Goal: Task Accomplishment & Management: Use online tool/utility

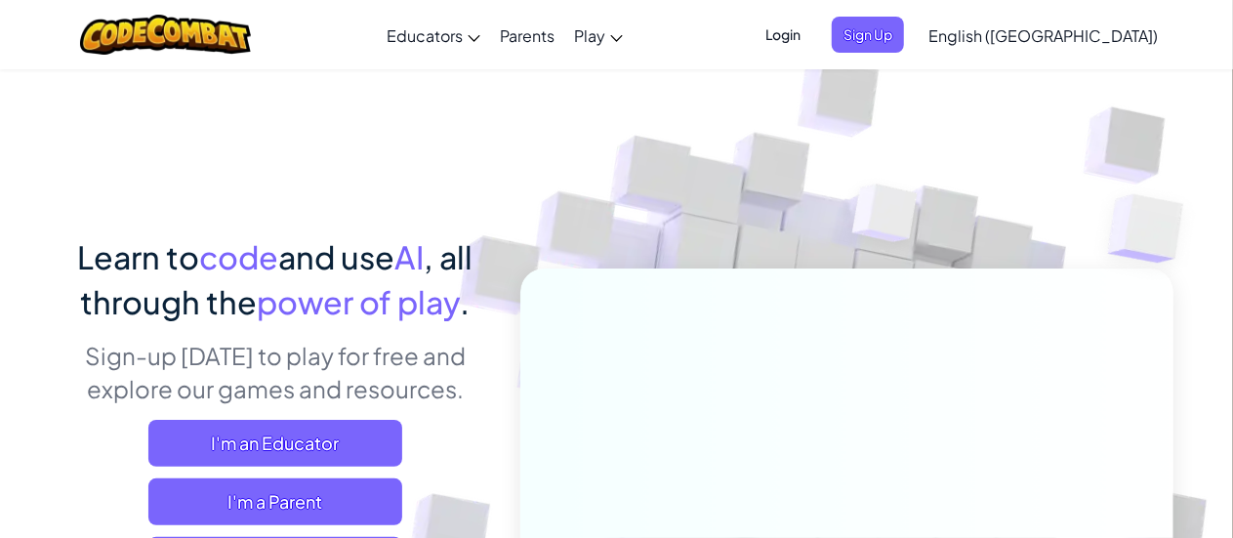
click at [812, 48] on span "Login" at bounding box center [783, 35] width 59 height 36
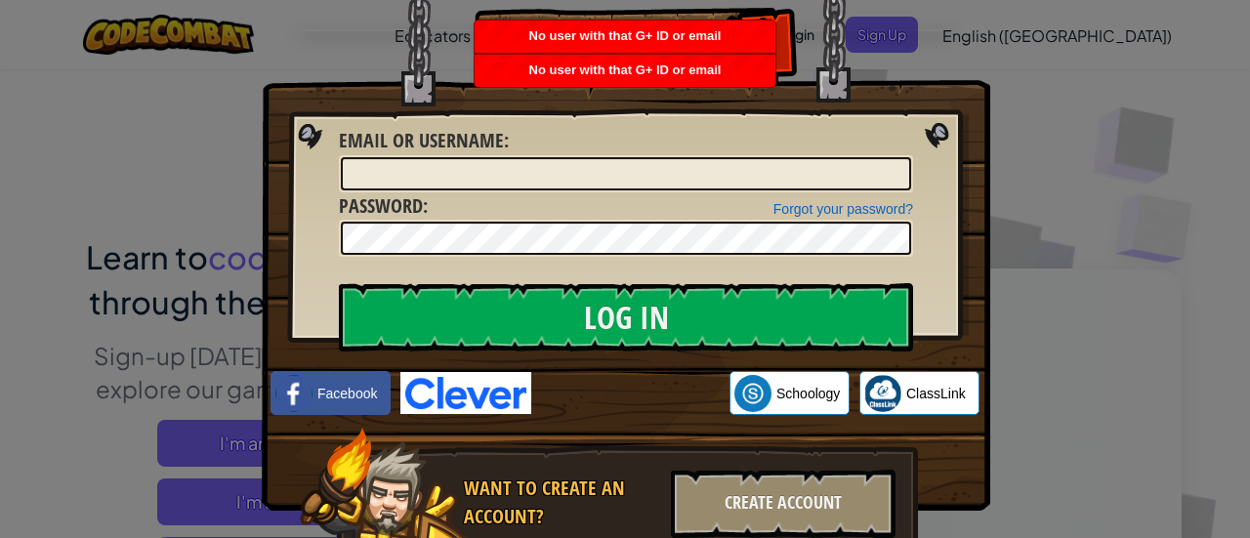
click at [921, 145] on img at bounding box center [626, 226] width 728 height 568
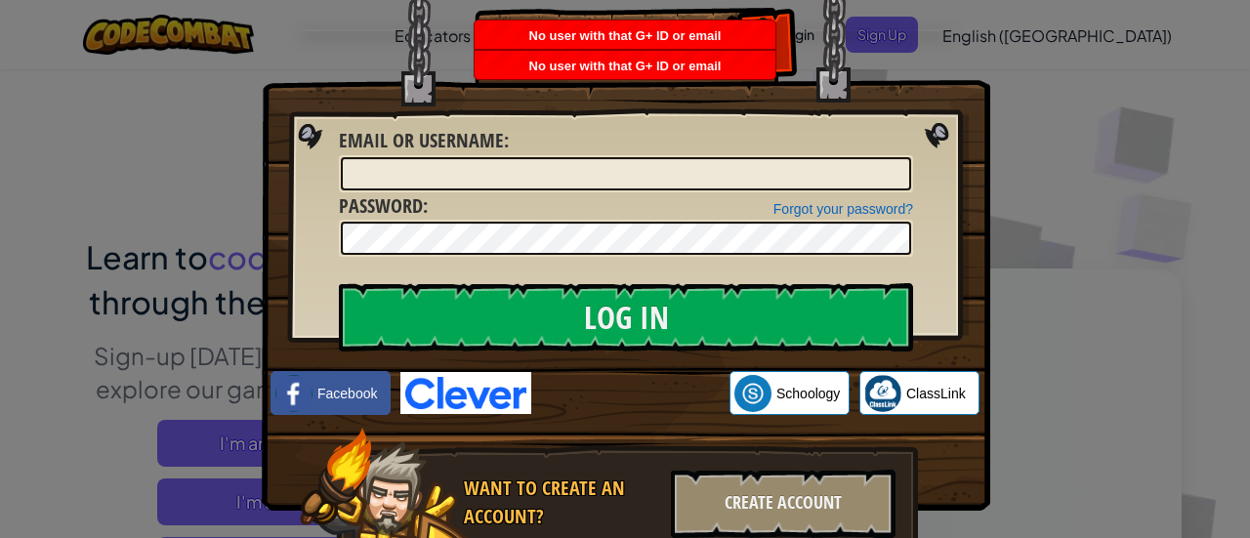
click at [926, 136] on img at bounding box center [626, 226] width 728 height 568
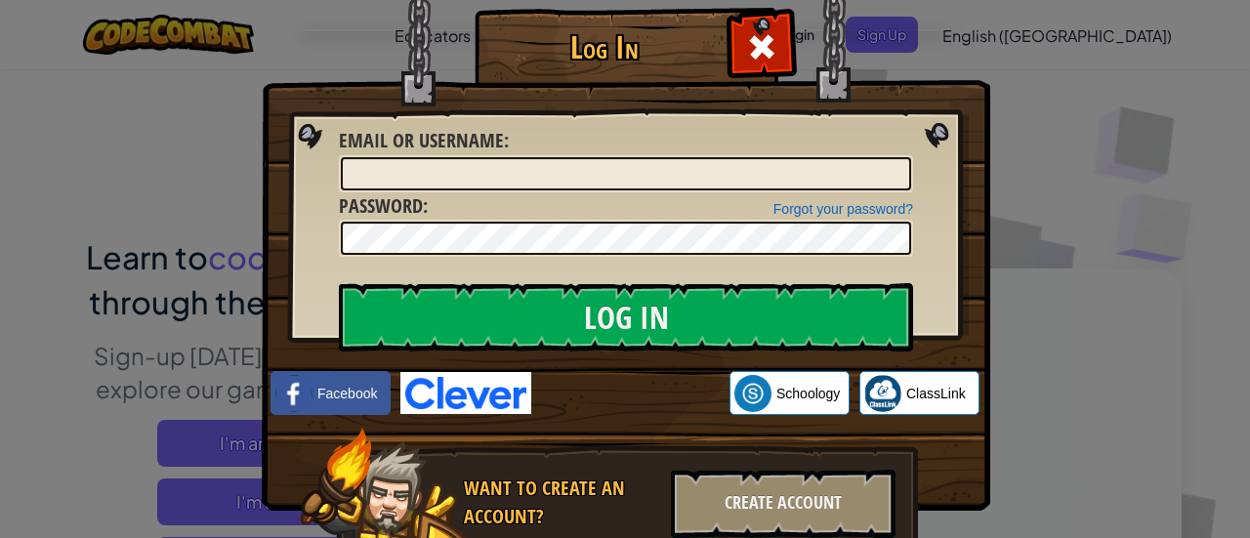
click at [1016, 134] on div "Log In Unknown Error Email or Username : Forgot your password? Password : Log I…" at bounding box center [625, 269] width 1250 height 538
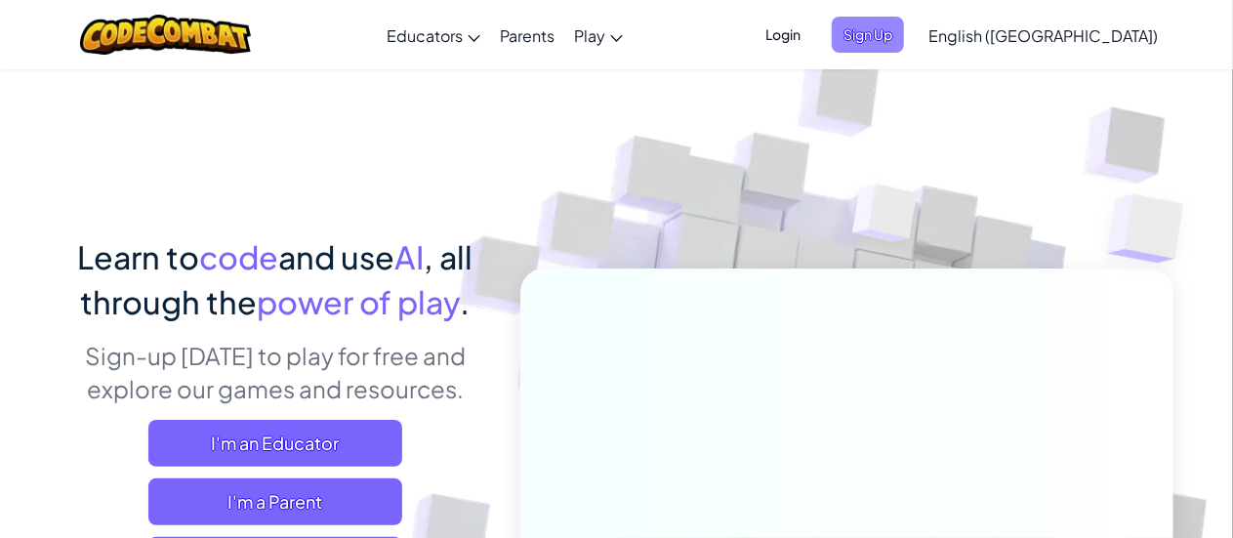
click at [904, 42] on span "Sign Up" at bounding box center [868, 35] width 72 height 36
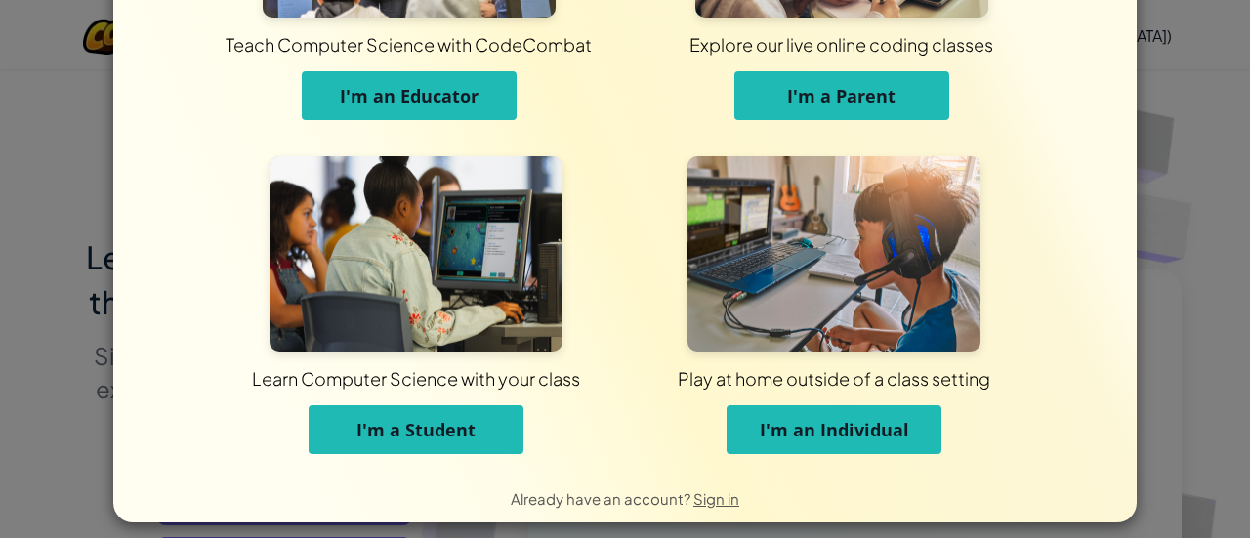
scroll to position [234, 0]
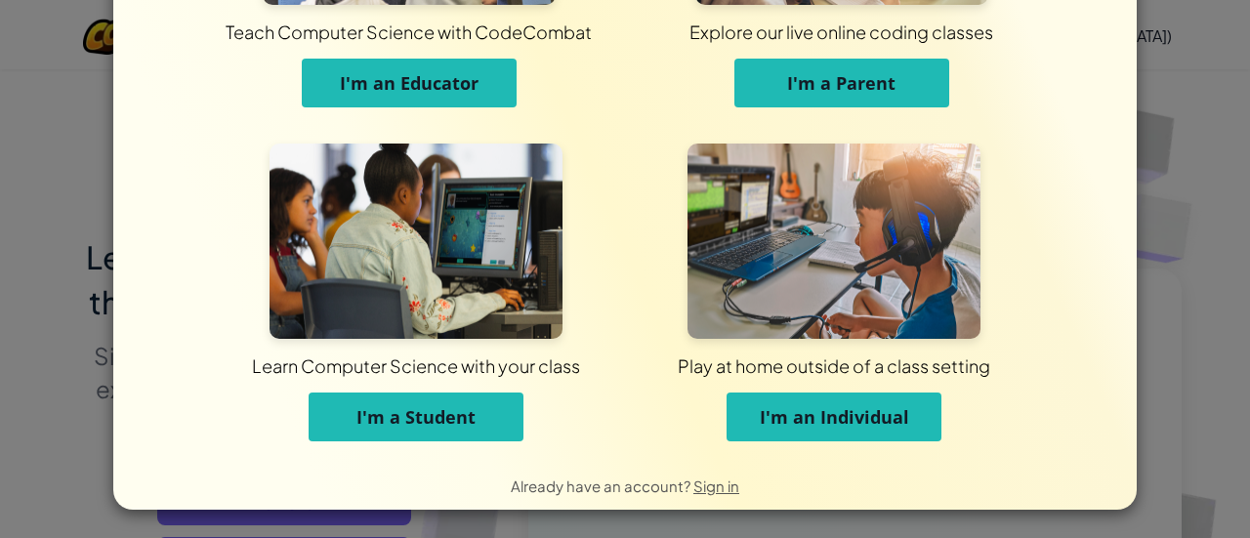
click at [426, 421] on span "I'm a Student" at bounding box center [415, 416] width 119 height 23
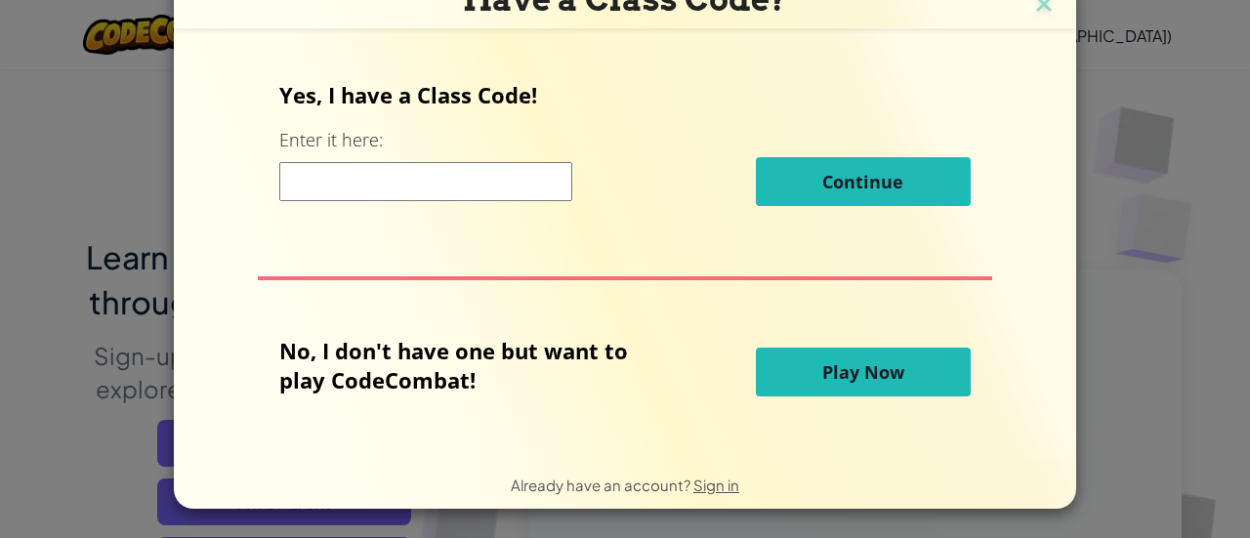
scroll to position [18, 0]
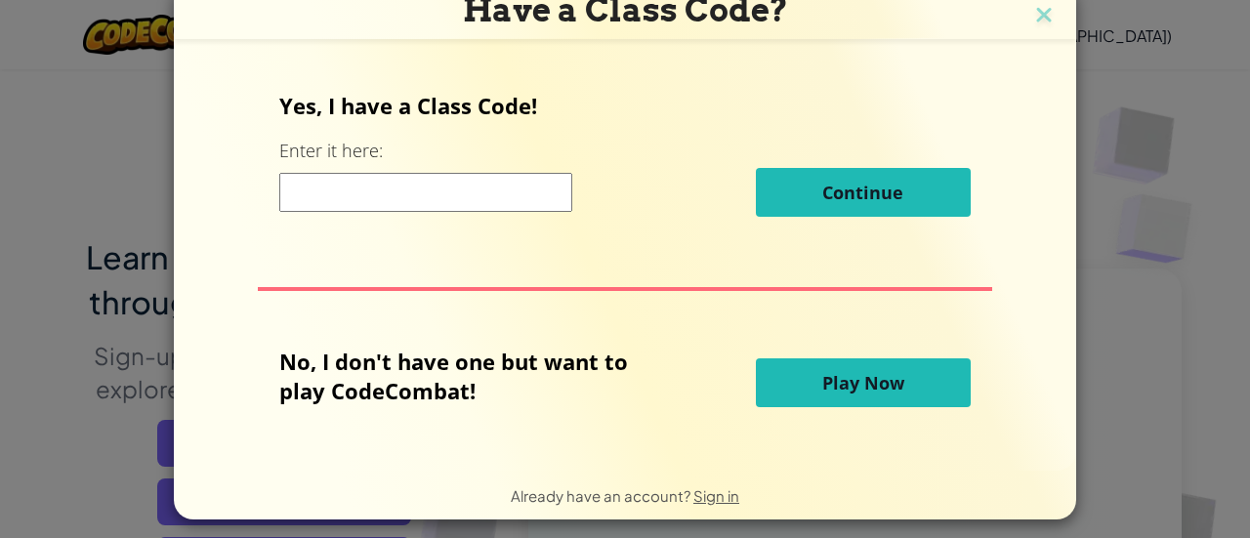
click at [455, 201] on input at bounding box center [425, 192] width 293 height 39
paste input "DuckFunDoor"
type input "DuckFunDoor"
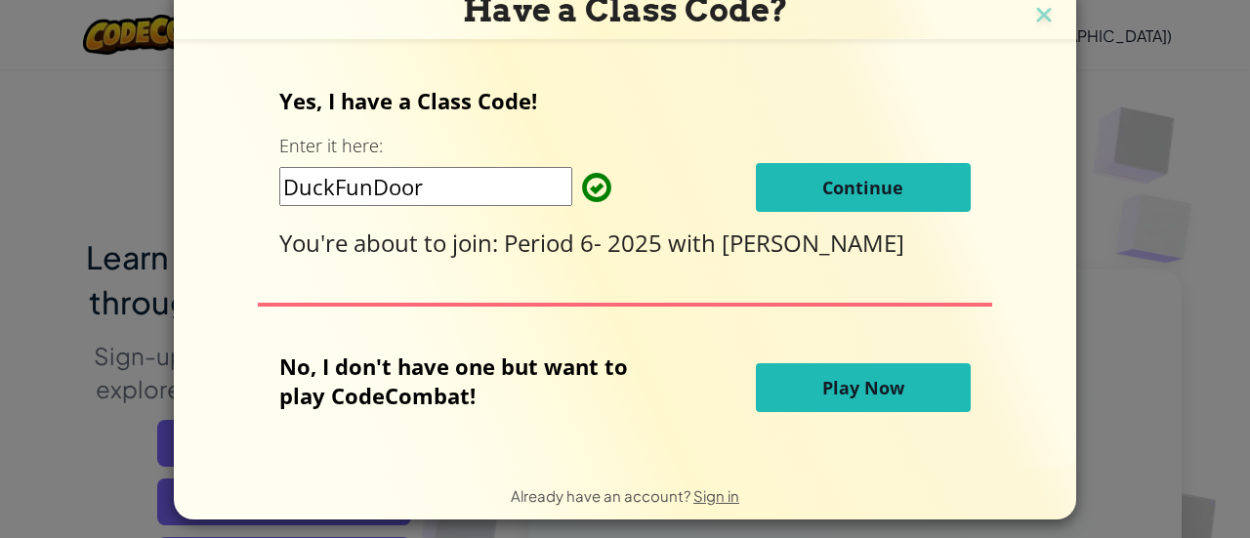
click at [841, 201] on button "Continue" at bounding box center [863, 187] width 215 height 49
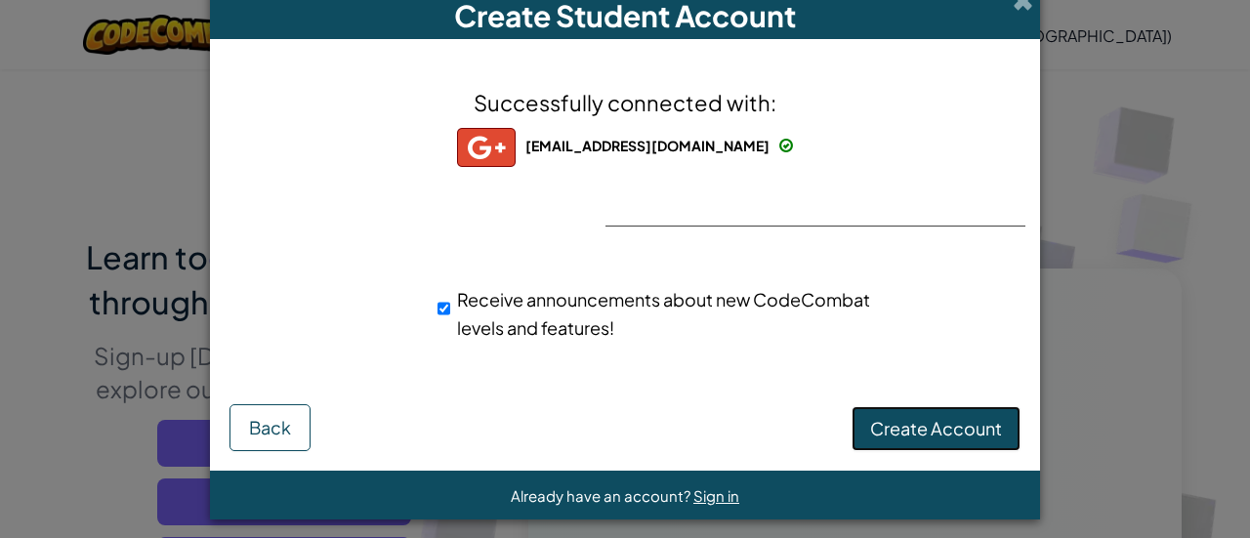
click at [903, 414] on button "Create Account" at bounding box center [936, 428] width 169 height 45
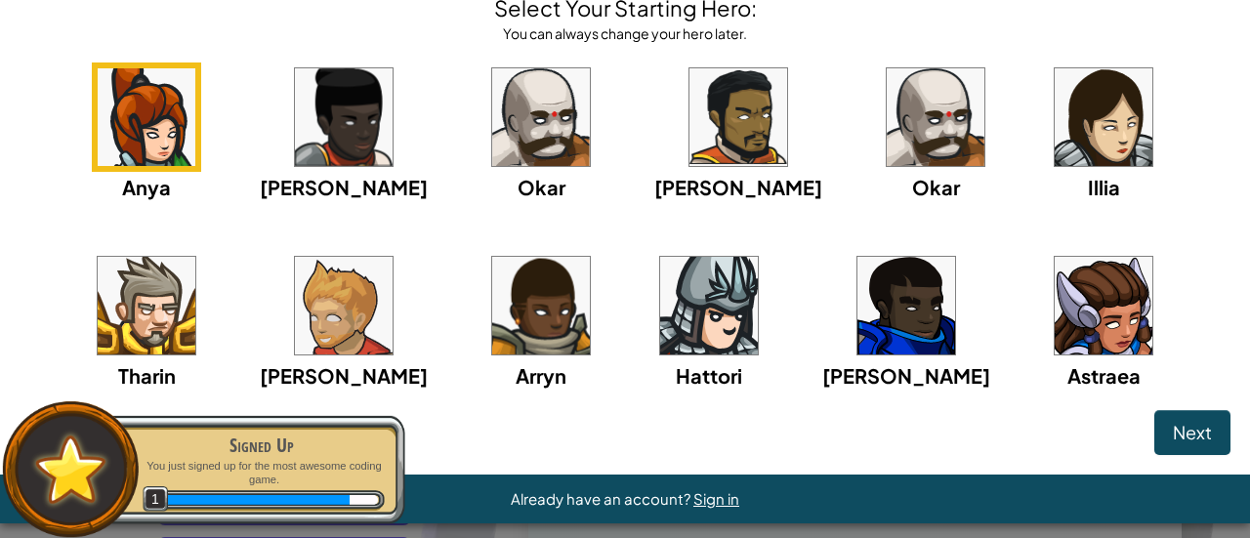
scroll to position [104, 0]
click at [1055, 317] on img at bounding box center [1104, 306] width 98 height 98
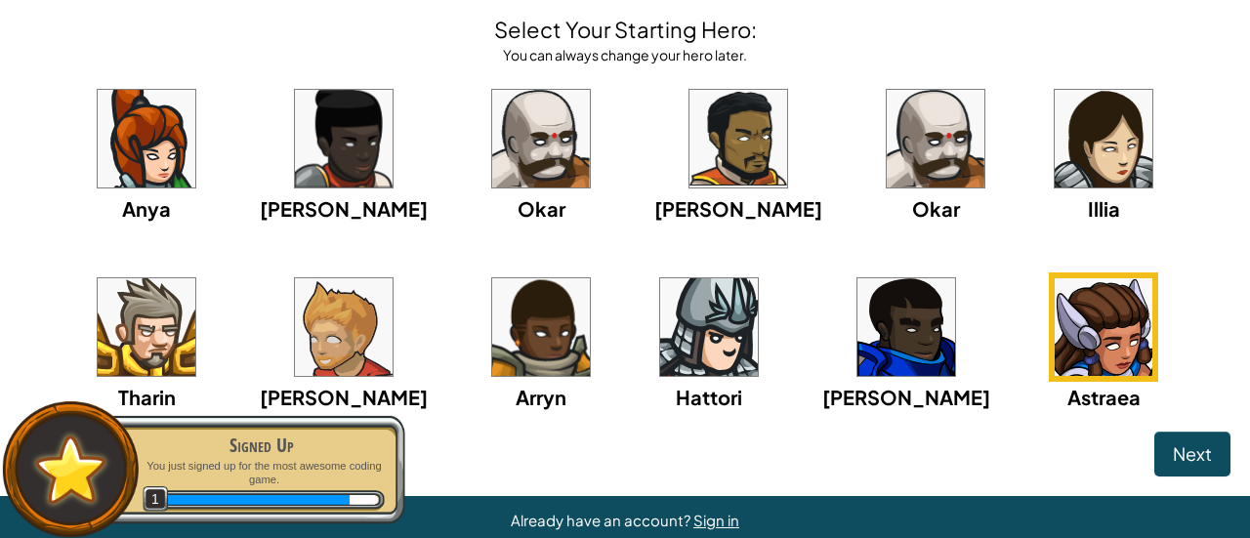
scroll to position [80, 0]
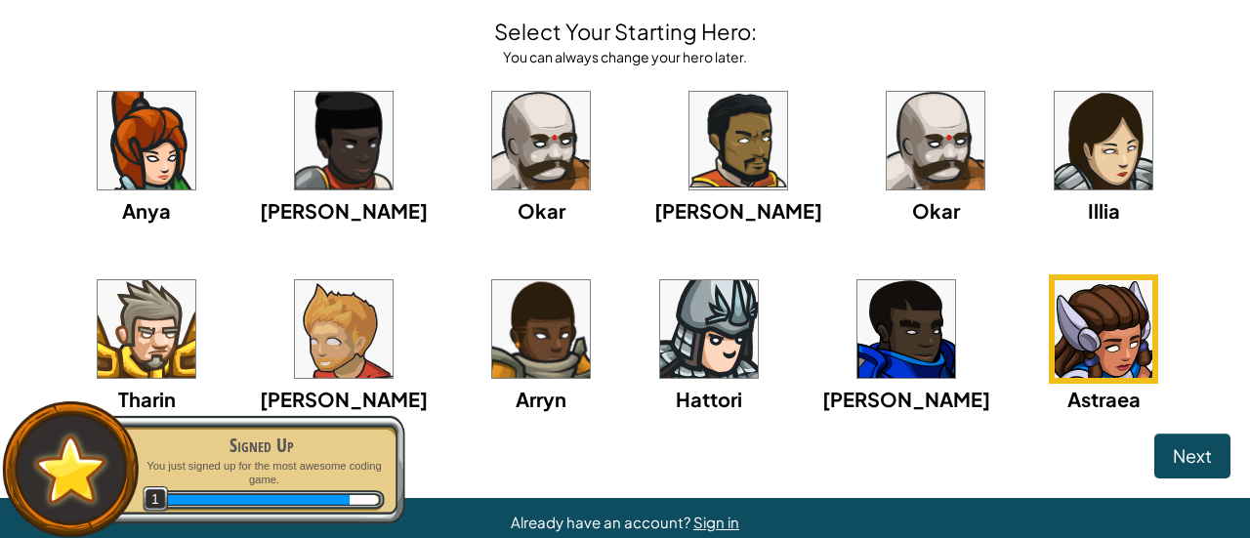
click at [1055, 174] on img at bounding box center [1104, 141] width 98 height 98
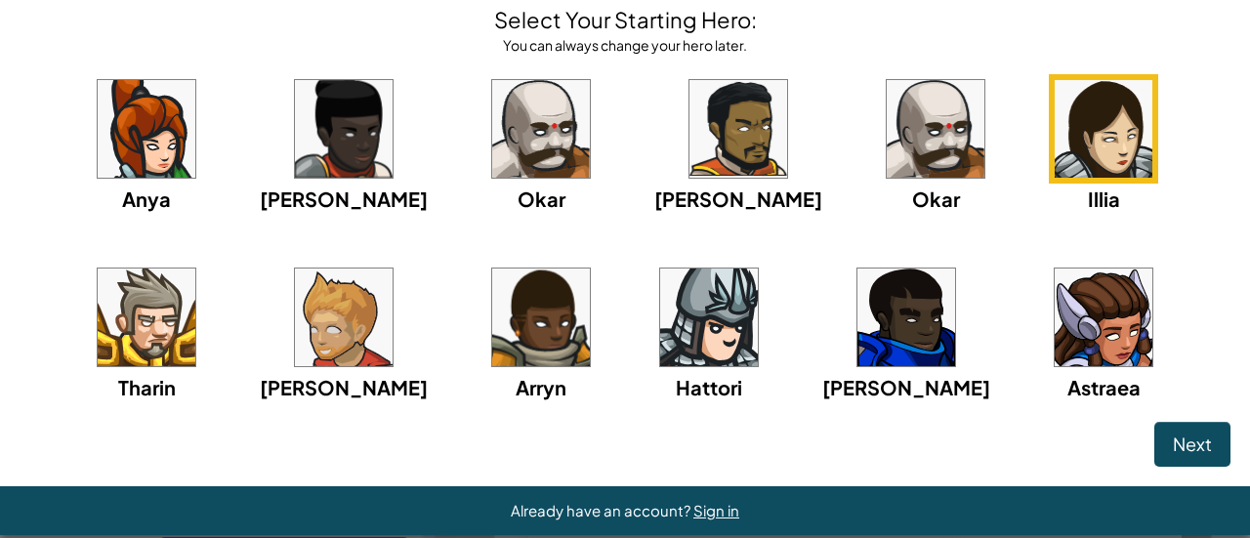
scroll to position [82, 0]
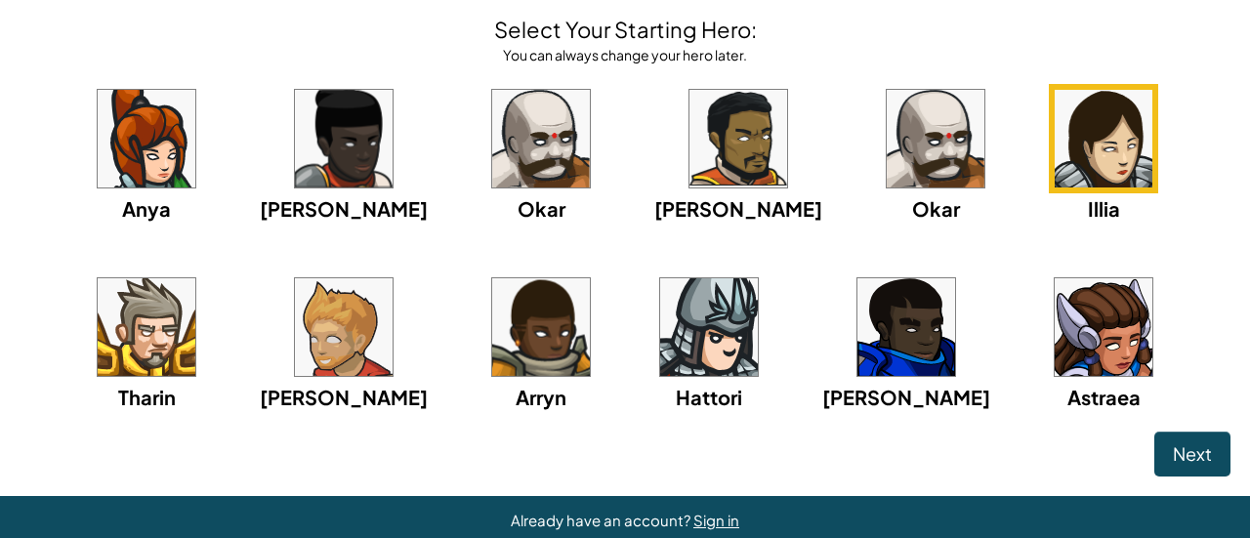
click at [486, 187] on div "Okar" at bounding box center [540, 154] width 109 height 140
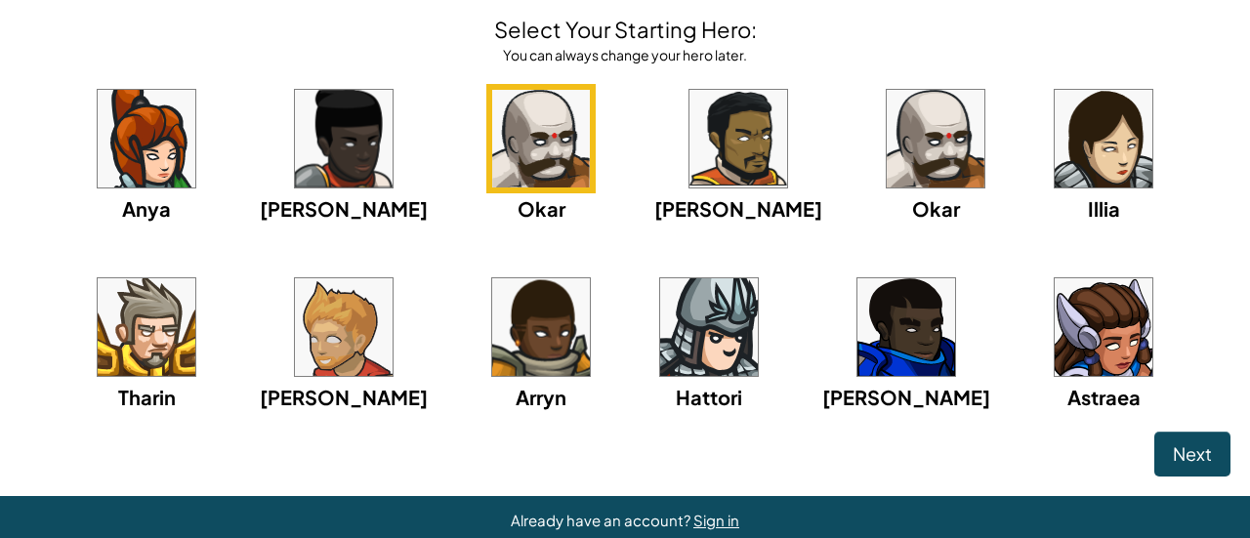
click at [887, 174] on img at bounding box center [936, 139] width 98 height 98
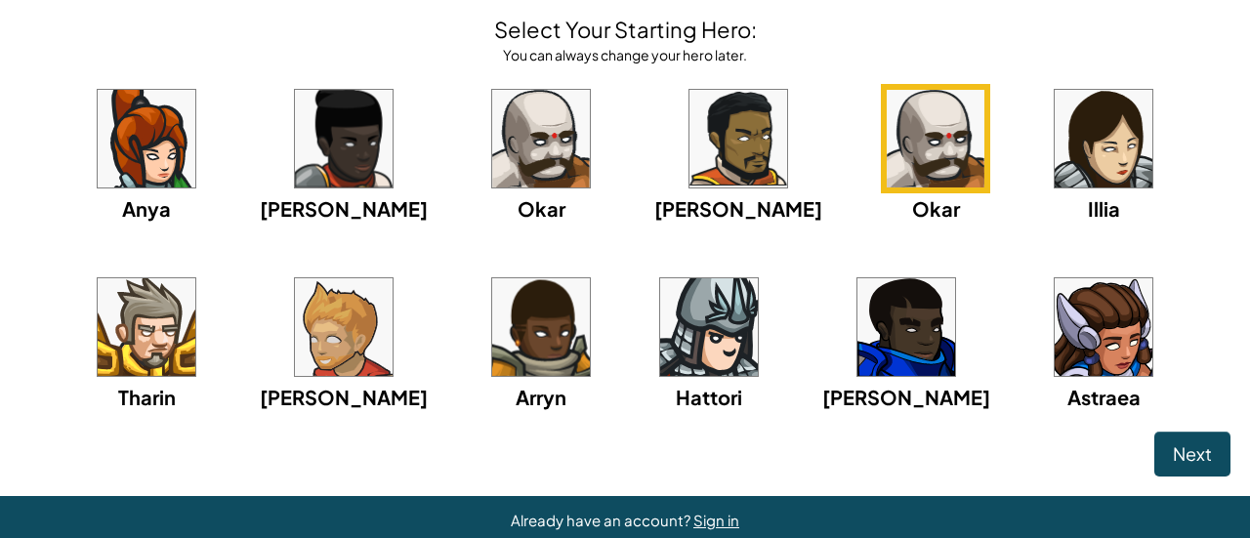
click at [689, 156] on img at bounding box center [738, 139] width 98 height 98
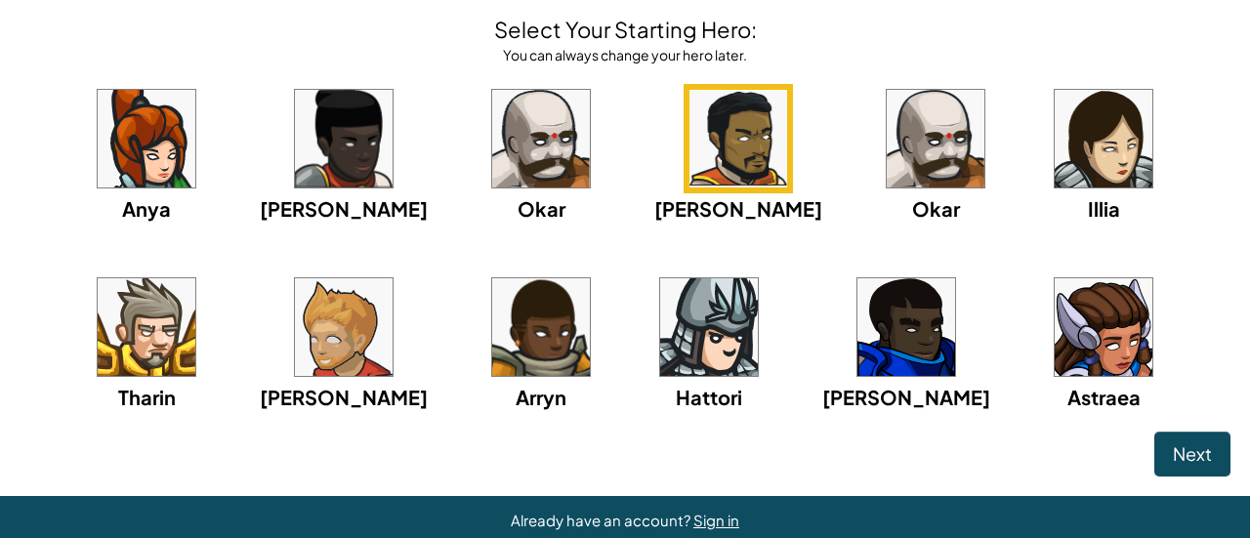
click at [1067, 382] on div "Astraea" at bounding box center [1103, 397] width 73 height 30
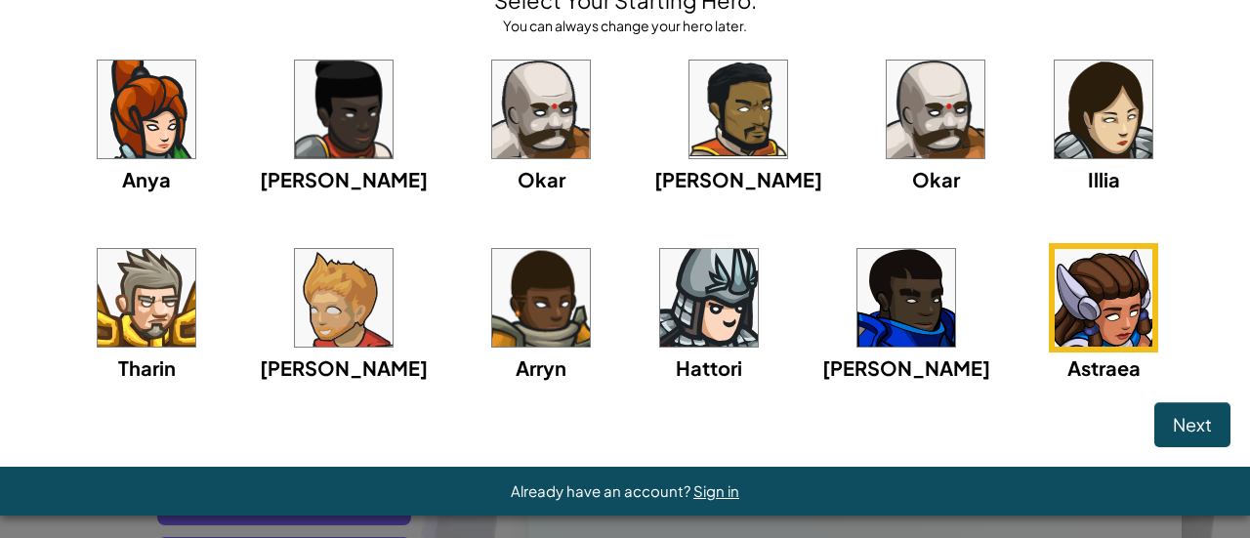
scroll to position [113, 0]
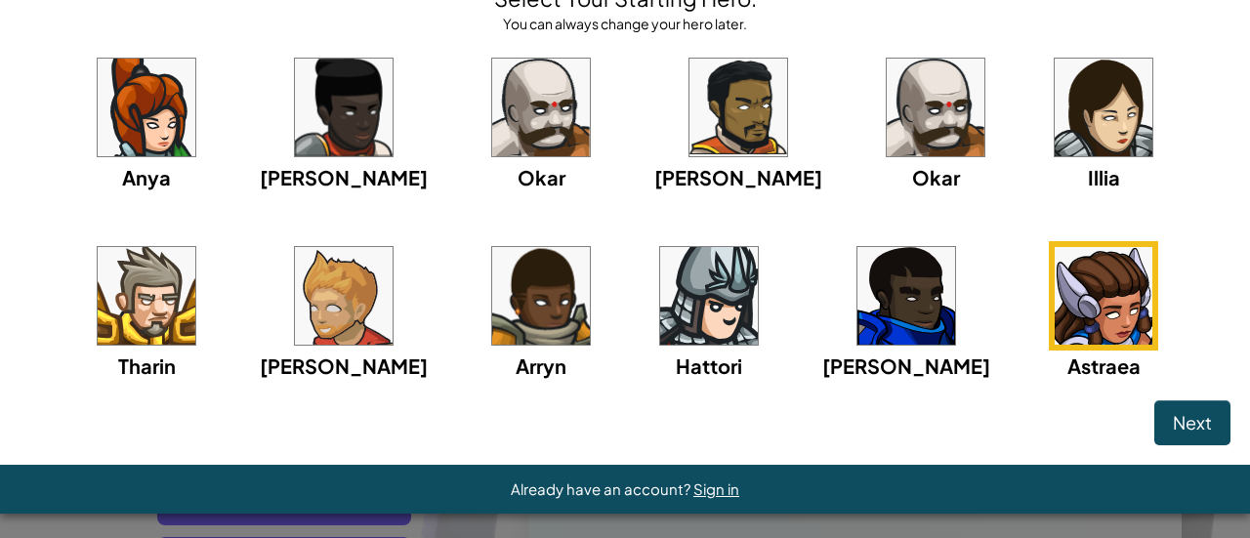
click at [542, 145] on div "Anya Ida Okar Alejandro Okar Illia Tharin Ned Arryn Hattori Gordon Astraea" at bounding box center [625, 241] width 1211 height 377
click at [689, 114] on img at bounding box center [738, 108] width 98 height 98
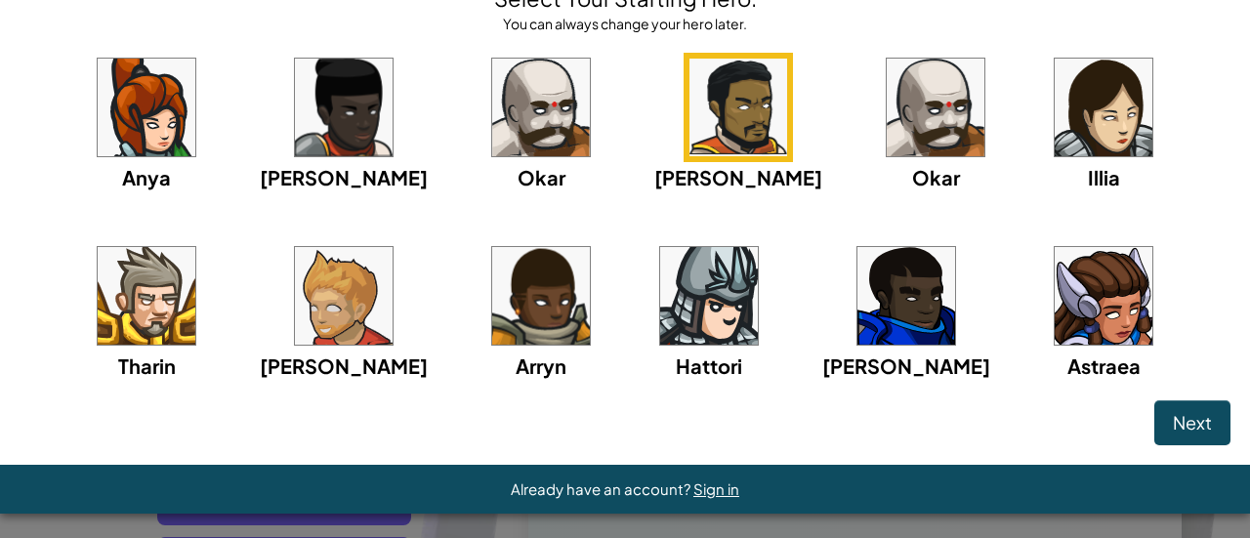
click at [467, 426] on div "Next" at bounding box center [625, 422] width 1211 height 45
click at [1055, 310] on img at bounding box center [1104, 296] width 98 height 98
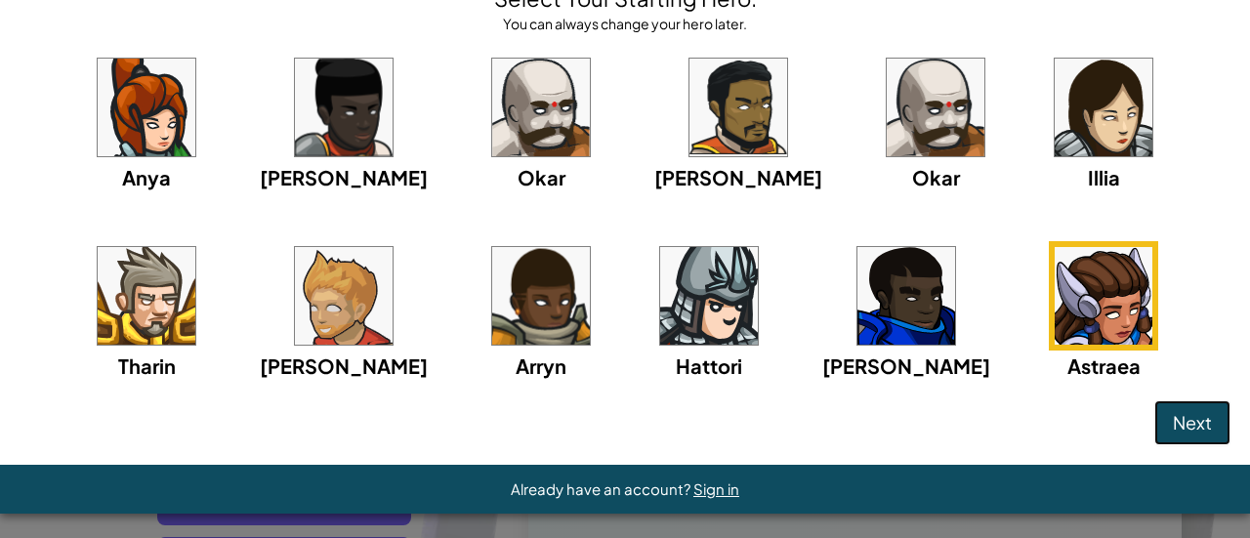
click at [1173, 425] on span "Next" at bounding box center [1192, 422] width 39 height 22
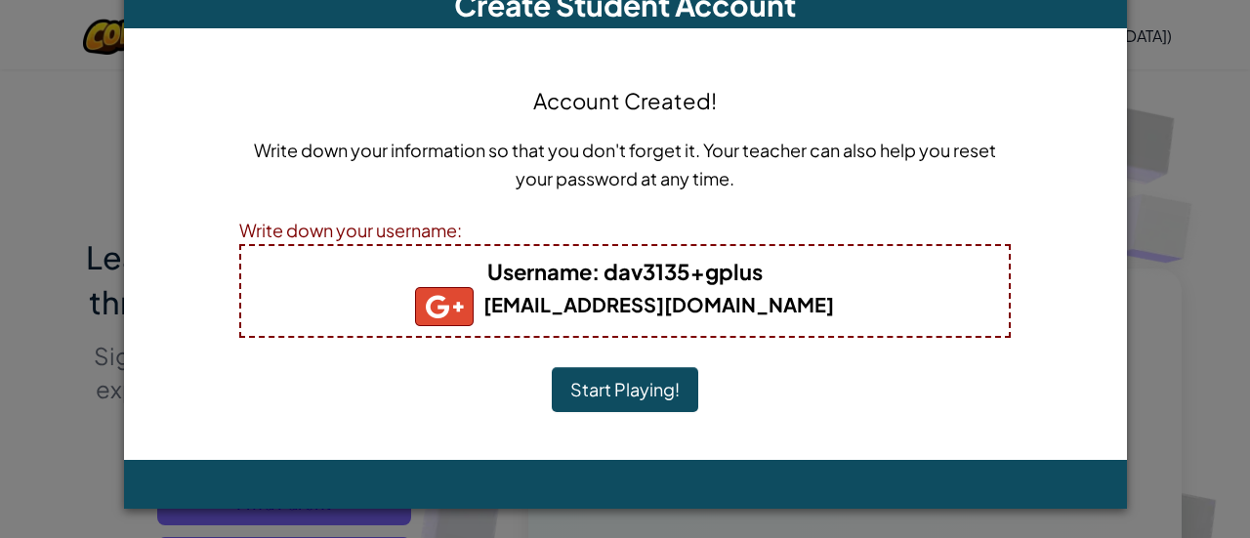
scroll to position [27, 0]
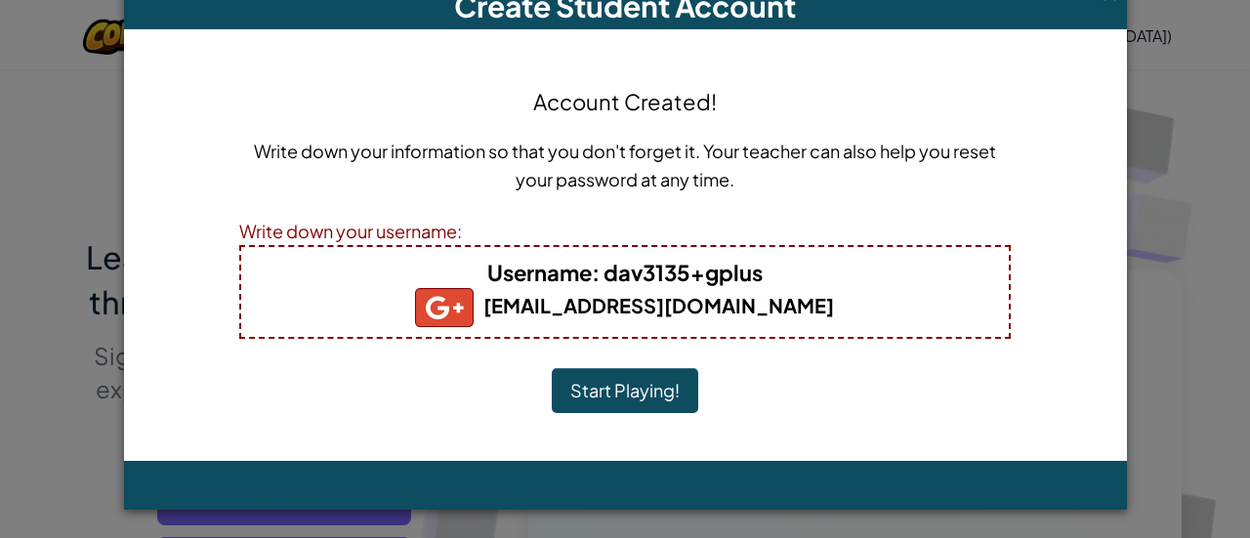
click at [601, 392] on button "Start Playing!" at bounding box center [625, 390] width 146 height 45
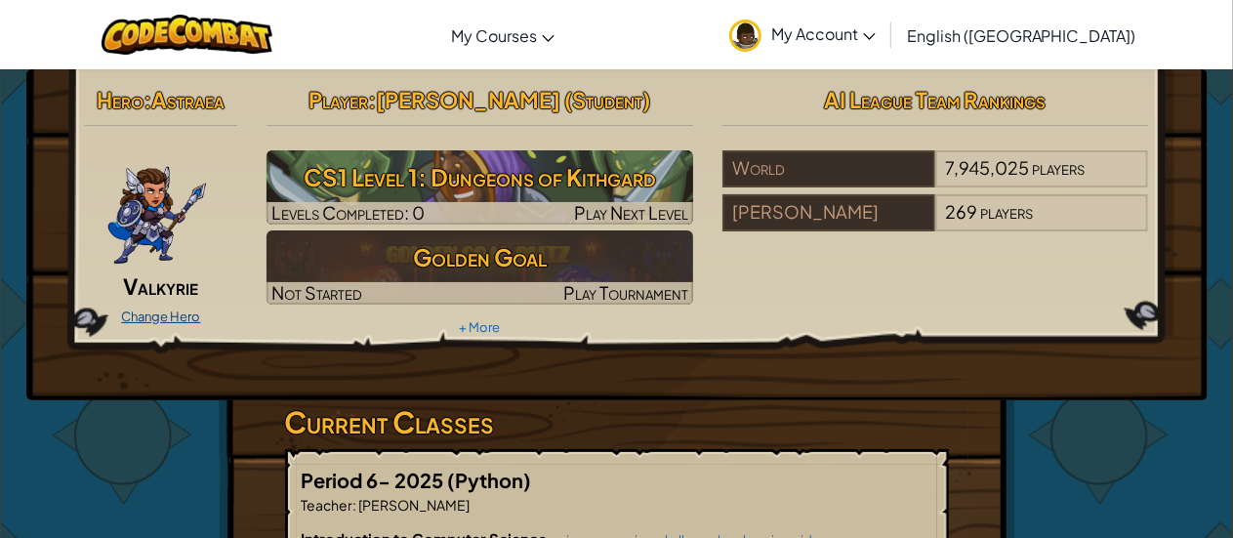
click at [161, 309] on link "Change Hero" at bounding box center [160, 317] width 79 height 16
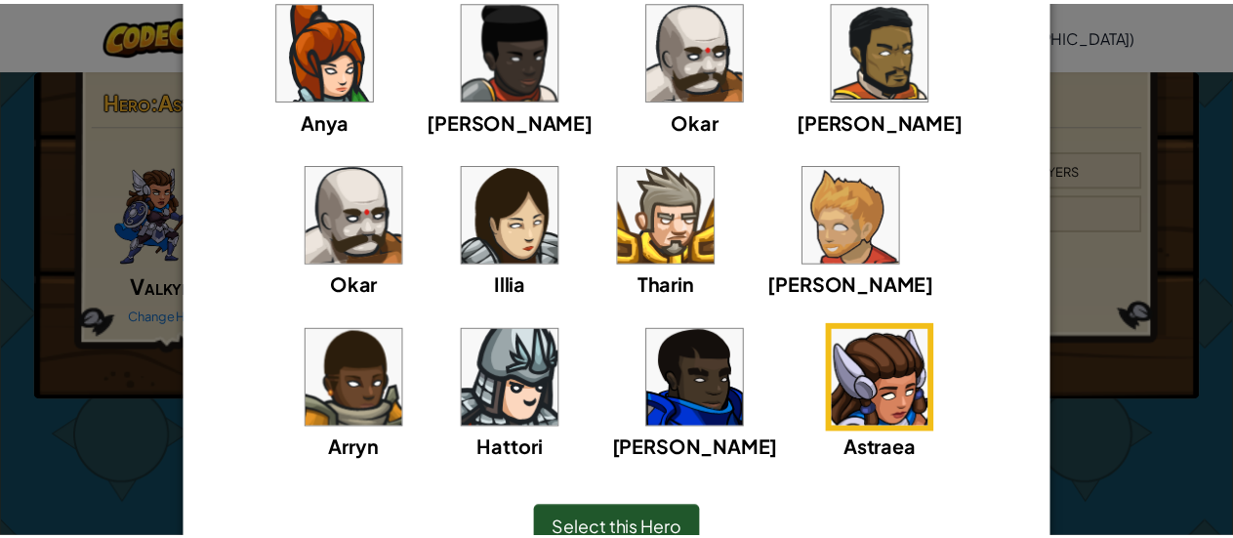
scroll to position [202, 0]
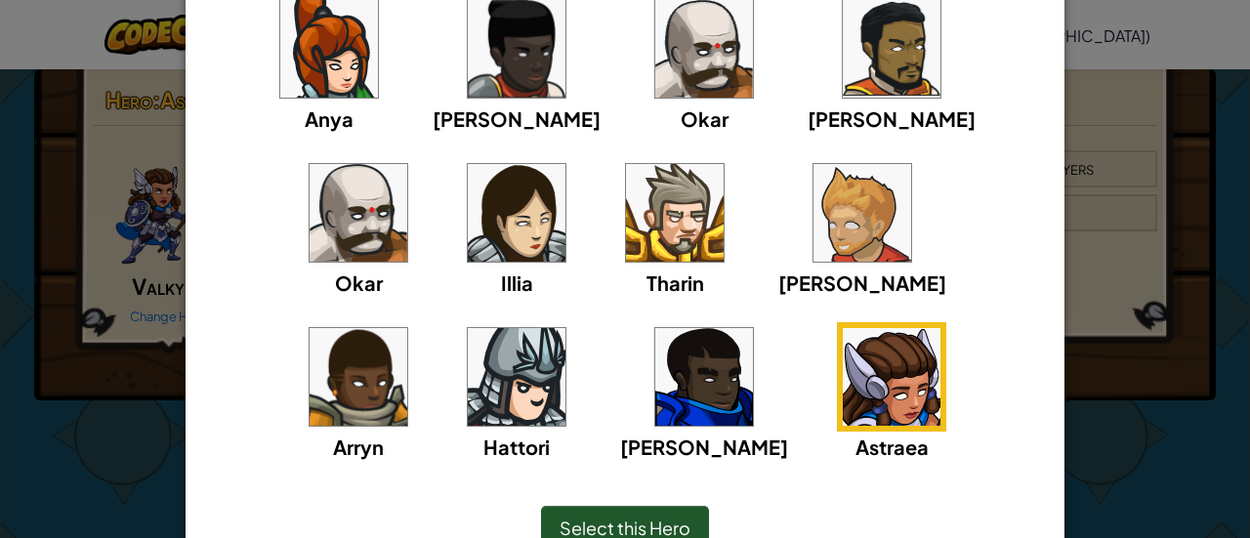
click at [1194, 349] on div "× Select Your Hero You can always change your hero by going to your Courses pag…" at bounding box center [625, 269] width 1250 height 538
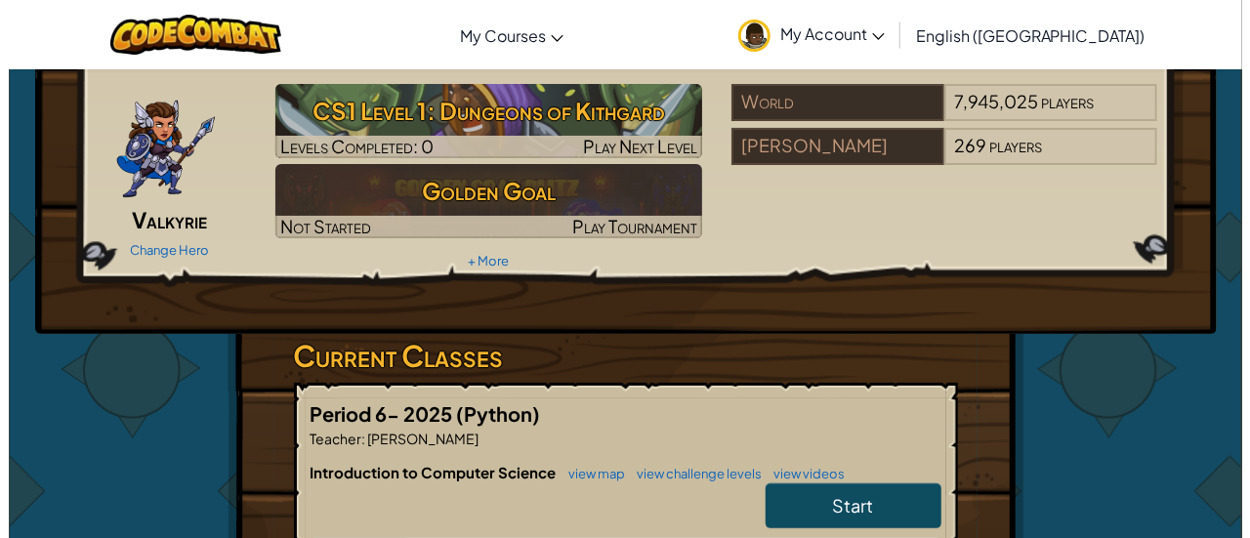
scroll to position [0, 0]
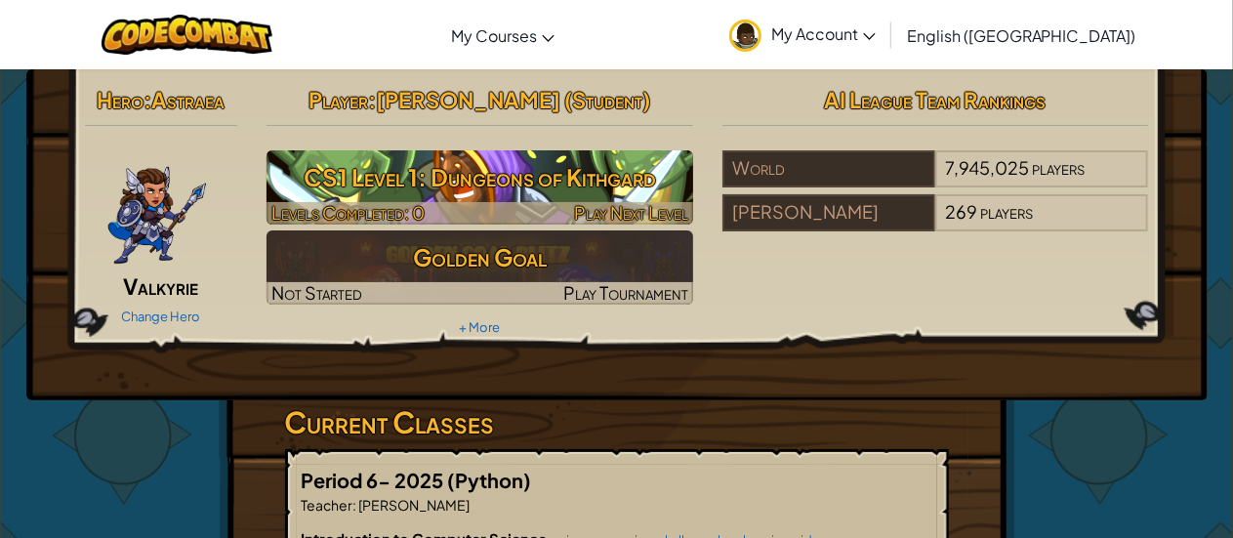
click at [509, 183] on h3 "CS1 Level 1: Dungeons of Kithgard" at bounding box center [480, 177] width 427 height 44
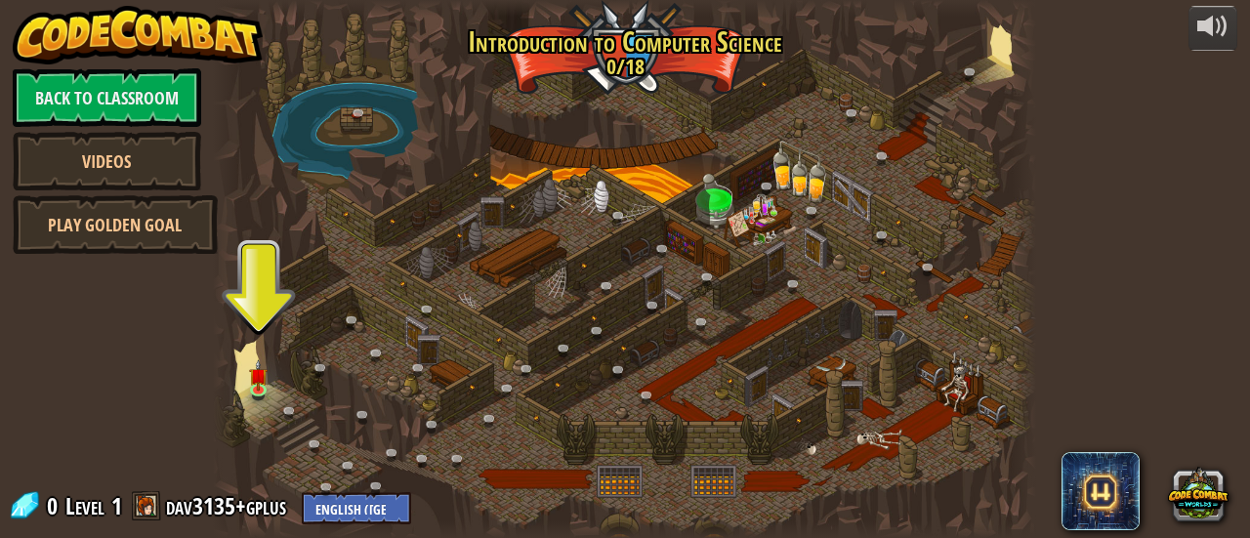
click at [270, 366] on div at bounding box center [624, 269] width 823 height 538
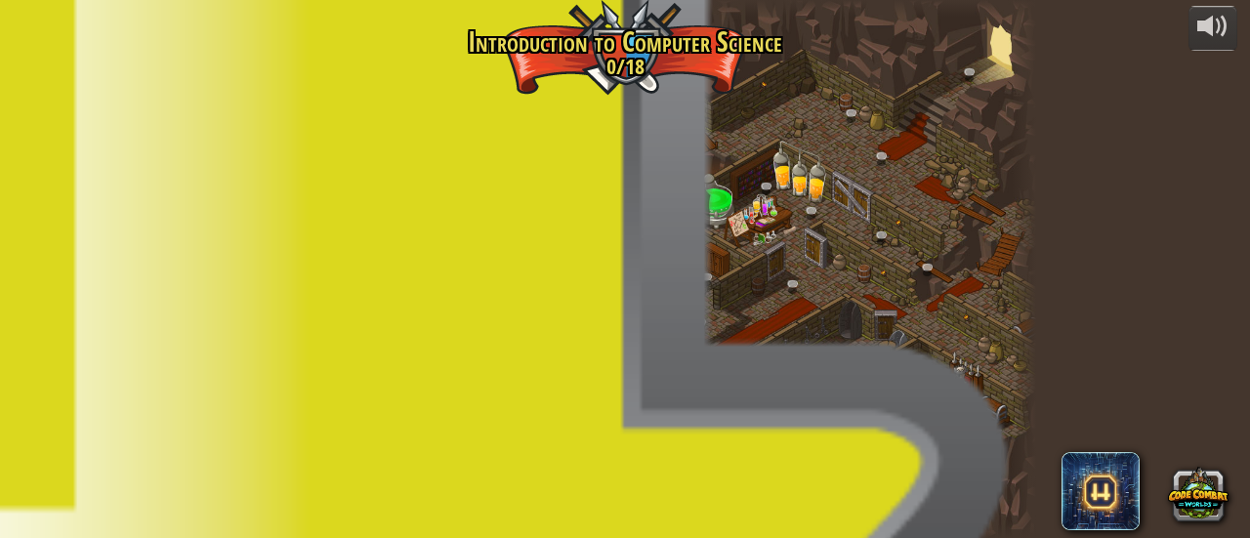
click at [258, 382] on img at bounding box center [259, 367] width 18 height 41
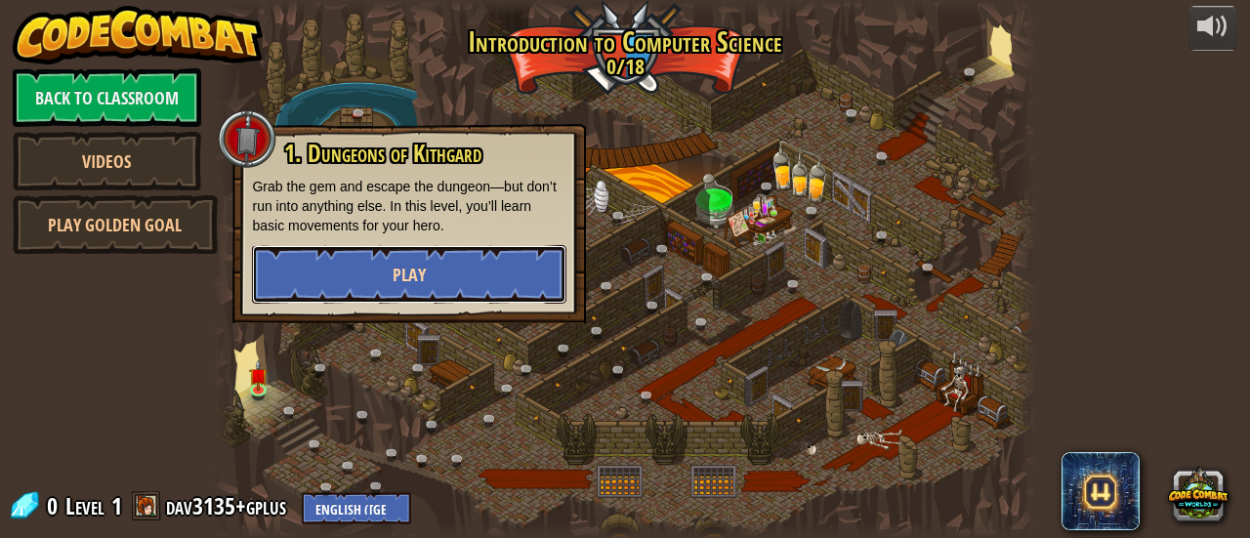
click at [434, 290] on button "Play" at bounding box center [409, 274] width 314 height 59
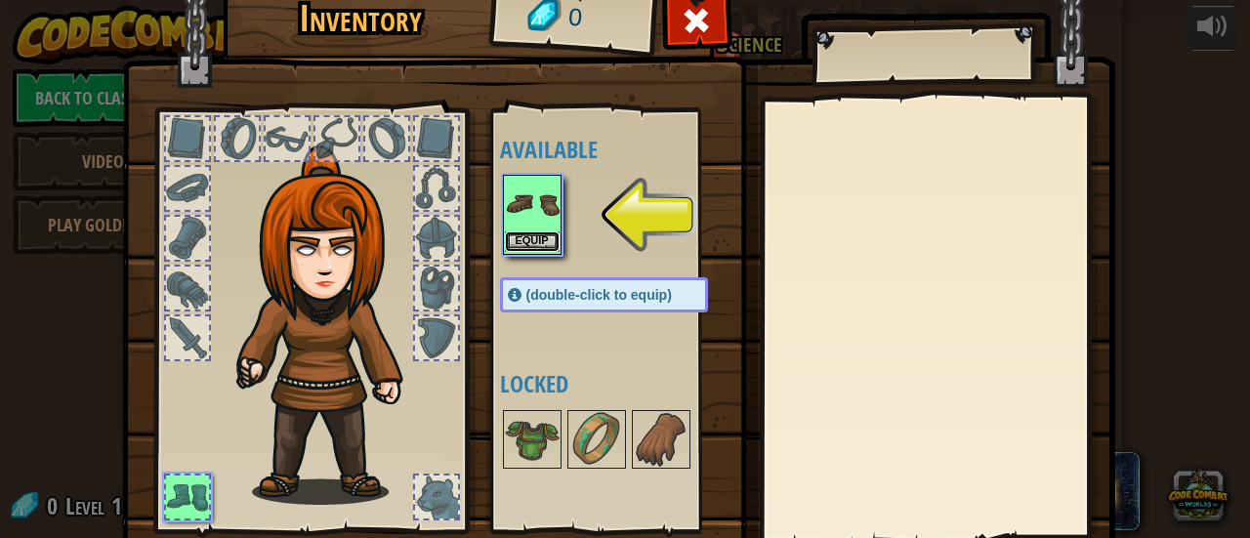
click at [519, 241] on button "Equip" at bounding box center [532, 241] width 55 height 21
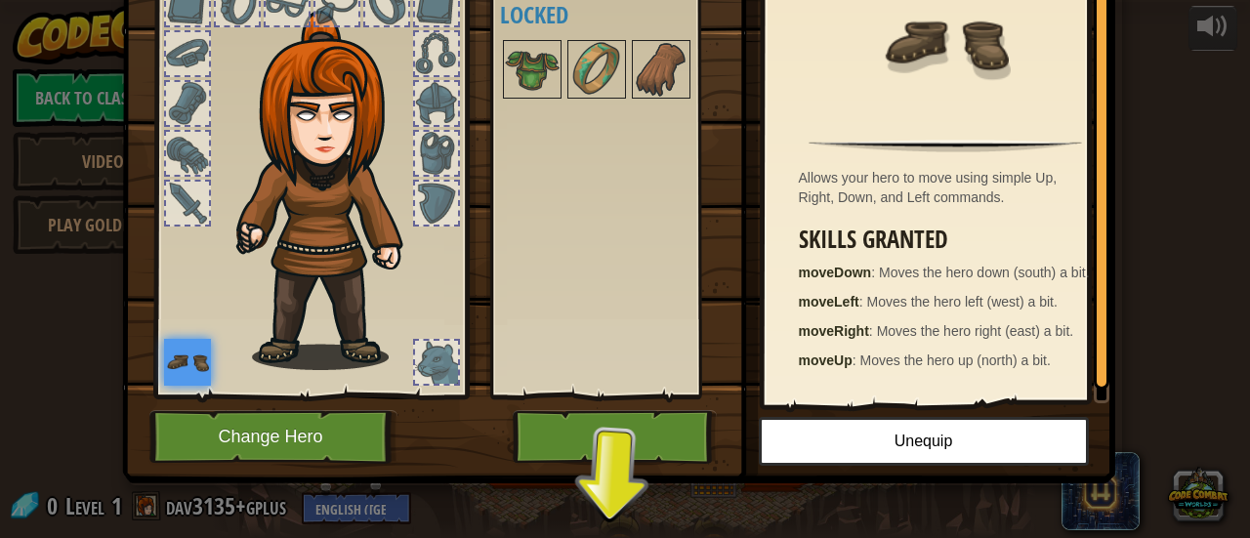
scroll to position [80, 0]
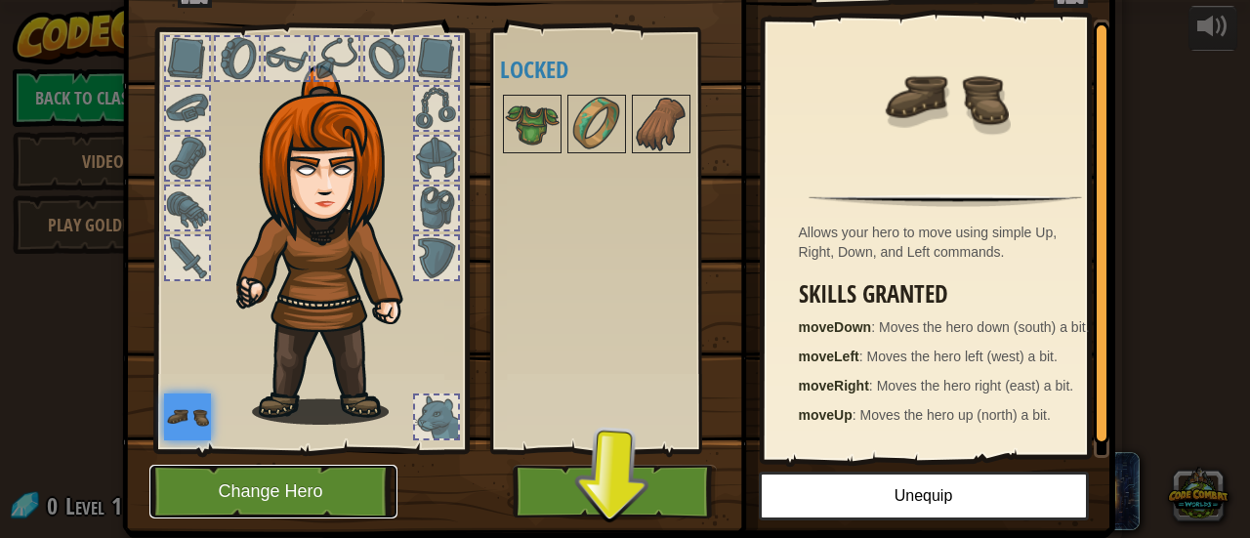
click at [281, 484] on button "Change Hero" at bounding box center [273, 492] width 248 height 54
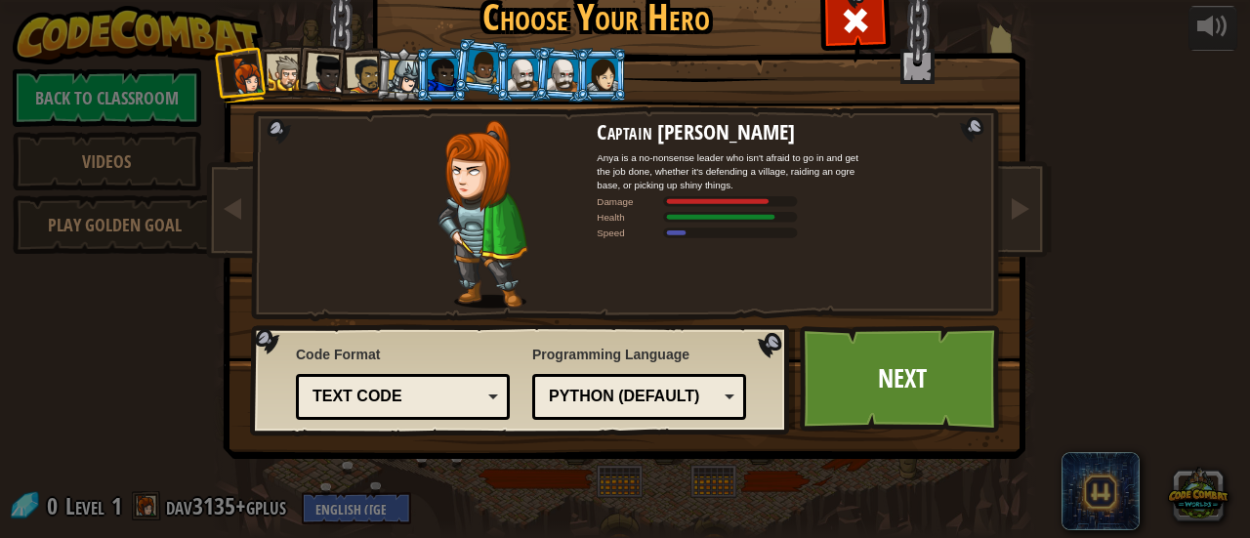
click at [466, 71] on div at bounding box center [482, 67] width 33 height 34
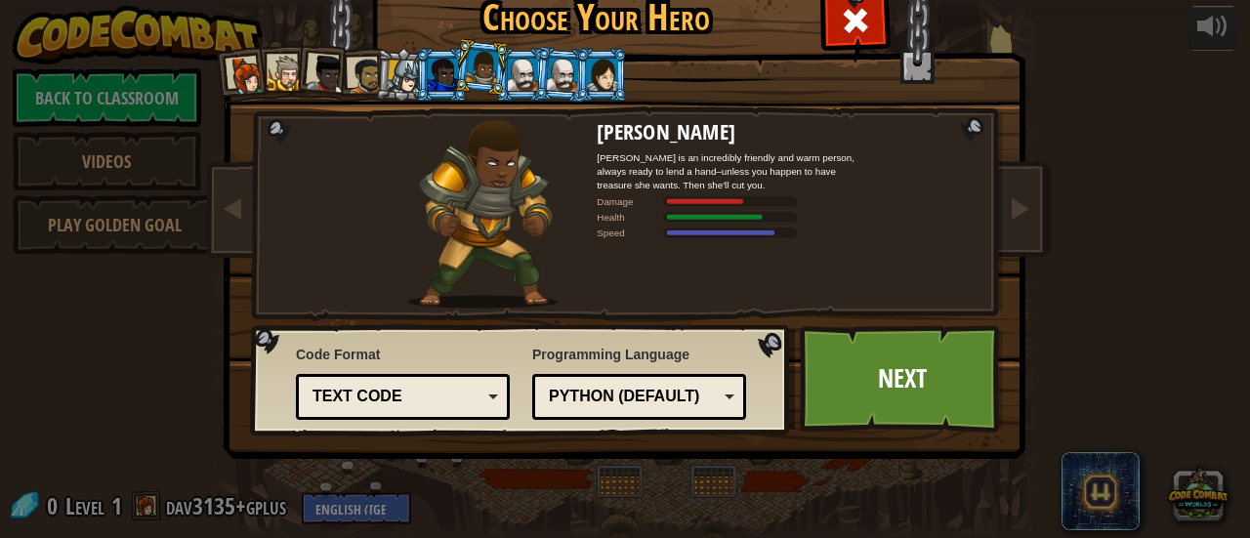
click at [437, 57] on li at bounding box center [441, 75] width 53 height 54
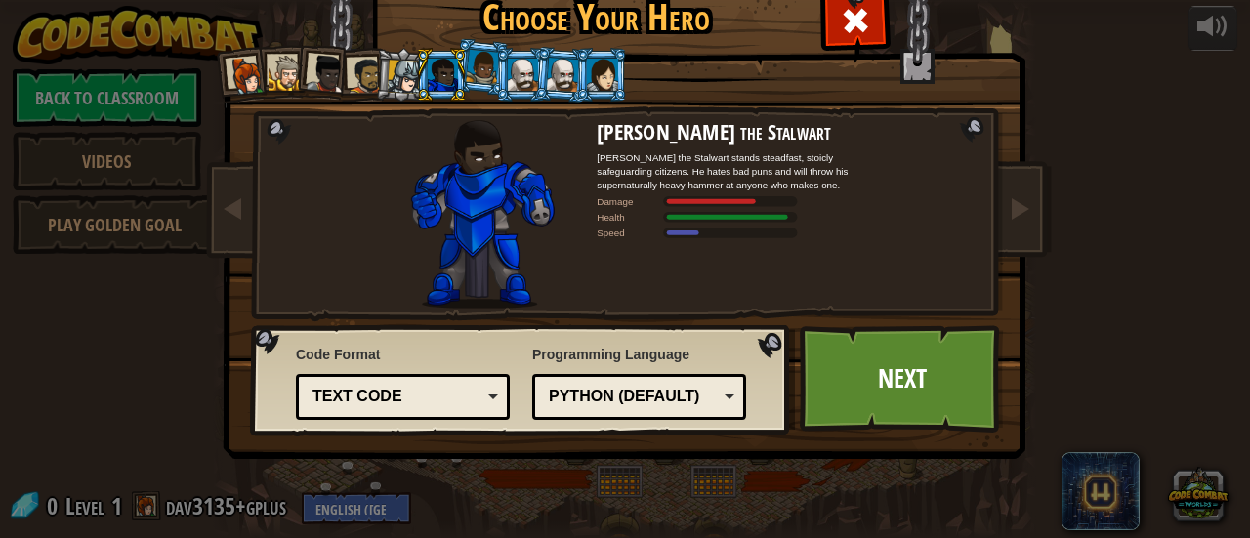
click at [326, 61] on div at bounding box center [326, 74] width 39 height 39
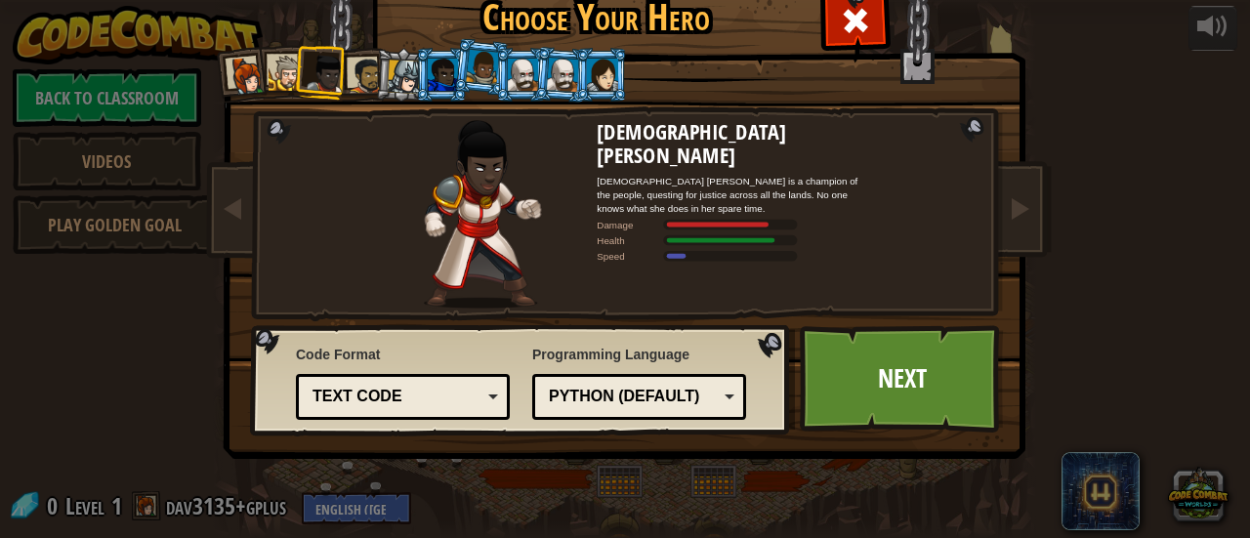
click at [281, 71] on div at bounding box center [287, 74] width 36 height 36
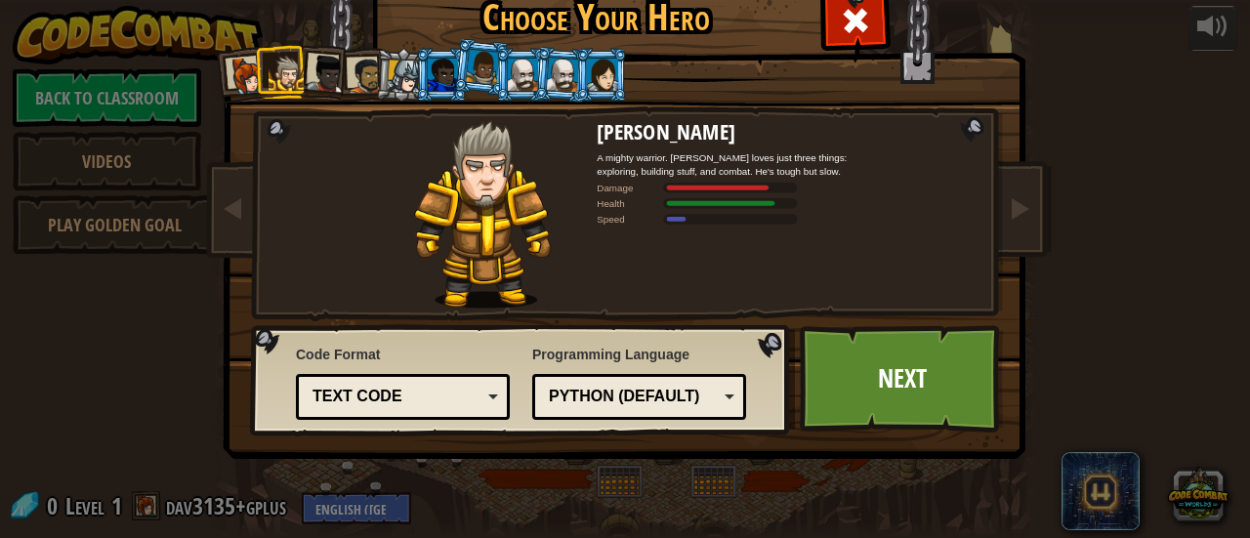
click at [228, 69] on div at bounding box center [247, 76] width 39 height 39
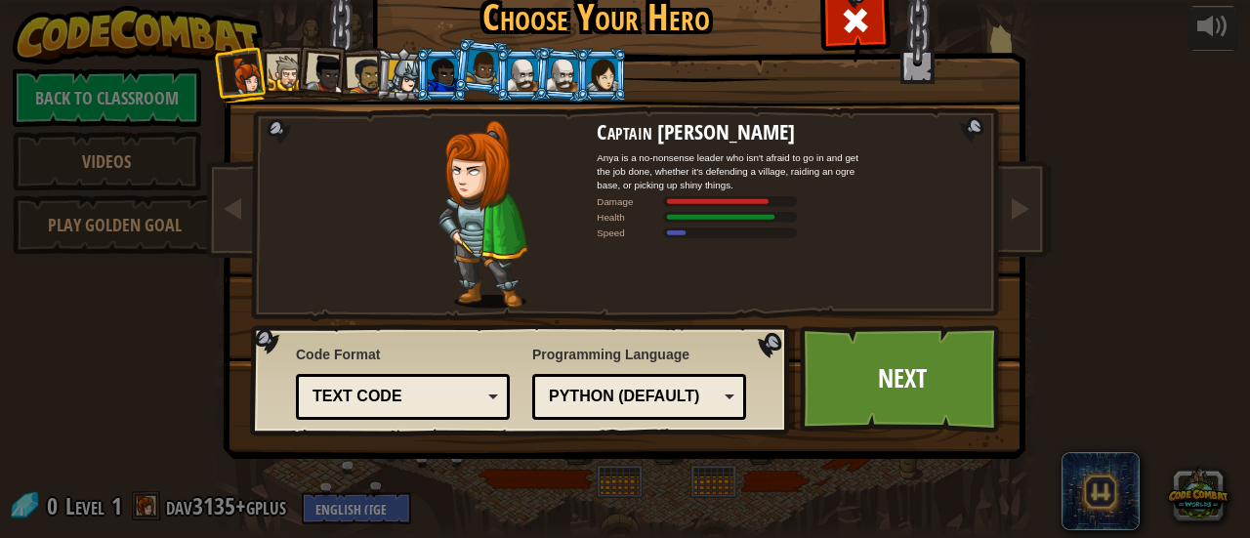
click at [588, 67] on div at bounding box center [602, 74] width 30 height 31
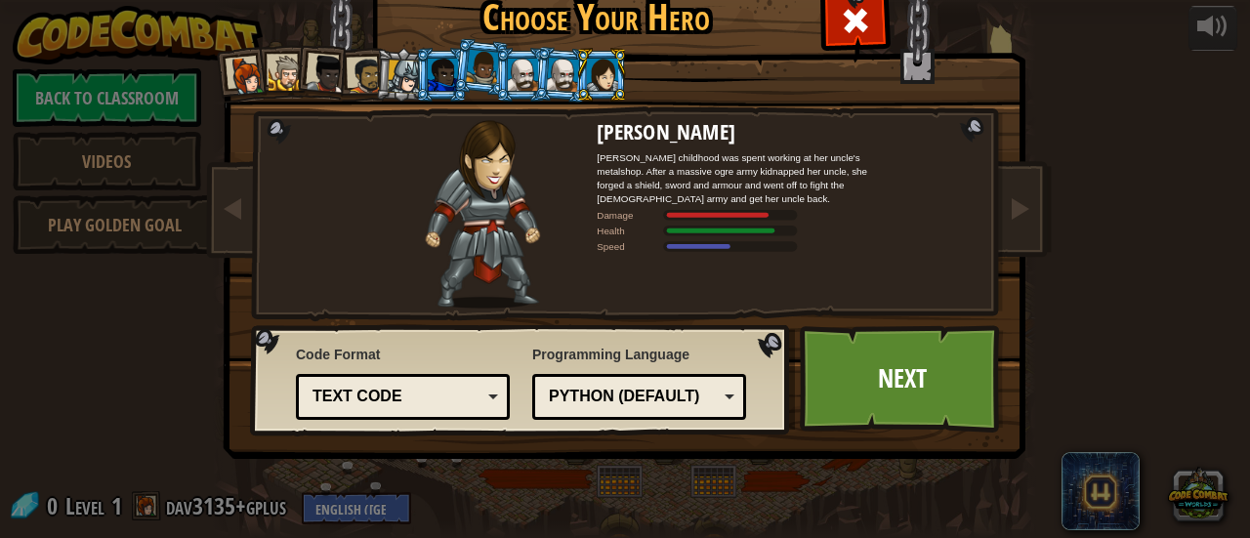
click at [549, 63] on div at bounding box center [562, 74] width 32 height 33
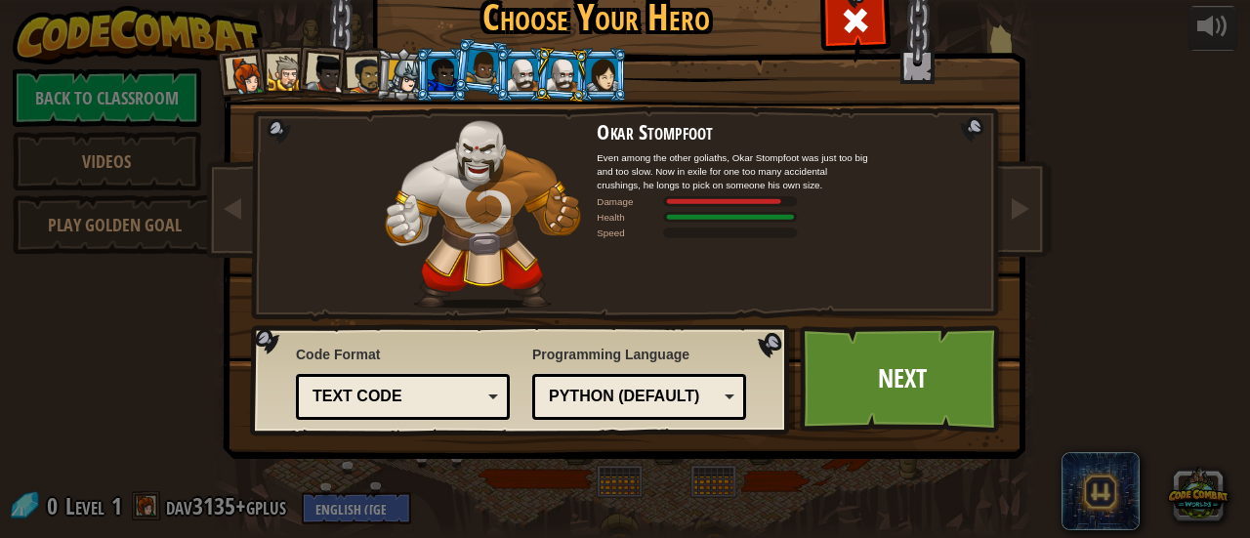
click at [508, 60] on div at bounding box center [523, 74] width 30 height 31
click at [478, 66] on div at bounding box center [482, 67] width 33 height 34
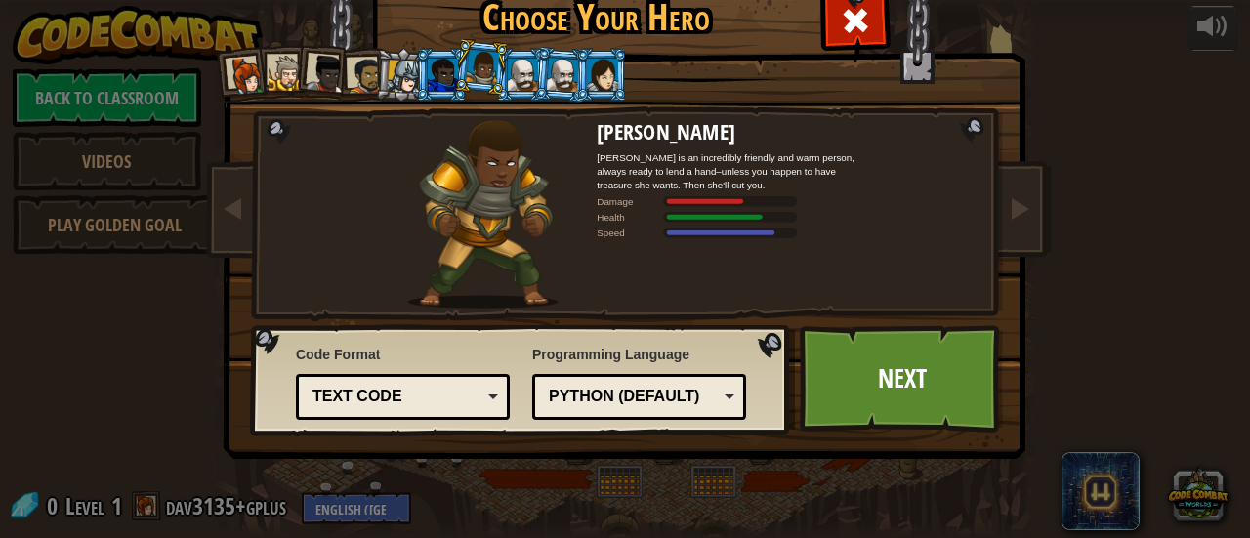
click at [439, 72] on div at bounding box center [443, 74] width 30 height 31
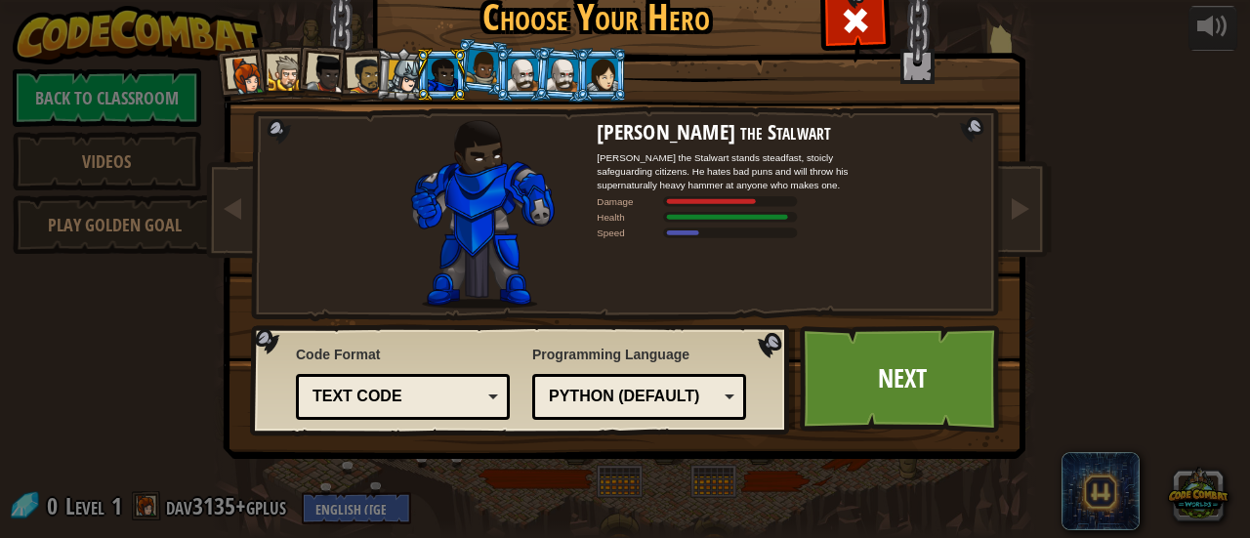
click at [402, 73] on div at bounding box center [404, 76] width 33 height 33
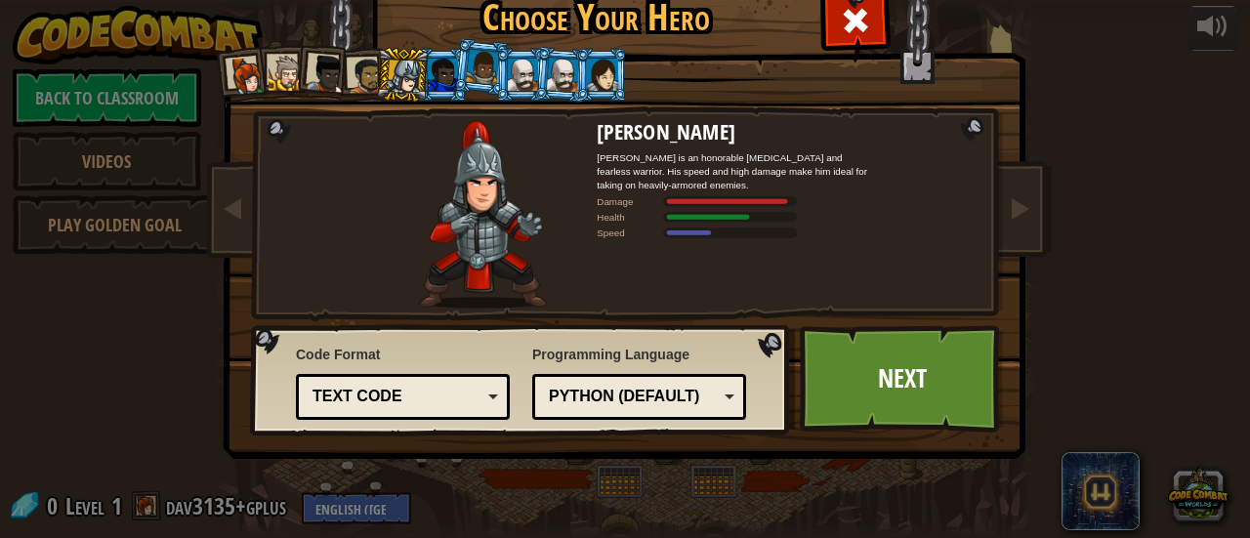
click at [484, 62] on div at bounding box center [482, 67] width 33 height 34
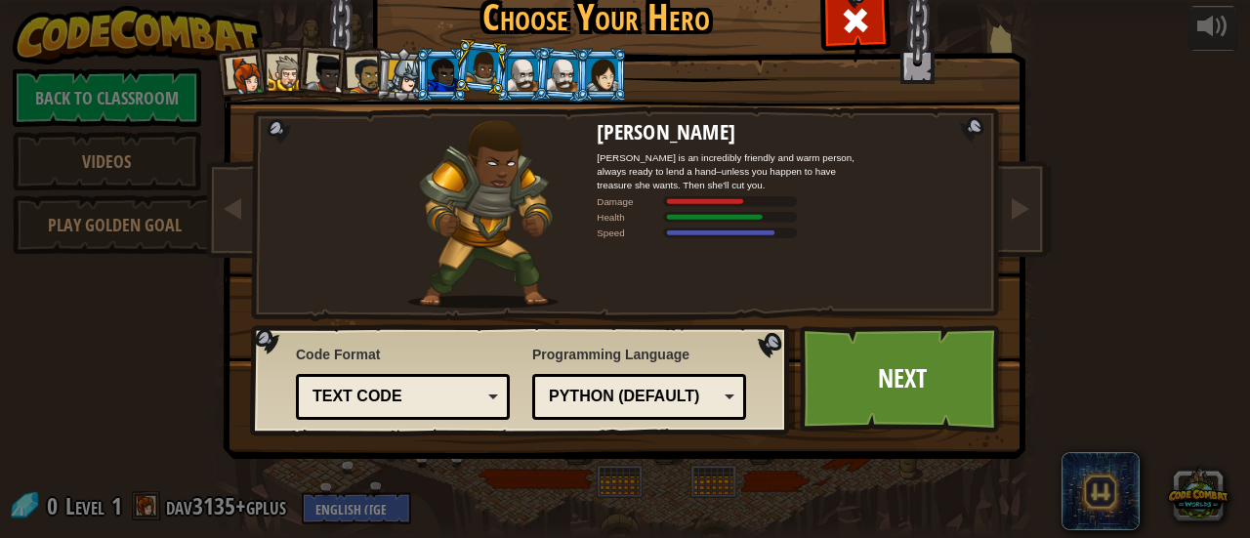
click at [429, 412] on div "Text code Blocks and code Blocks Blocks (Icons) Text code" at bounding box center [403, 397] width 214 height 46
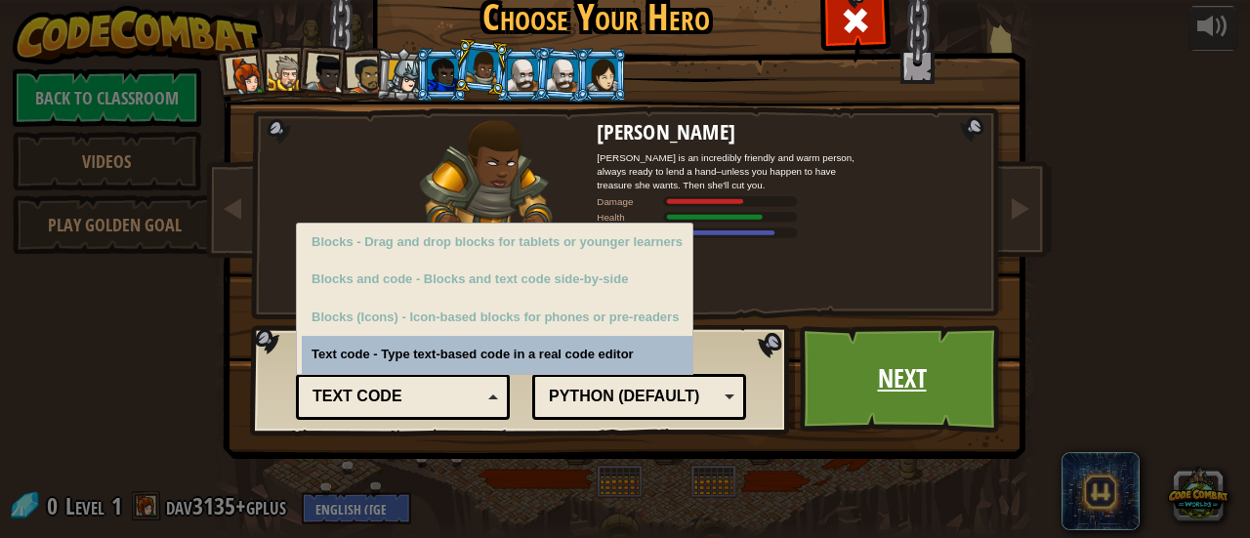
drag, startPoint x: 434, startPoint y: 410, endPoint x: 896, endPoint y: 394, distance: 463.2
click at [896, 394] on link "Next" at bounding box center [902, 378] width 204 height 107
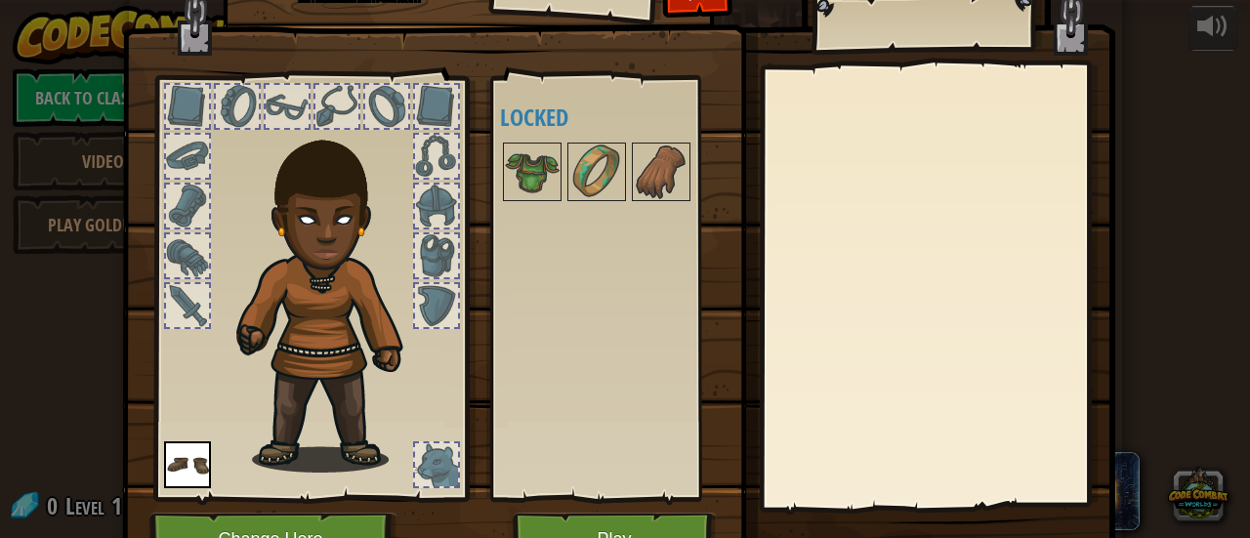
scroll to position [31, 0]
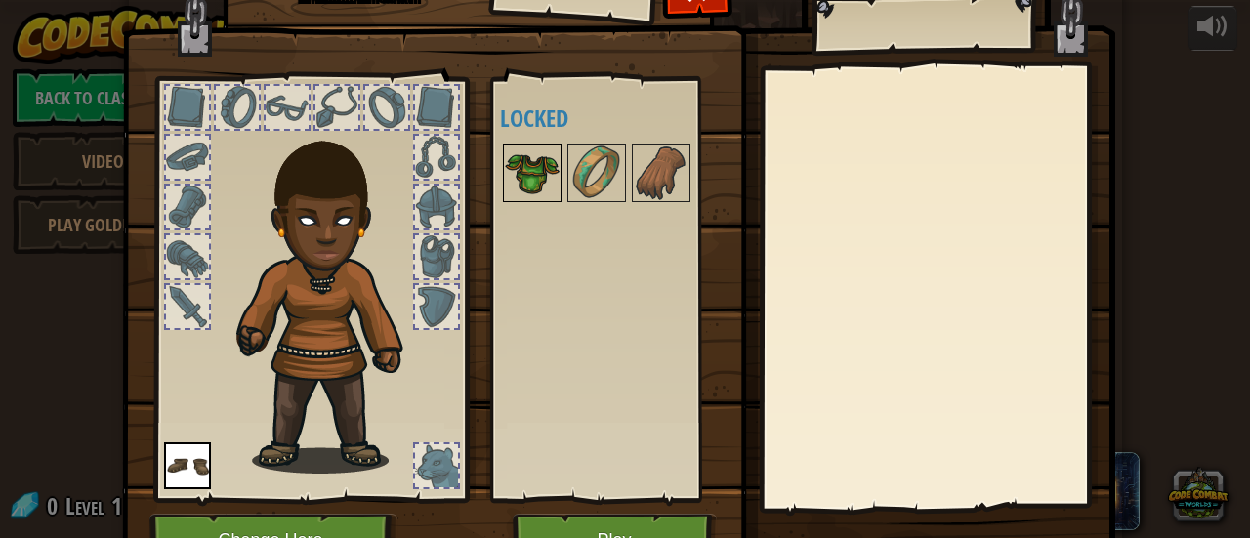
click at [523, 176] on img at bounding box center [532, 173] width 55 height 55
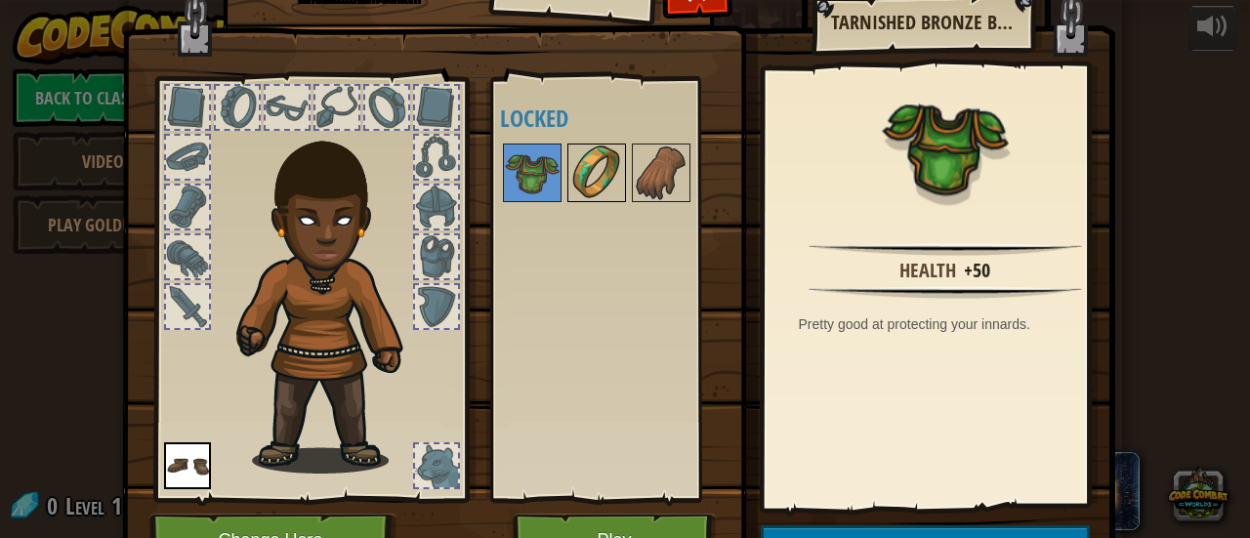
click at [580, 176] on img at bounding box center [596, 173] width 55 height 55
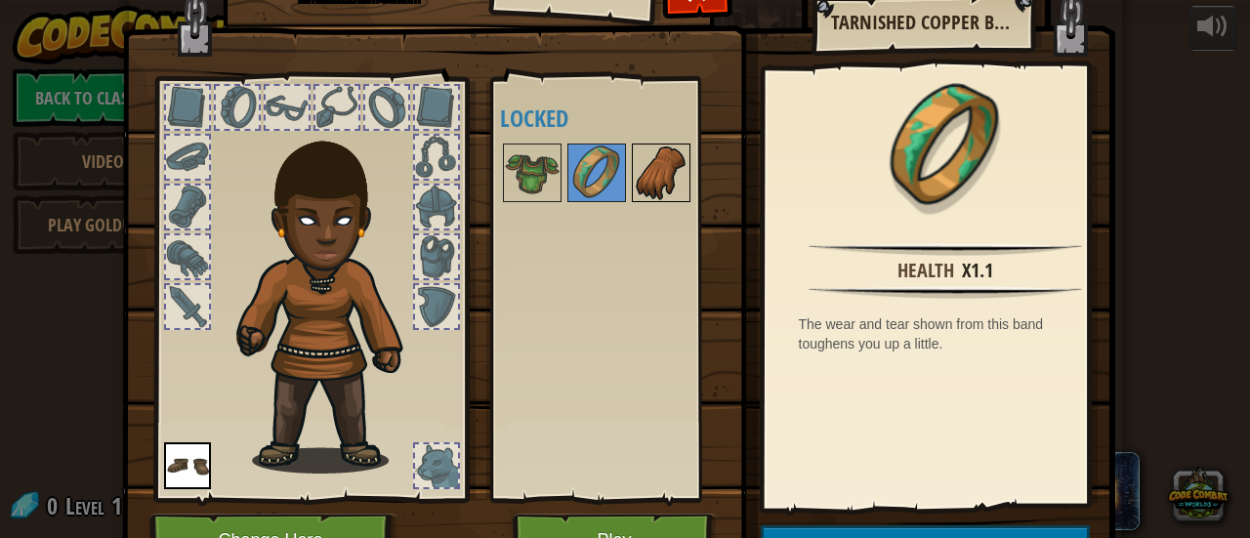
click at [646, 171] on img at bounding box center [661, 173] width 55 height 55
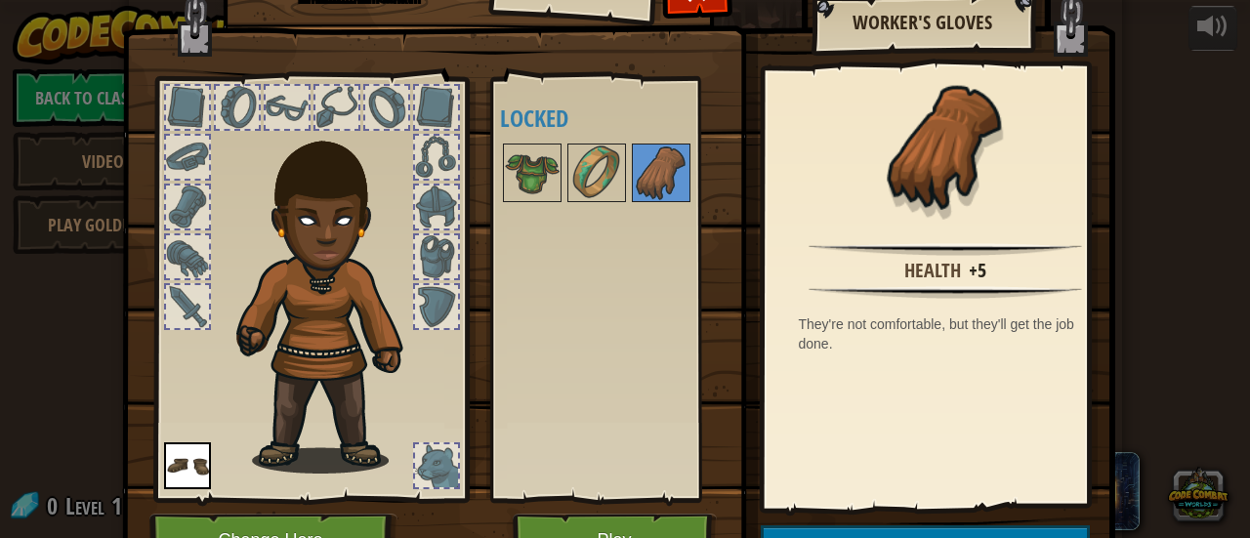
scroll to position [67, 0]
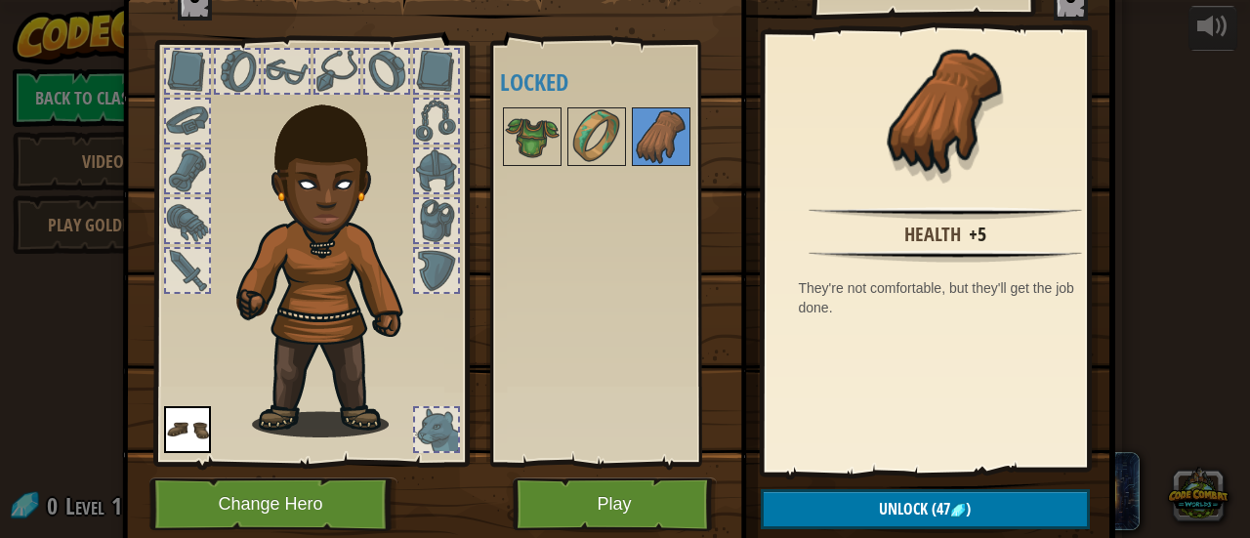
click at [176, 262] on div at bounding box center [187, 270] width 43 height 43
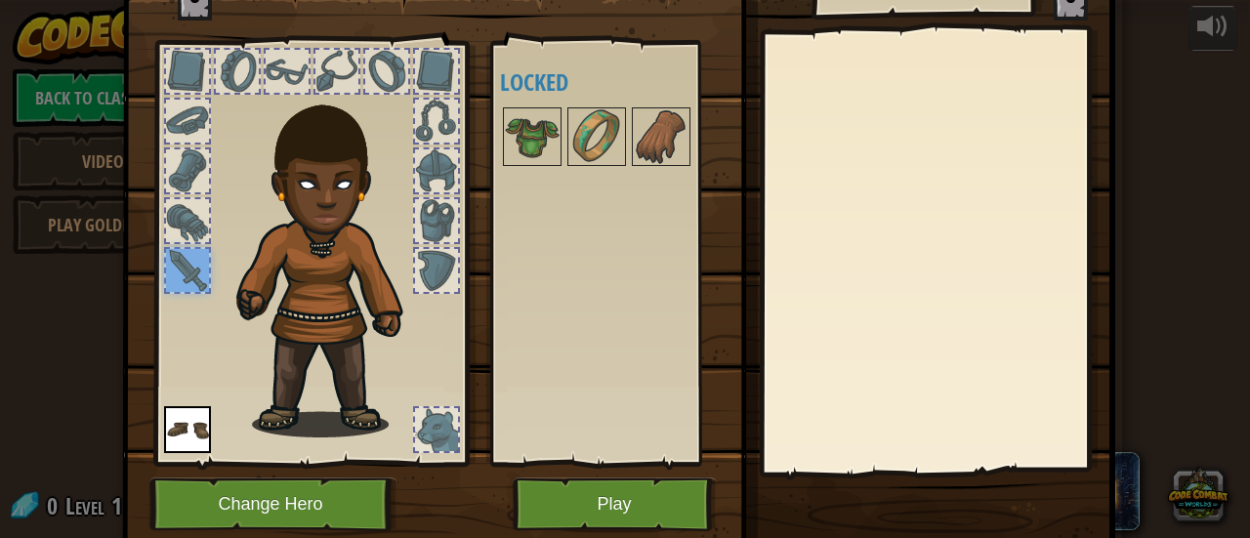
click at [182, 225] on div at bounding box center [187, 220] width 43 height 43
click at [184, 425] on img at bounding box center [187, 429] width 47 height 47
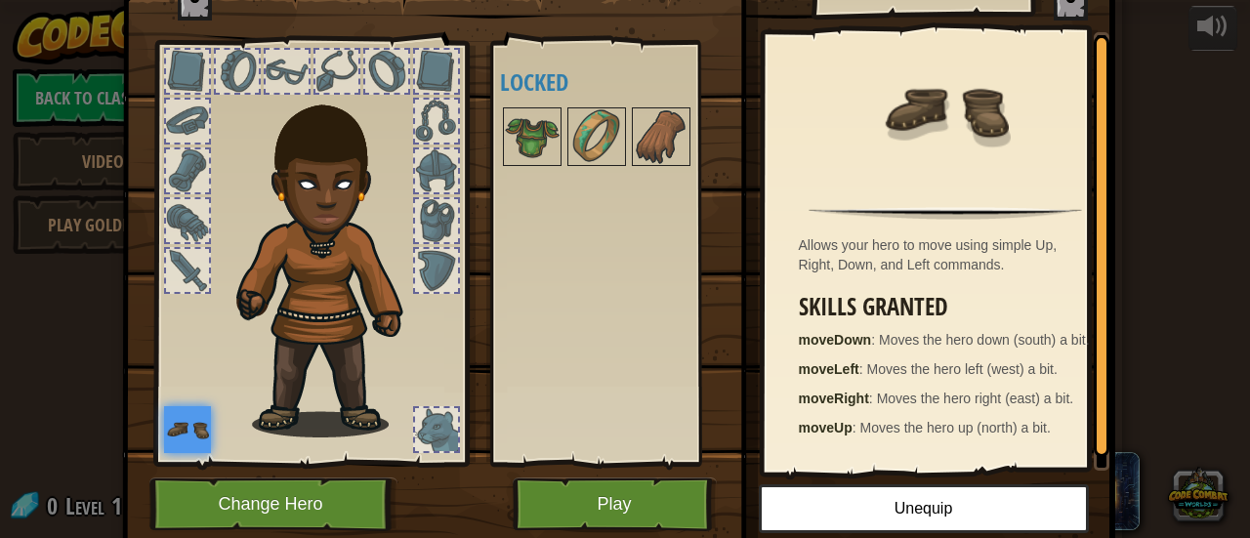
click at [434, 427] on div at bounding box center [436, 429] width 43 height 43
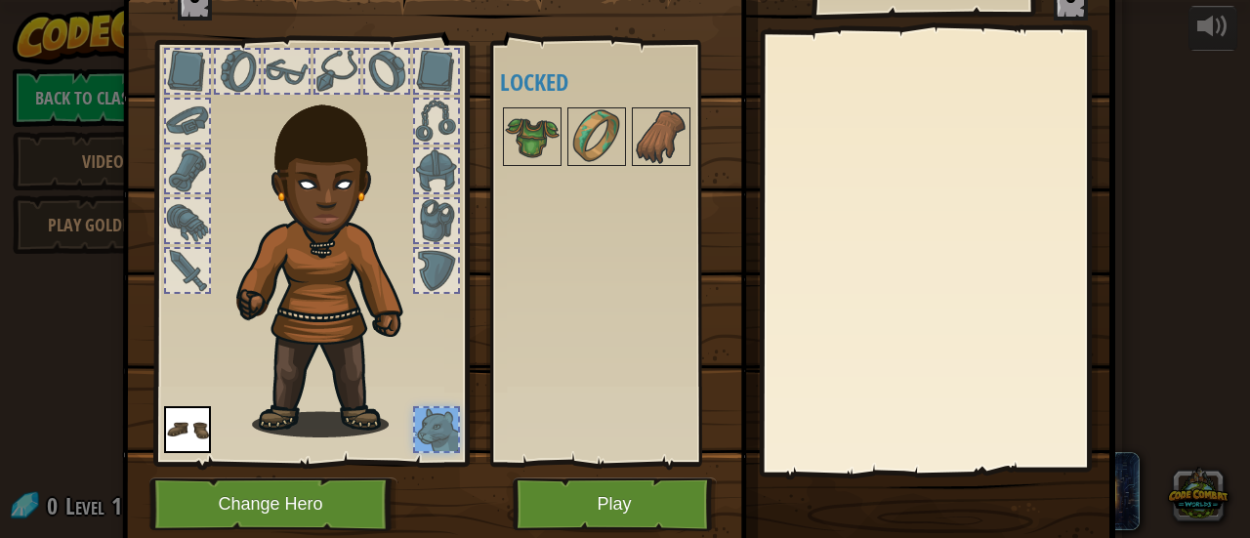
click at [436, 276] on div at bounding box center [436, 270] width 43 height 43
click at [432, 239] on div at bounding box center [436, 220] width 43 height 43
click at [435, 144] on div at bounding box center [310, 247] width 322 height 439
click at [415, 50] on div at bounding box center [436, 71] width 43 height 43
click at [446, 138] on div at bounding box center [436, 121] width 43 height 43
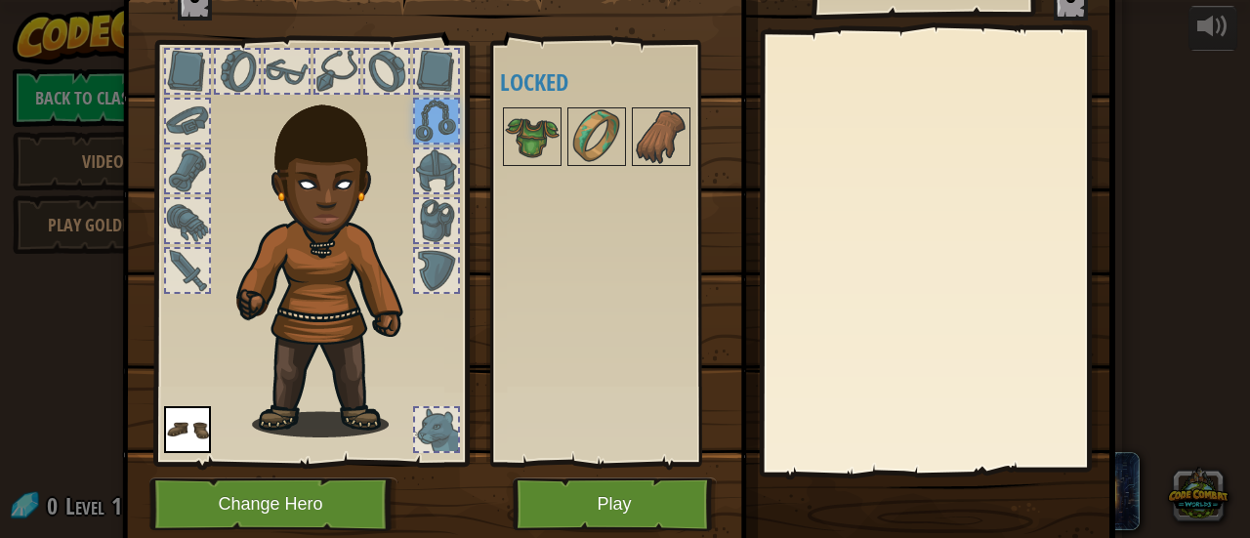
scroll to position [135, 0]
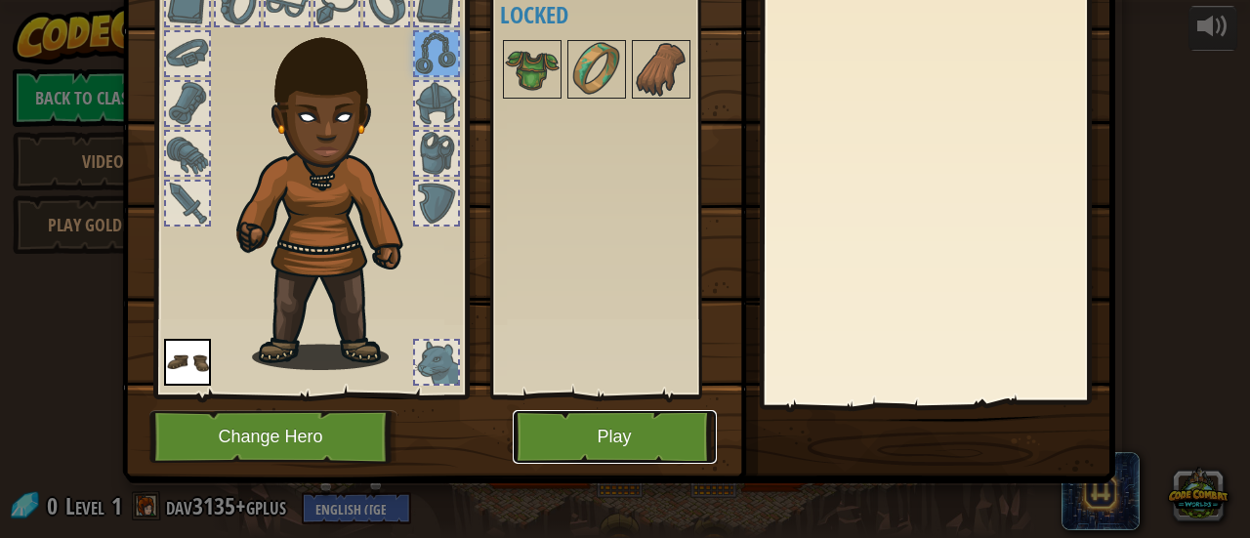
click at [586, 439] on button "Play" at bounding box center [615, 437] width 204 height 54
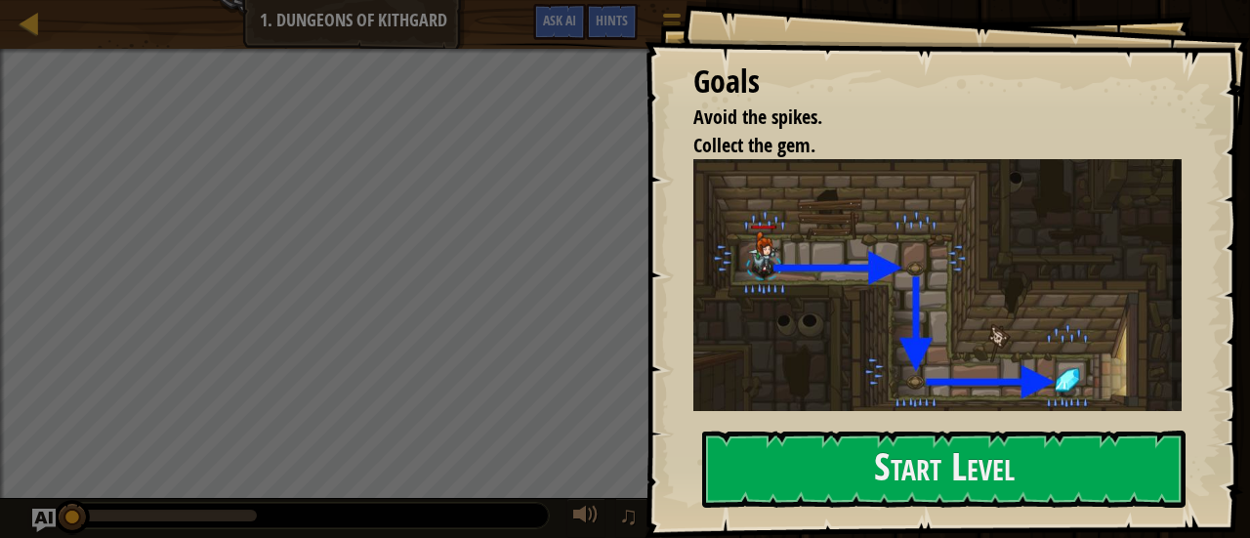
scroll to position [112, 0]
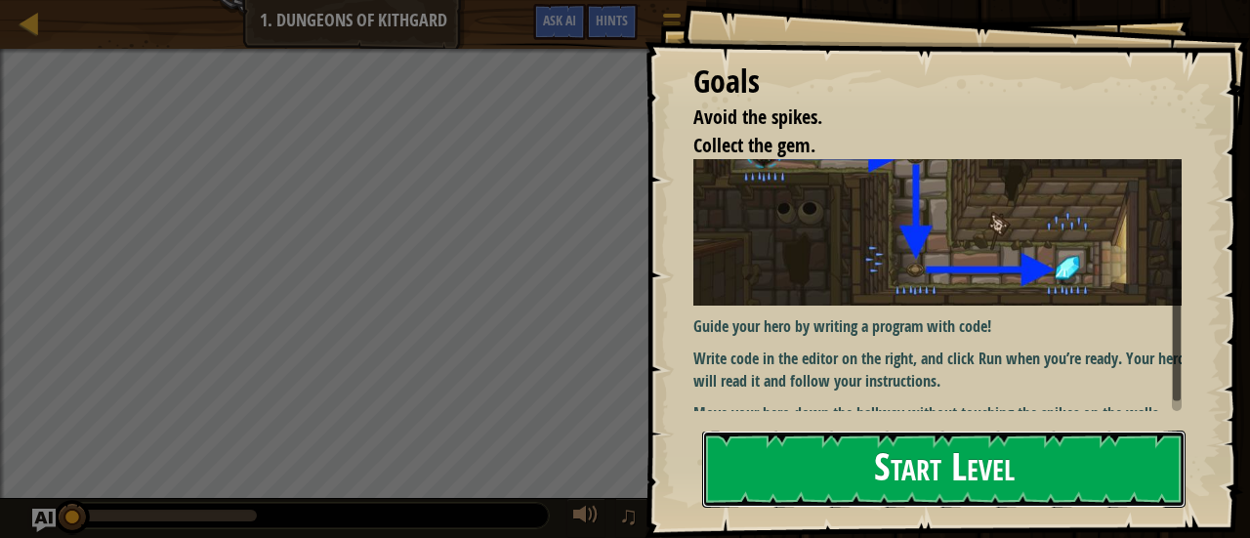
click at [787, 476] on button "Start Level" at bounding box center [943, 469] width 483 height 77
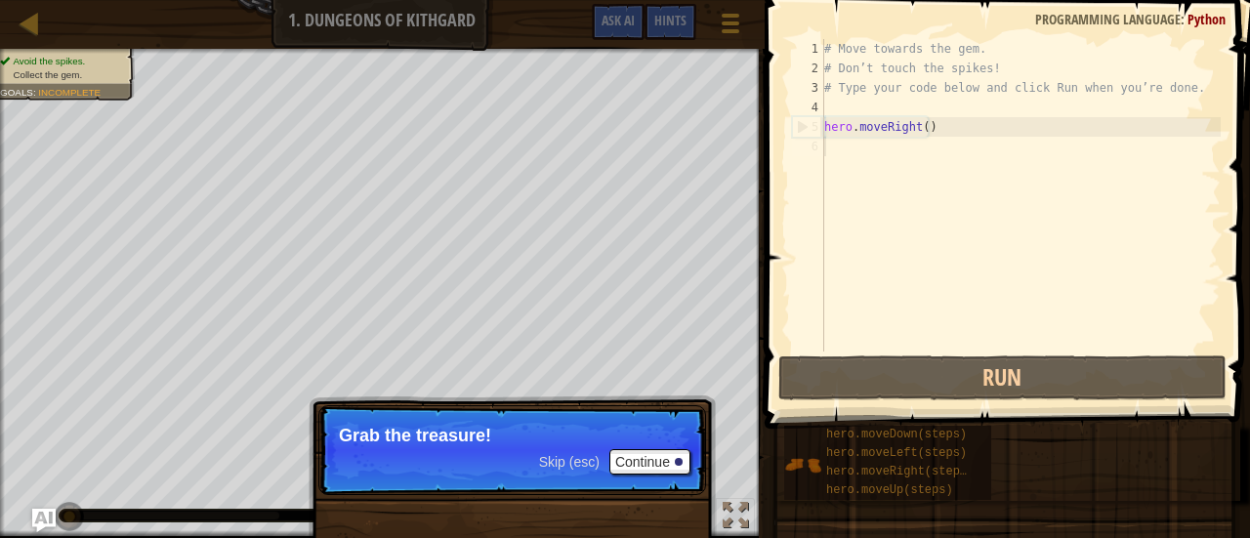
click at [879, 146] on div "# Move towards the gem. # Don’t touch the spikes! # Type your code below and cl…" at bounding box center [1020, 215] width 400 height 352
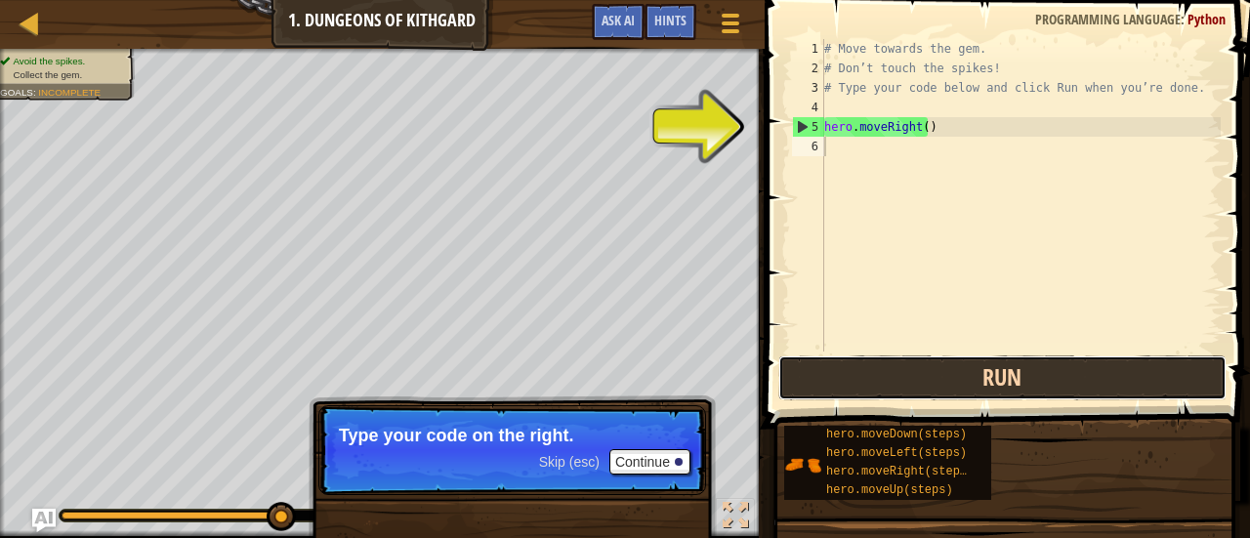
click at [943, 372] on button "Run" at bounding box center [1002, 377] width 448 height 45
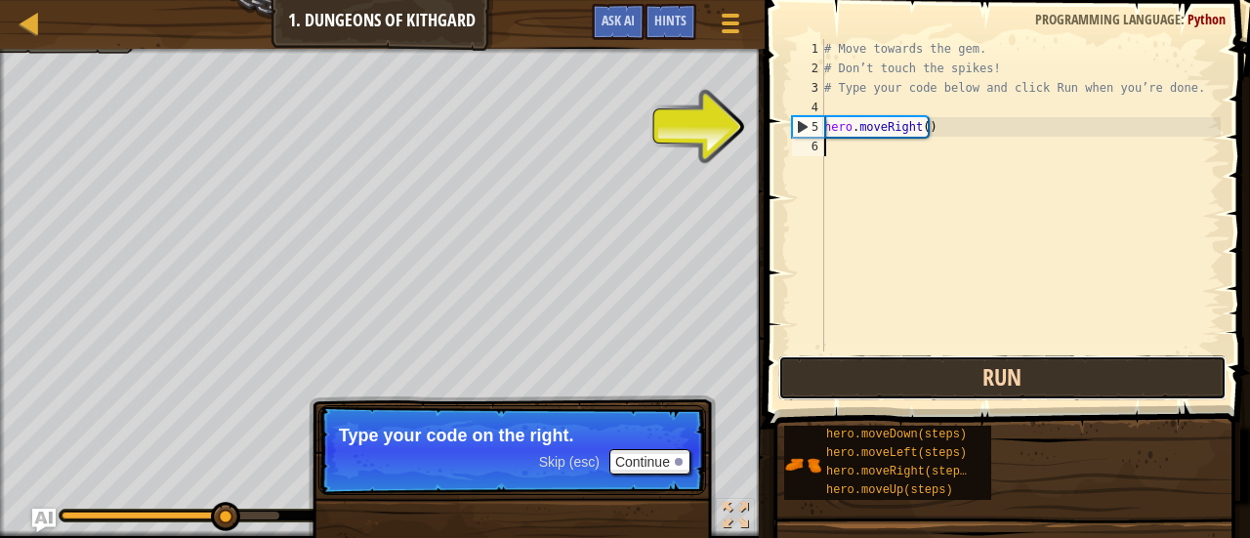
click at [943, 372] on button "Run" at bounding box center [1002, 377] width 448 height 45
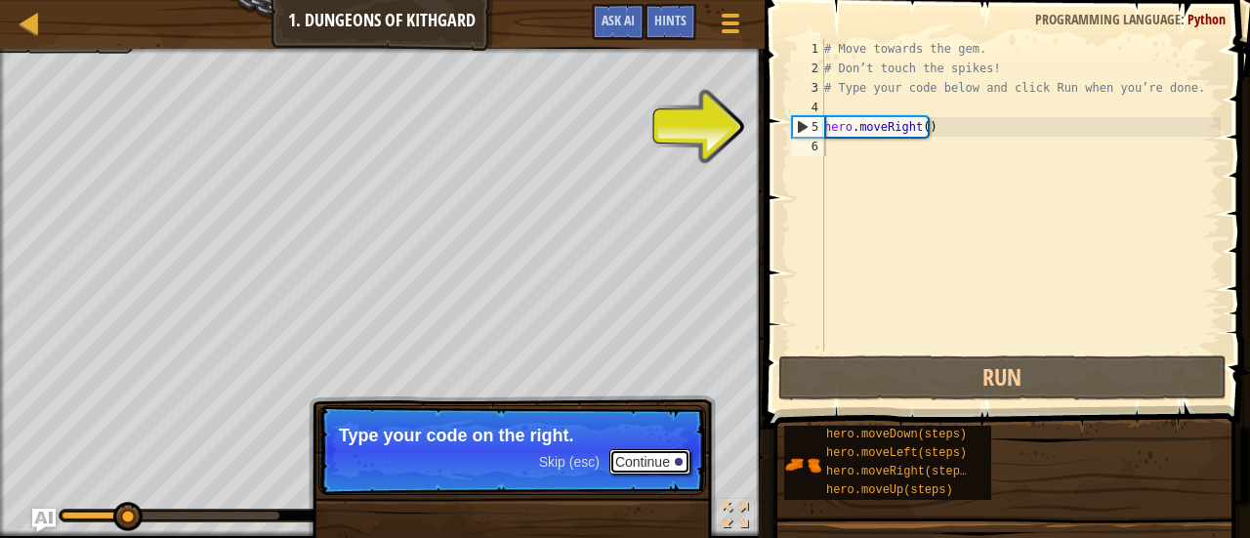
click at [658, 450] on button "Continue" at bounding box center [649, 461] width 81 height 25
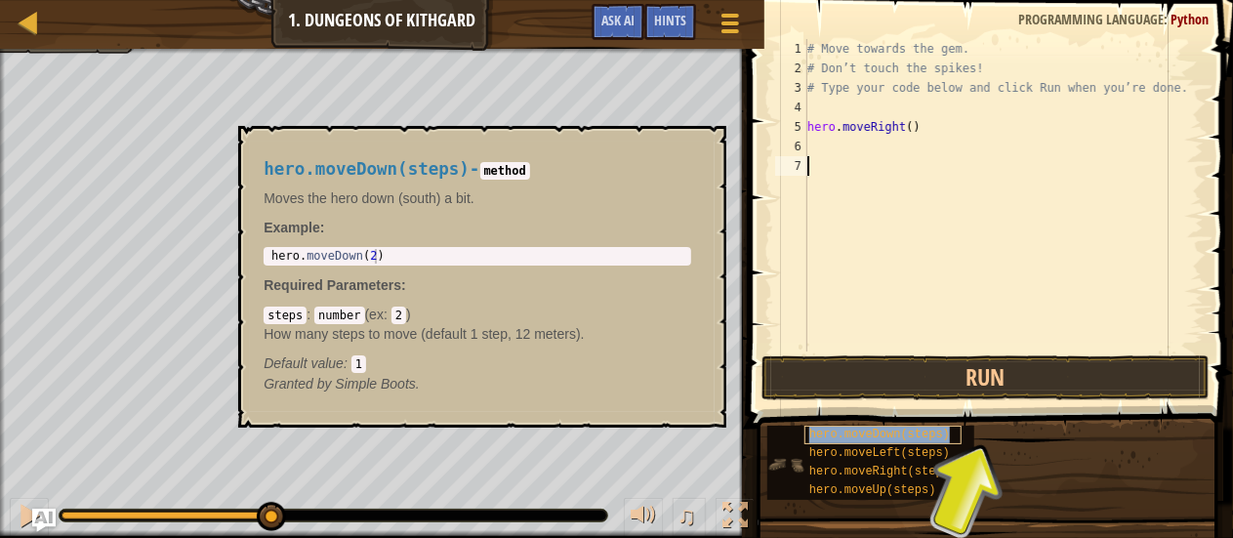
click at [885, 437] on span "hero.moveDown(steps)" at bounding box center [880, 435] width 141 height 14
click at [705, 138] on button "×" at bounding box center [705, 148] width 16 height 27
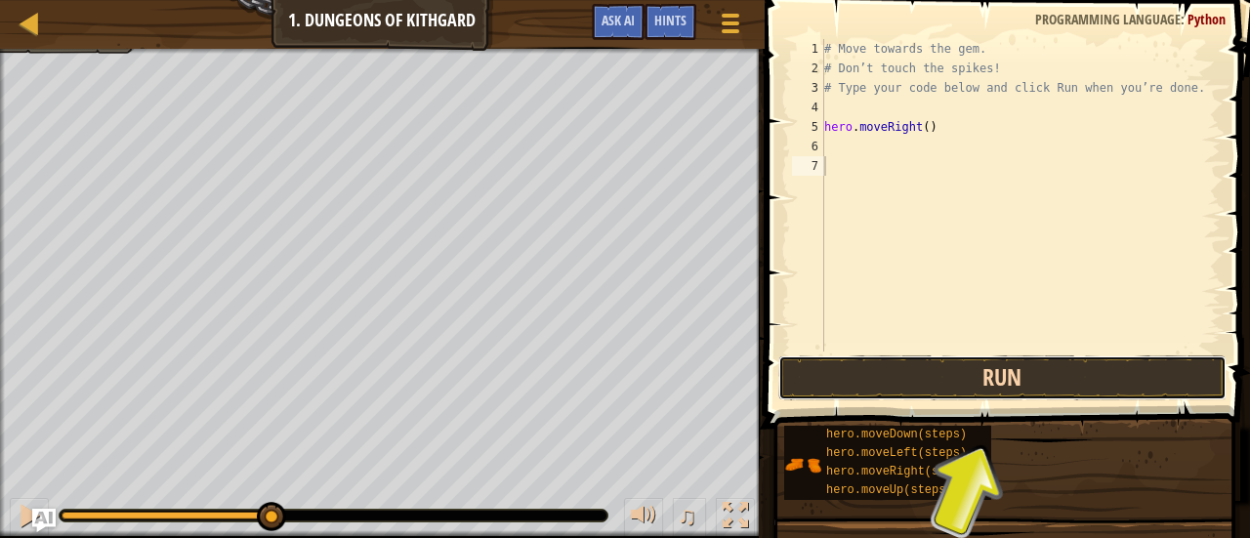
click at [906, 374] on button "Run" at bounding box center [1002, 377] width 448 height 45
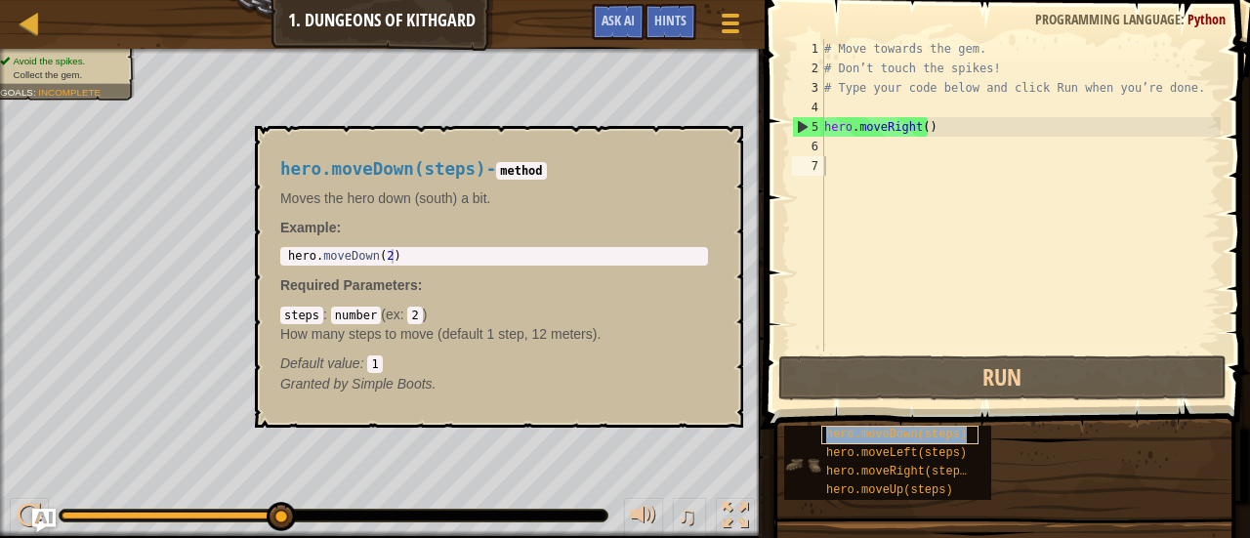
click at [881, 434] on span "hero.moveDown(steps)" at bounding box center [896, 435] width 141 height 14
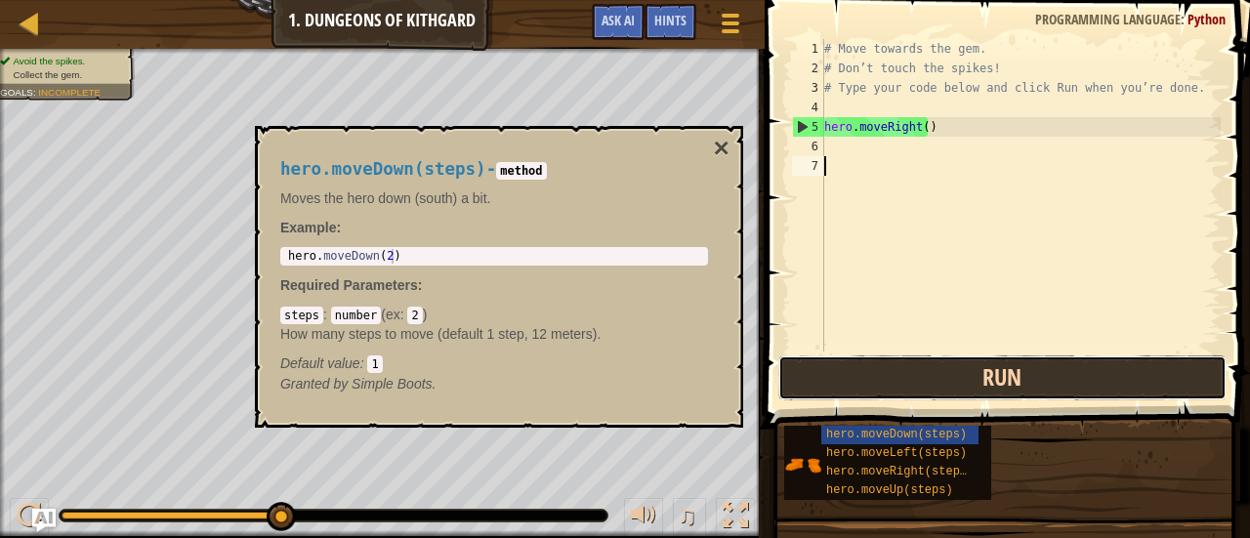
click at [844, 385] on button "Run" at bounding box center [1002, 377] width 448 height 45
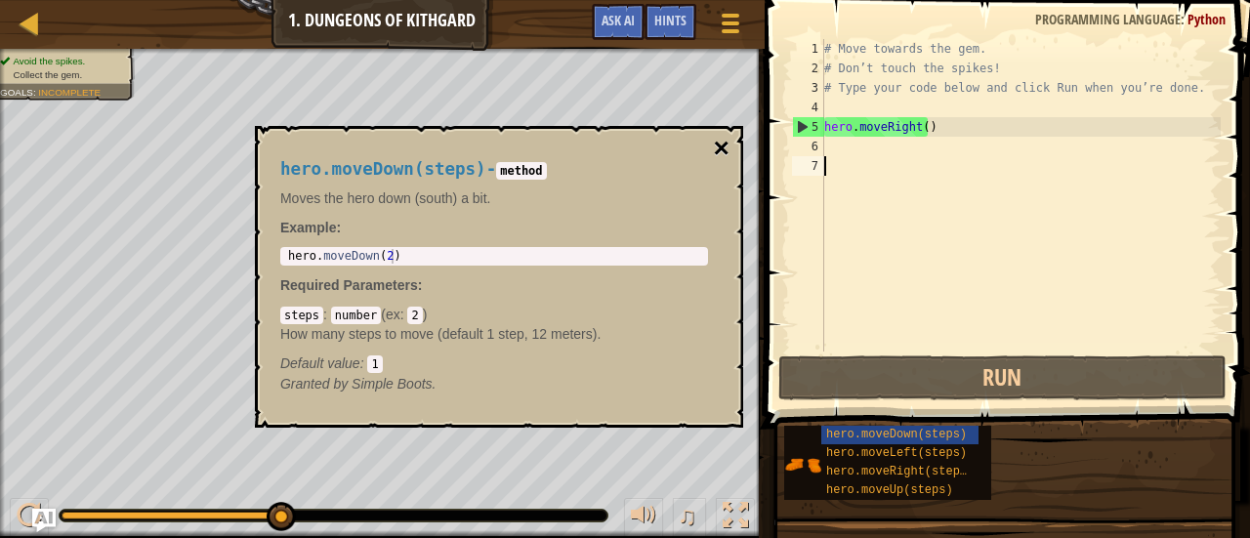
click at [723, 153] on button "×" at bounding box center [722, 148] width 16 height 27
click at [953, 433] on span "hero.moveDown(steps)" at bounding box center [896, 435] width 141 height 14
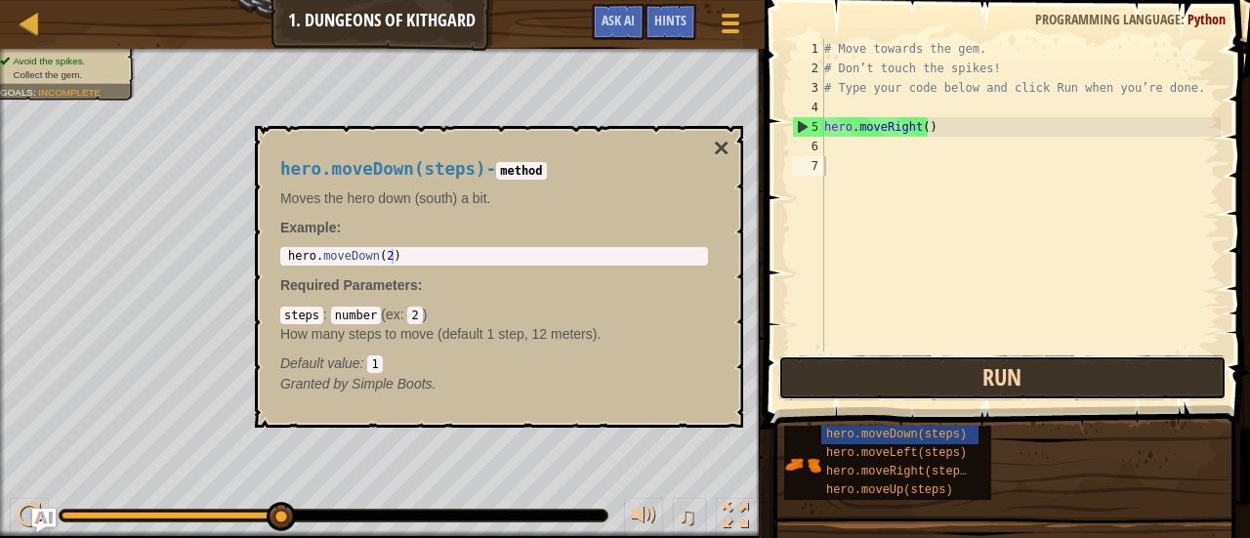
click at [1009, 371] on button "Run" at bounding box center [1002, 377] width 448 height 45
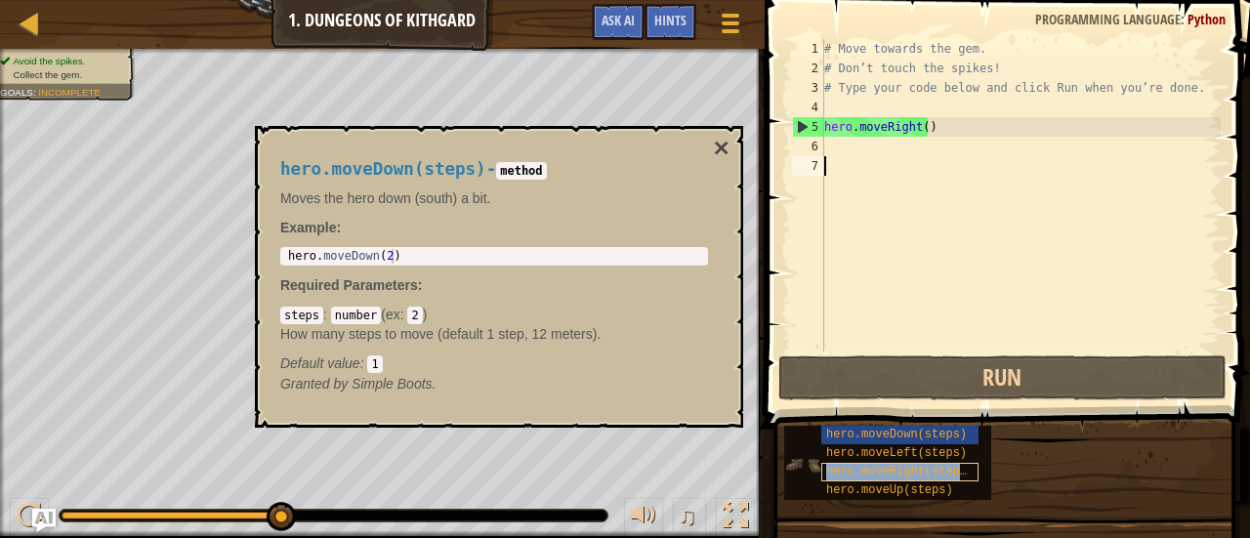
click at [875, 470] on span "hero.moveRight(steps)" at bounding box center [899, 472] width 147 height 14
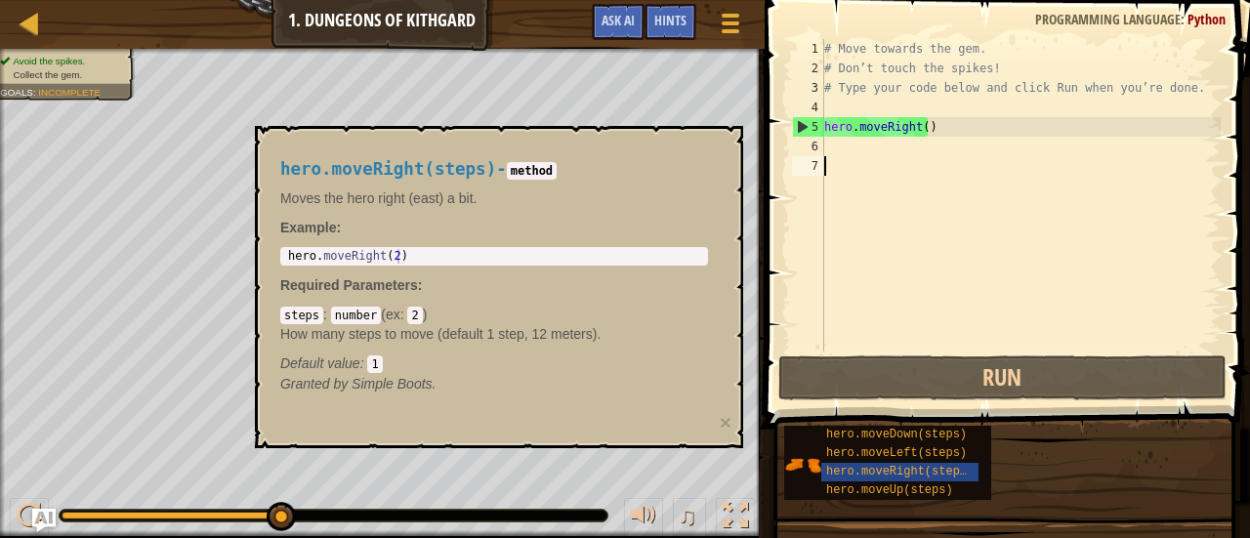
click at [842, 155] on div "# Move towards the gem. # Don’t touch the spikes! # Type your code below and cl…" at bounding box center [1020, 215] width 400 height 352
click at [707, 139] on div "hero.moveRight(steps) - method Moves the hero right (east) a bit. Example : 1 h…" at bounding box center [499, 287] width 488 height 322
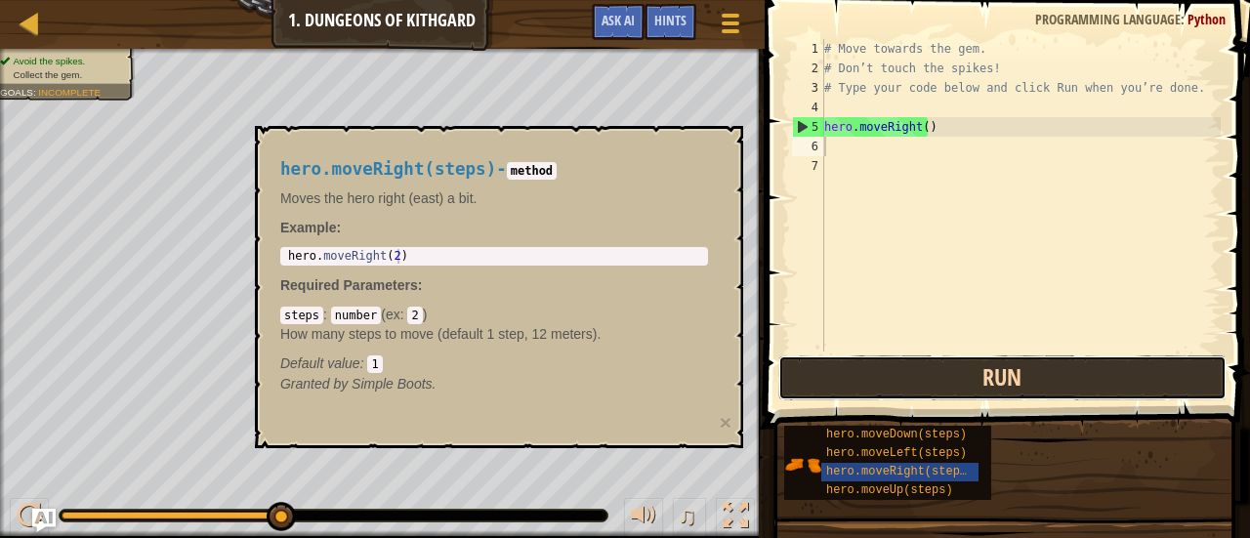
click at [826, 397] on button "Run" at bounding box center [1002, 377] width 448 height 45
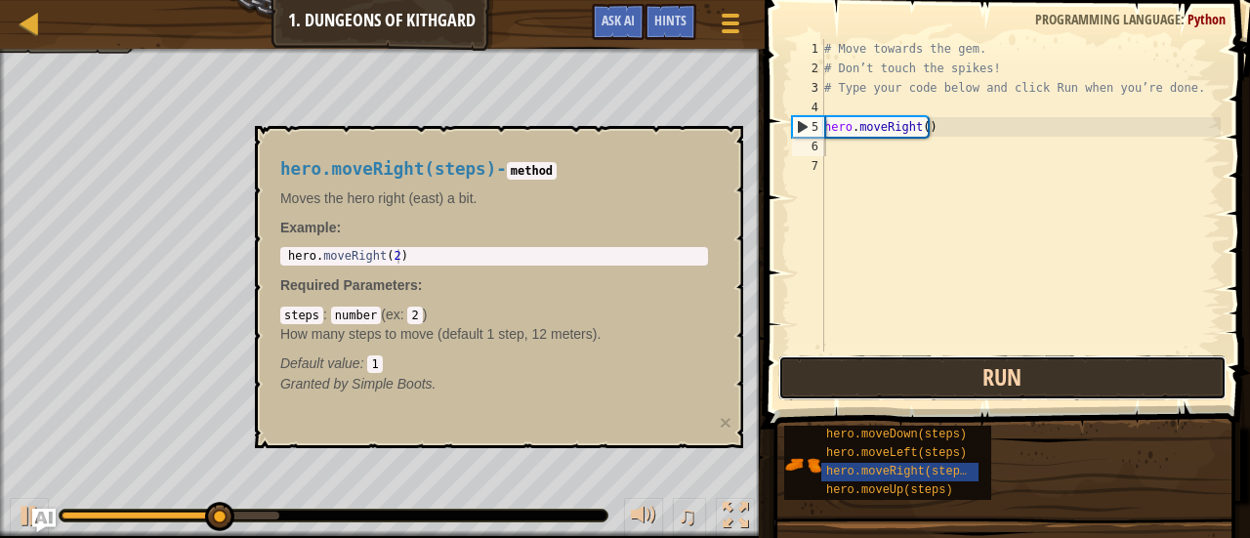
click at [859, 384] on button "Run" at bounding box center [1002, 377] width 448 height 45
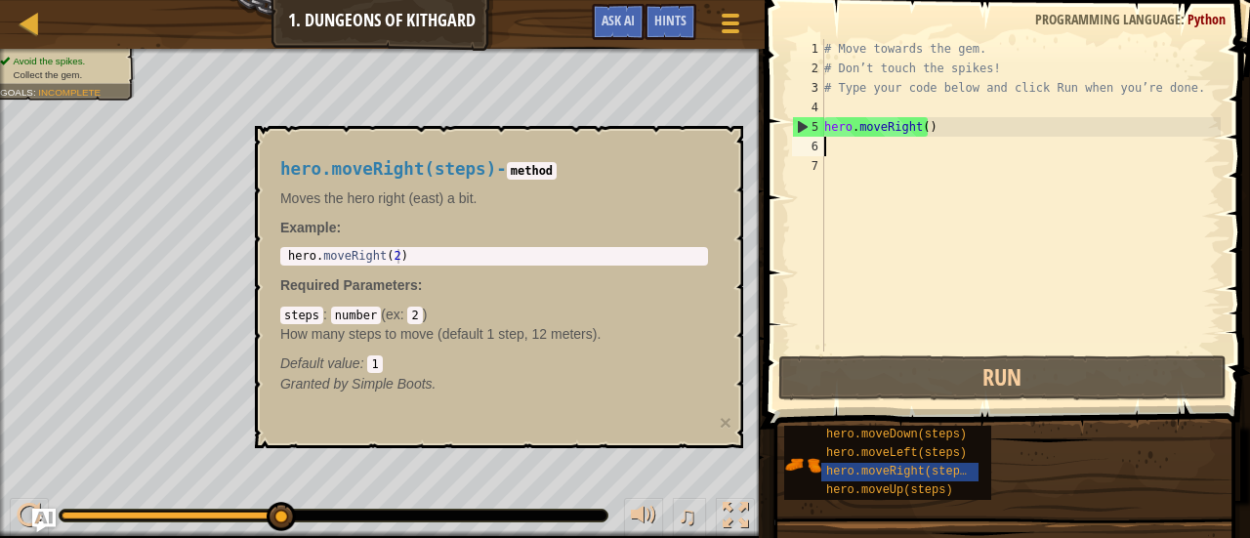
click at [732, 421] on div "hero.moveRight(steps) - method Moves the hero right (east) a bit. Example : 1 h…" at bounding box center [499, 287] width 488 height 322
click at [725, 421] on button "×" at bounding box center [726, 422] width 12 height 21
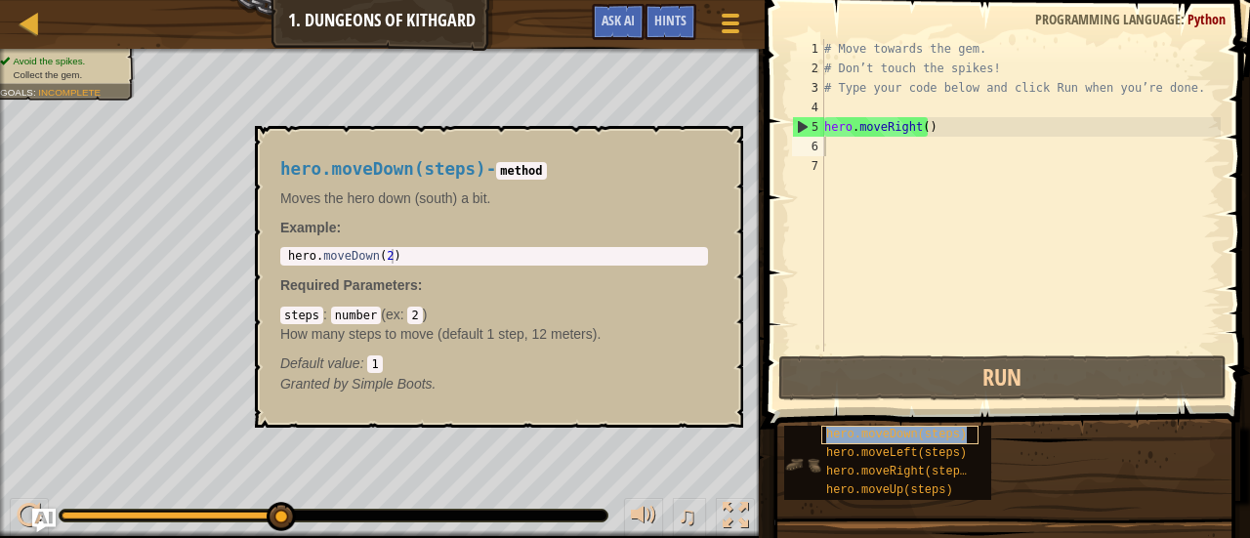
click at [913, 433] on span "hero.moveDown(steps)" at bounding box center [896, 435] width 141 height 14
click at [322, 421] on div "hero.moveDown(steps) - method Moves the hero down (south) a bit. Example : 1 he…" at bounding box center [499, 277] width 488 height 302
click at [719, 144] on button "×" at bounding box center [722, 148] width 16 height 27
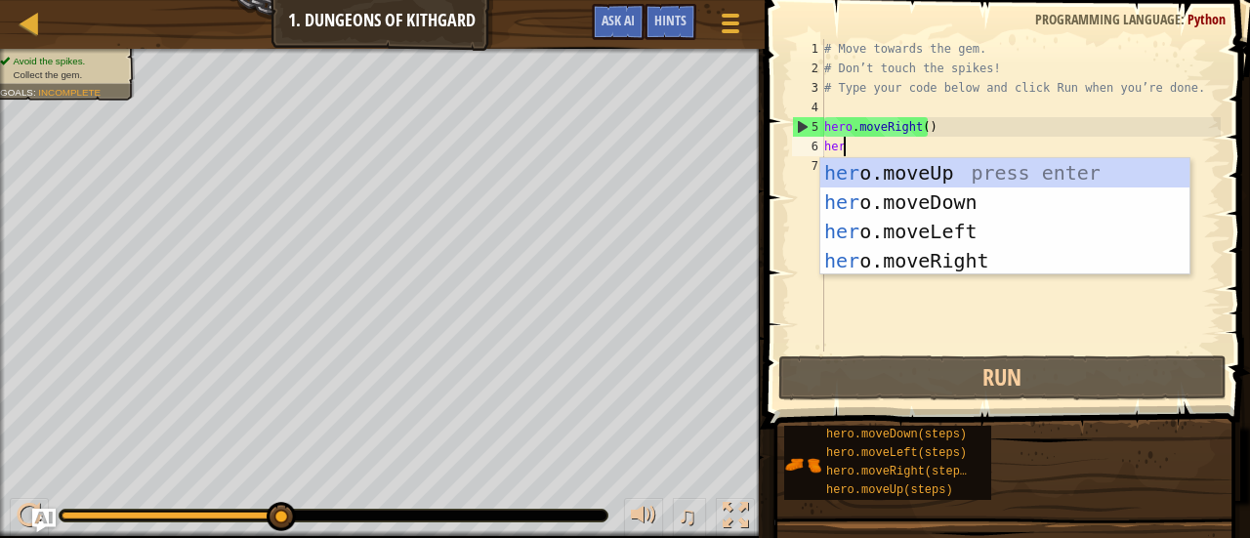
scroll to position [9, 0]
type textarea "hero"
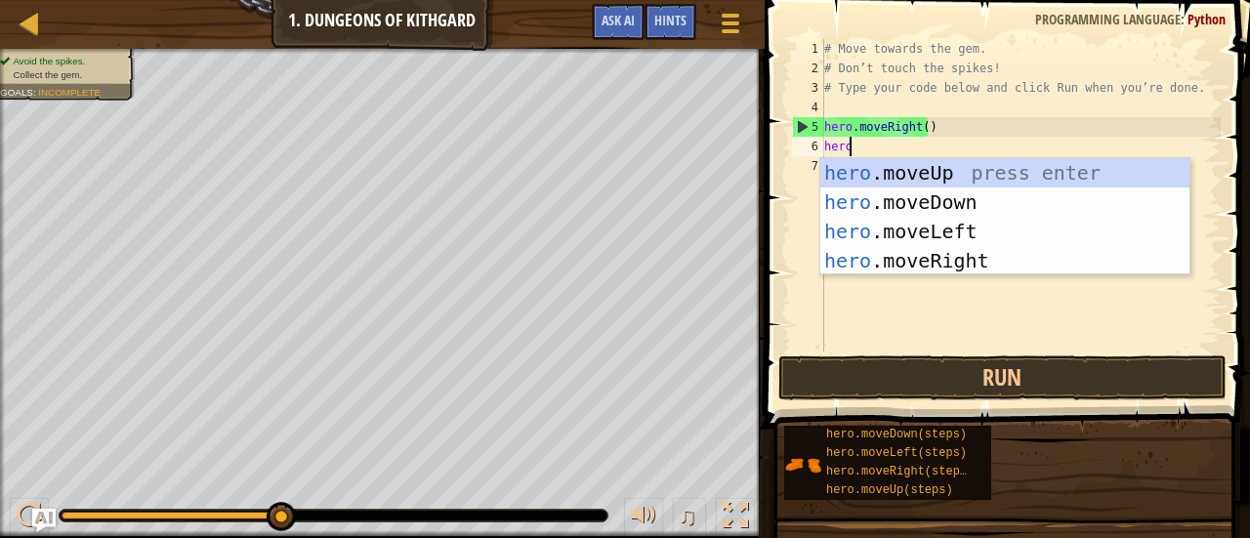
scroll to position [9, 1]
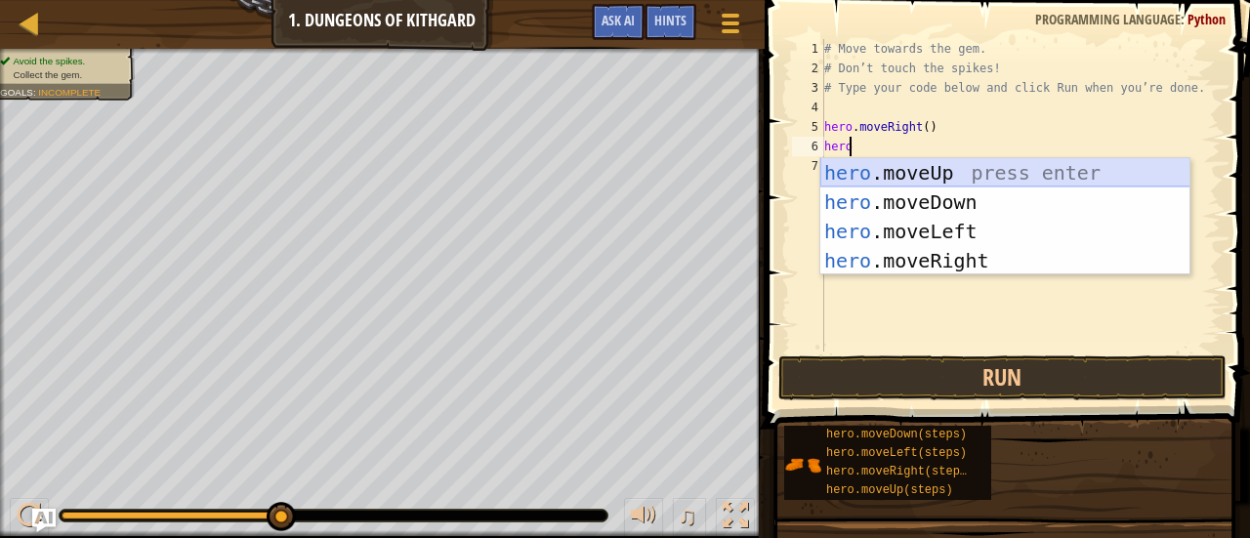
click at [973, 189] on div "hero .moveUp press enter hero .moveDown press enter hero .moveLeft press enter …" at bounding box center [1005, 246] width 370 height 176
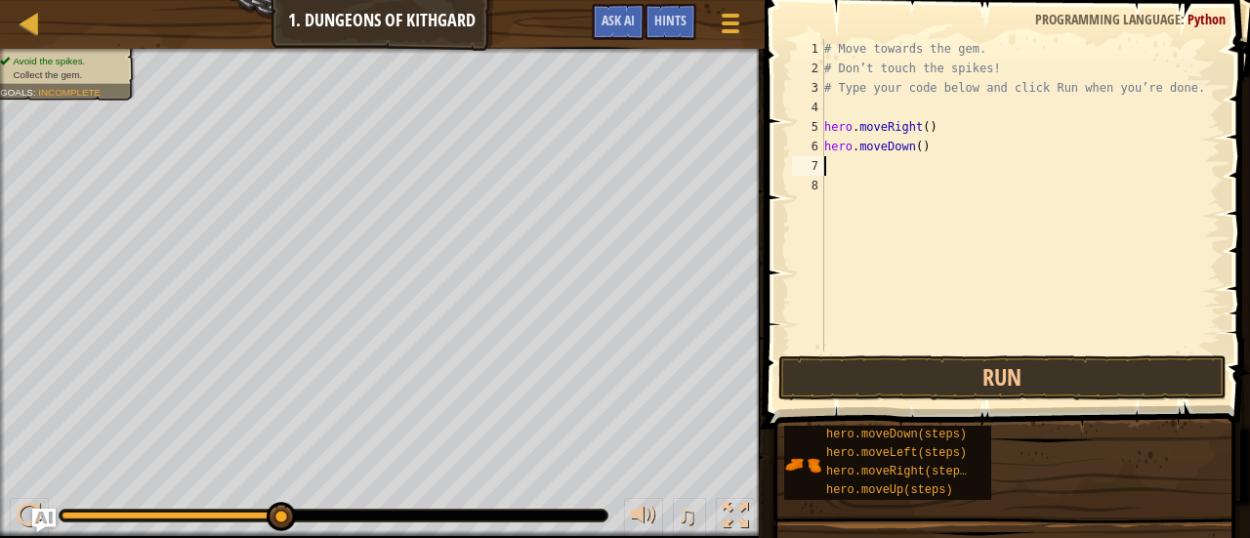
scroll to position [9, 0]
click at [913, 146] on div "# Move towards the gem. # Don’t touch the spikes! # Type your code below and cl…" at bounding box center [1020, 215] width 400 height 352
type textarea "hero.moveDown(2)"
click at [893, 371] on button "Run" at bounding box center [1002, 377] width 448 height 45
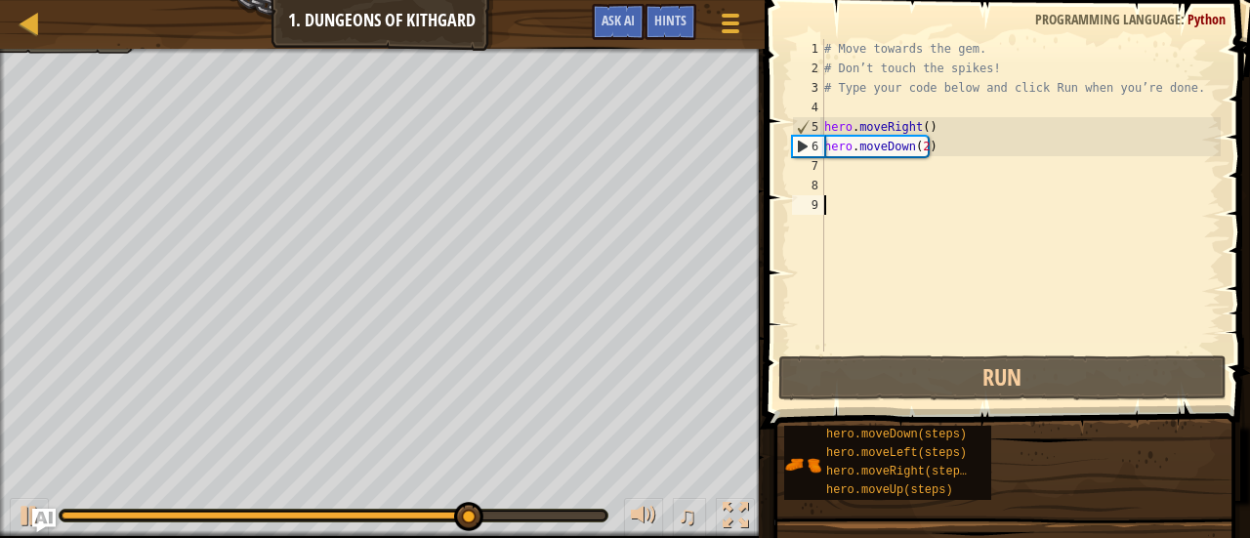
click at [887, 220] on div "# Move towards the gem. # Don’t touch the spikes! # Type your code below and cl…" at bounding box center [1020, 215] width 400 height 352
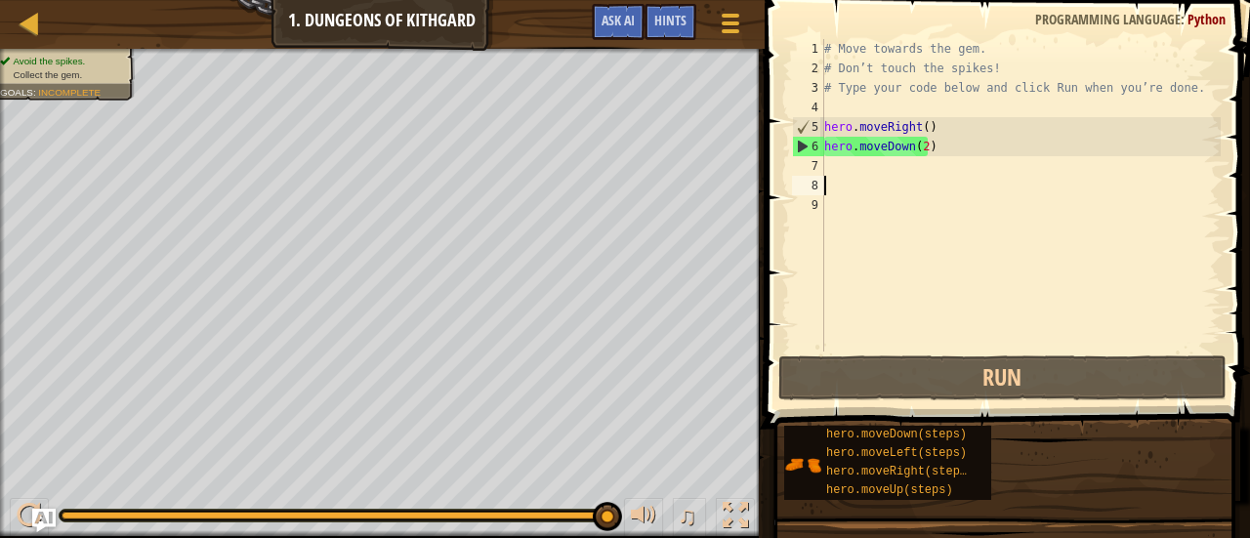
click at [873, 178] on div "# Move towards the gem. # Don’t touch the spikes! # Type your code below and cl…" at bounding box center [1020, 215] width 400 height 352
click at [869, 173] on div "# Move towards the gem. # Don’t touch the spikes! # Type your code below and cl…" at bounding box center [1020, 215] width 400 height 352
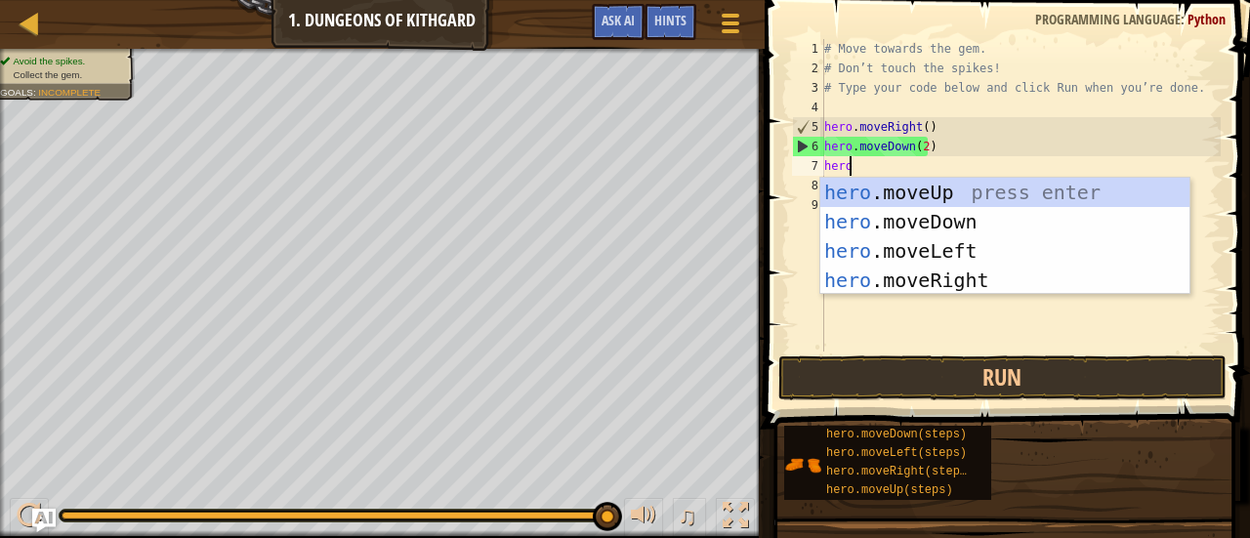
scroll to position [9, 2]
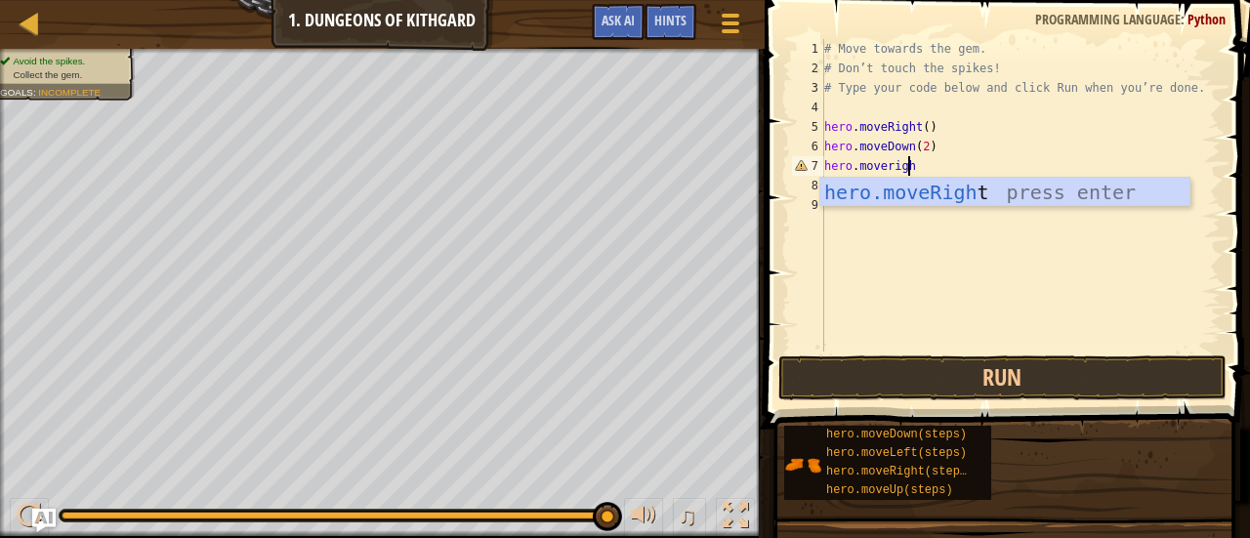
type textarea "hero.moveright"
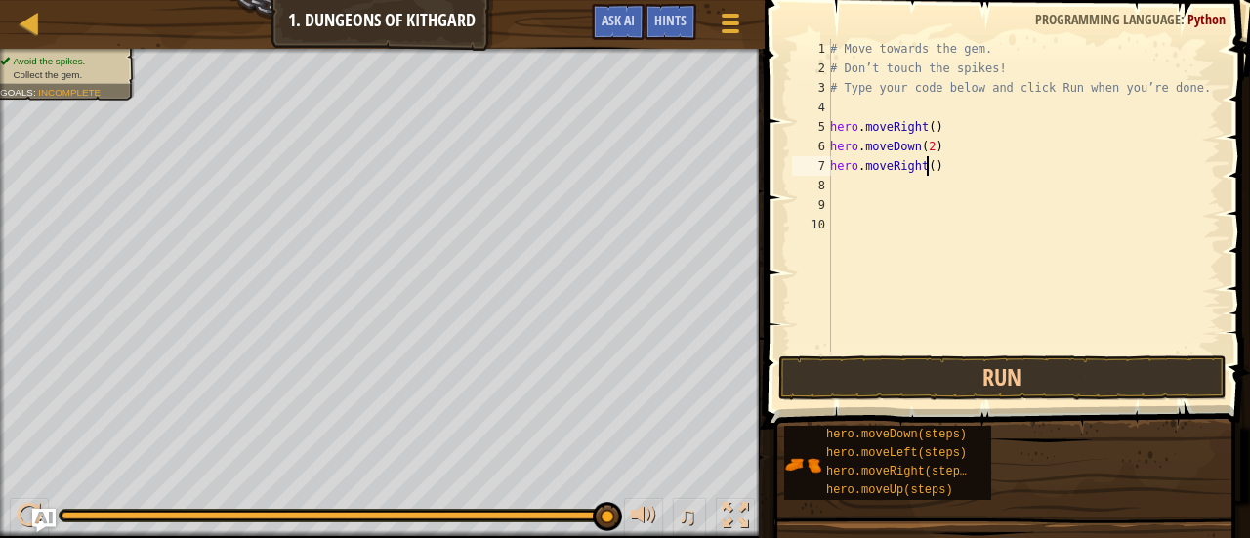
click at [926, 169] on div "# Move towards the gem. # Don’t touch the spikes! # Type your code below and cl…" at bounding box center [1023, 215] width 395 height 352
type textarea "hero.moveRight(4)"
click at [832, 358] on button "Run" at bounding box center [1002, 377] width 448 height 45
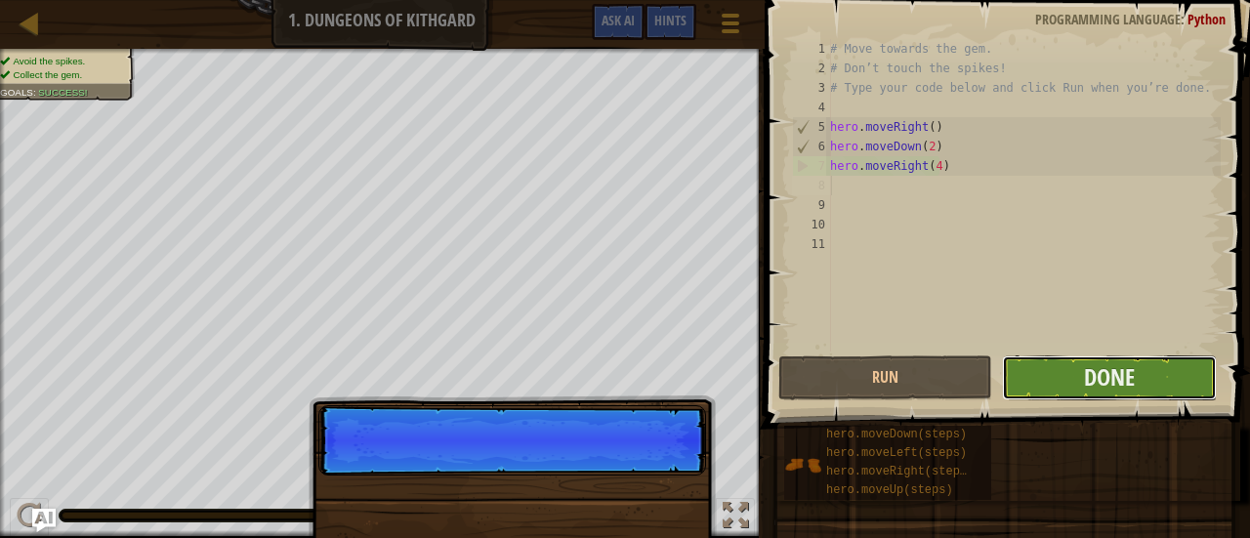
click at [1062, 363] on button "Done" at bounding box center [1109, 377] width 214 height 45
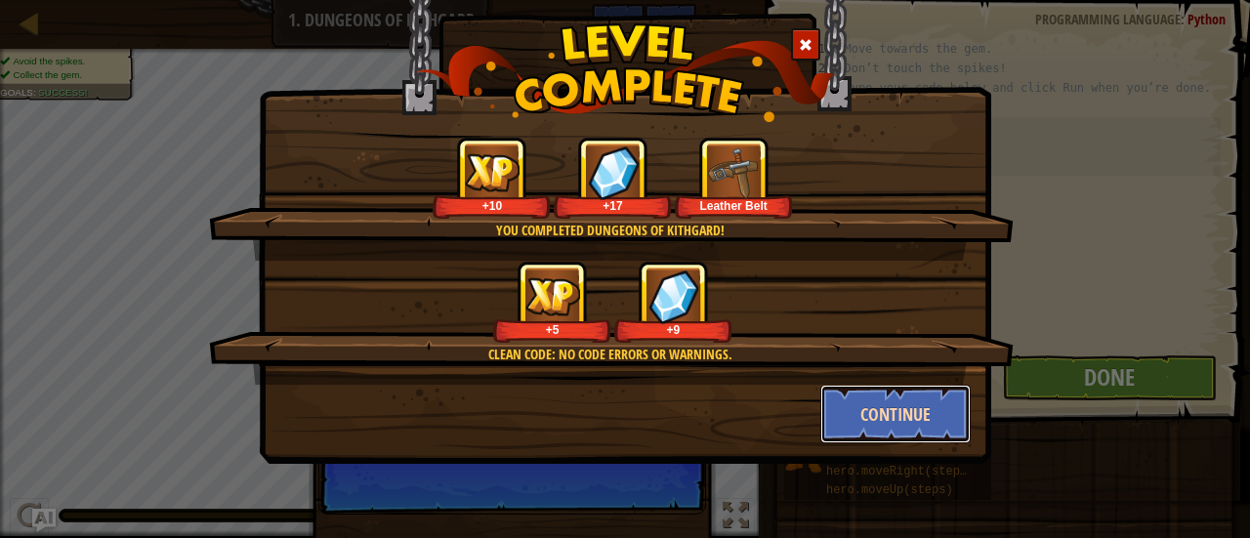
click at [894, 432] on button "Continue" at bounding box center [895, 414] width 151 height 59
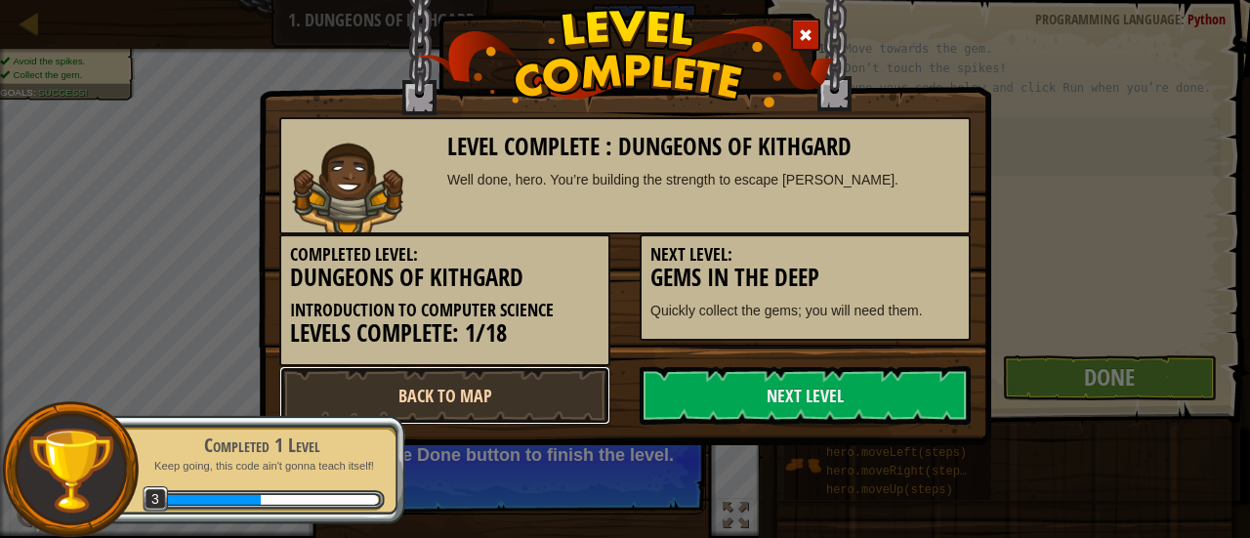
click at [566, 386] on link "Back to Map" at bounding box center [444, 395] width 331 height 59
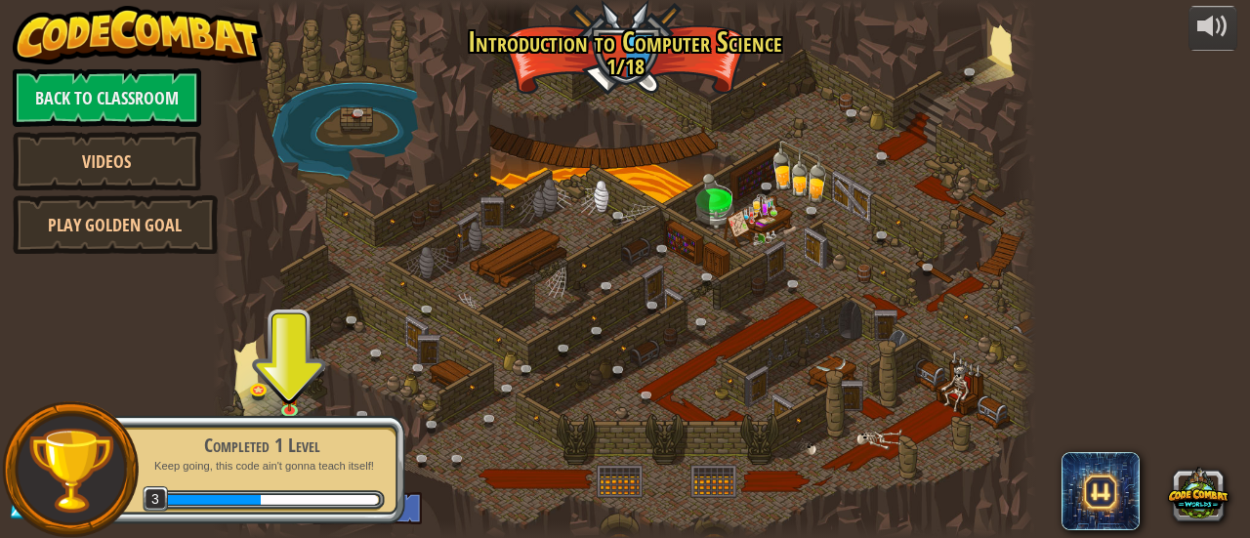
click at [443, 492] on div at bounding box center [624, 269] width 823 height 538
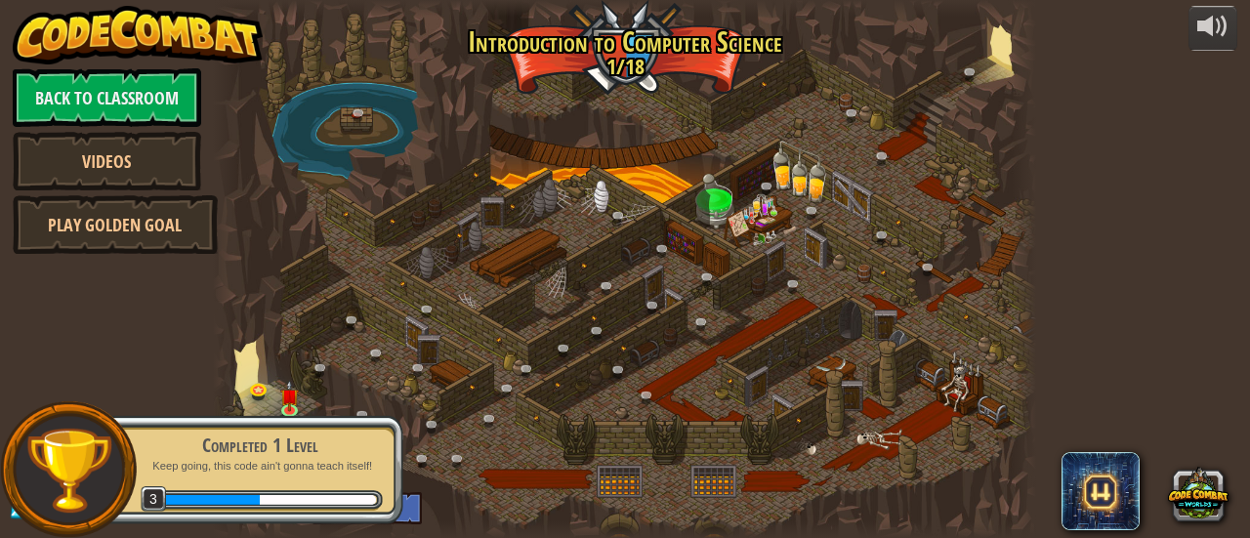
click at [328, 476] on div "Completed 1 Level Keep going, this code ain't gonna teach itself! 3" at bounding box center [252, 469] width 308 height 137
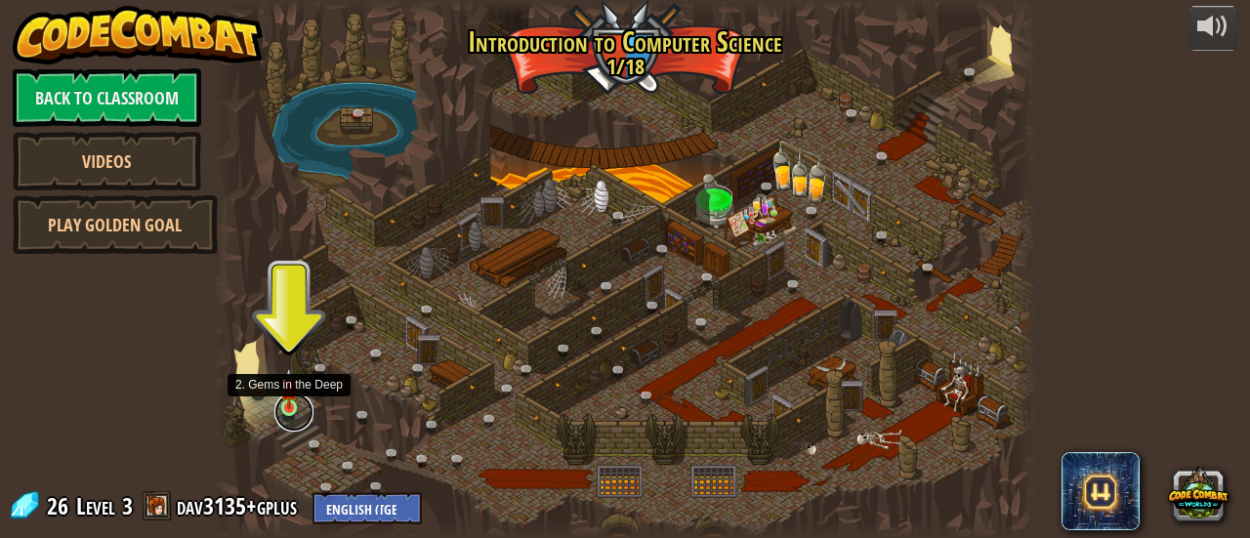
click at [287, 409] on link at bounding box center [293, 412] width 39 height 39
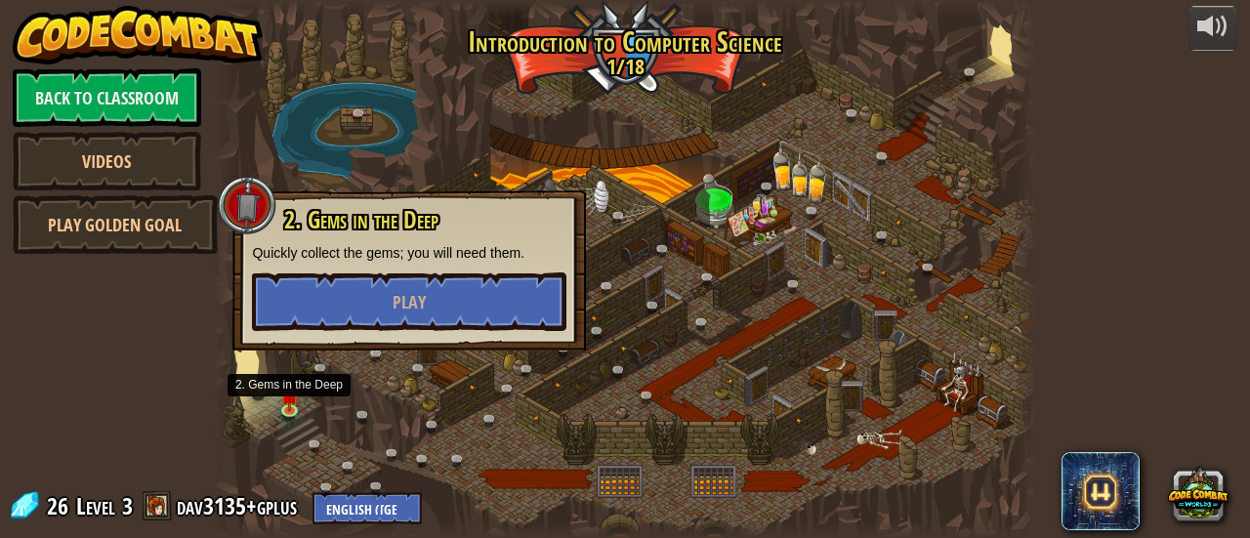
click at [242, 366] on div at bounding box center [624, 269] width 823 height 538
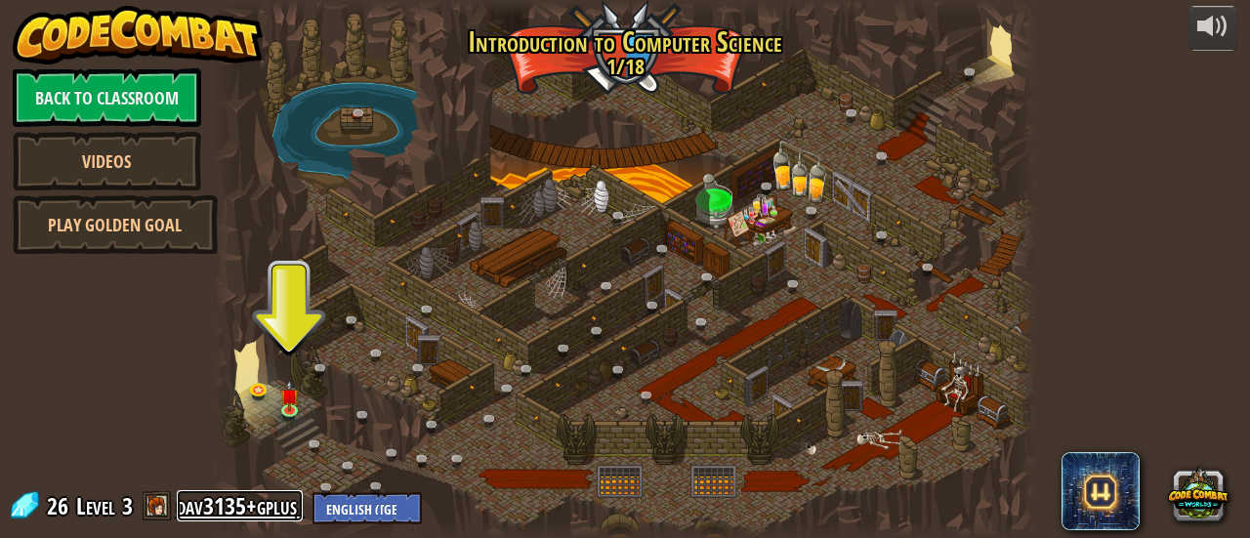
click at [212, 498] on link "dav3135+gplus" at bounding box center [240, 505] width 126 height 31
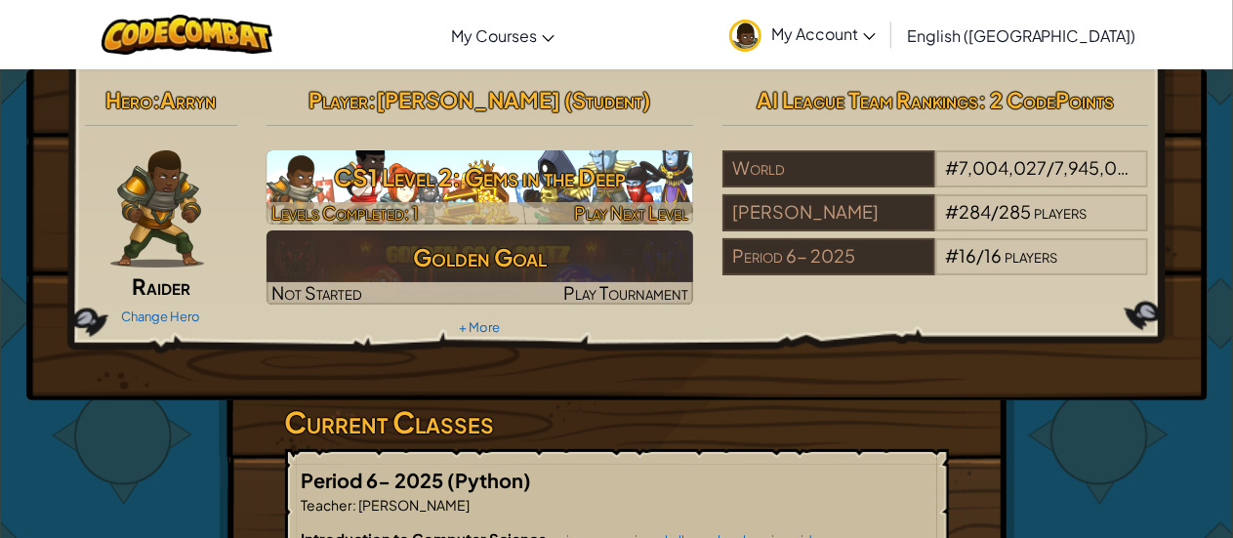
drag, startPoint x: 512, startPoint y: 186, endPoint x: 454, endPoint y: 196, distance: 58.6
click at [454, 196] on h3 "CS1 Level 2: Gems in the Deep" at bounding box center [480, 177] width 427 height 44
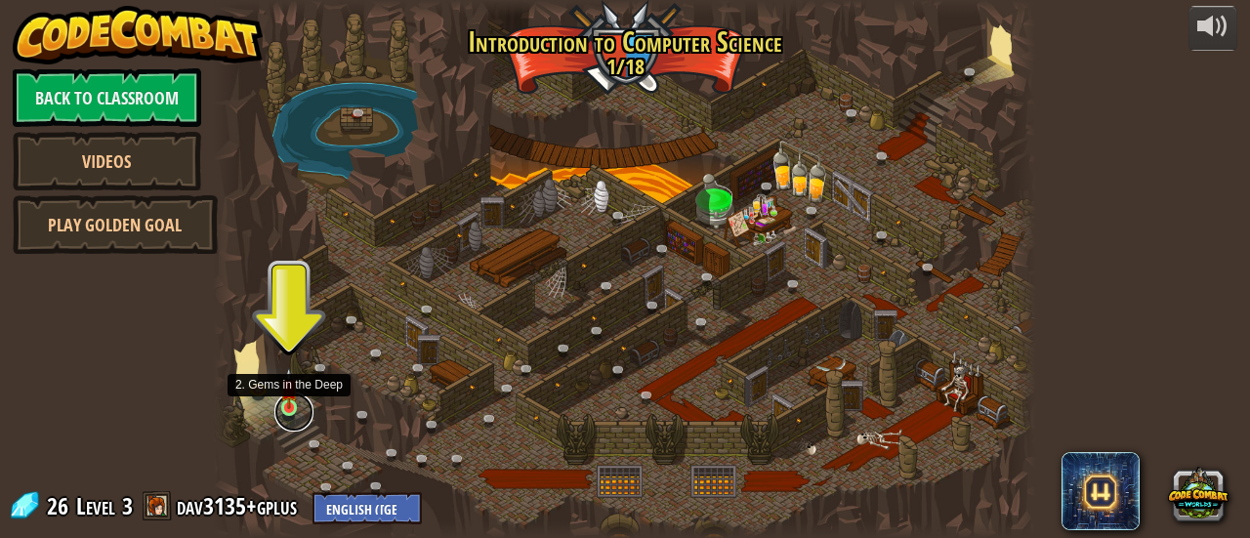
click at [285, 415] on link at bounding box center [293, 412] width 39 height 39
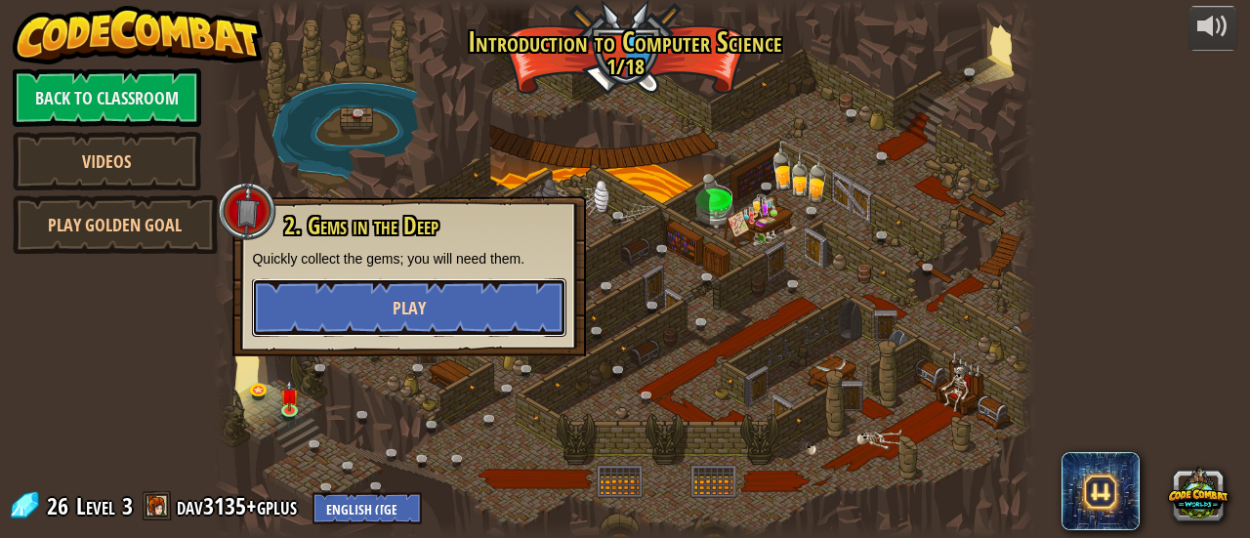
click at [465, 300] on button "Play" at bounding box center [409, 307] width 314 height 59
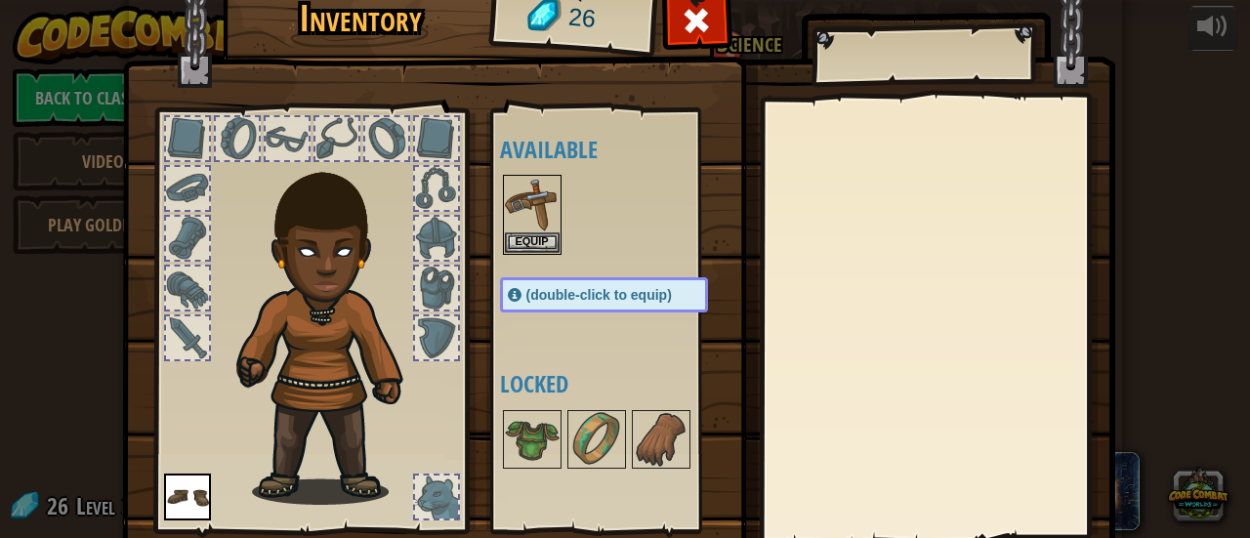
scroll to position [32, 0]
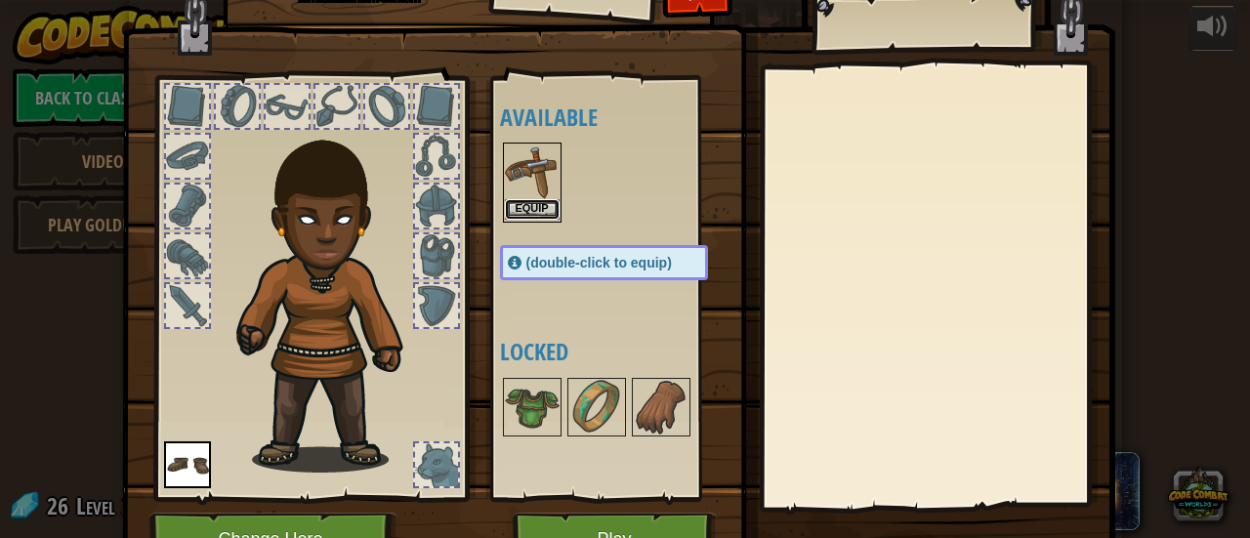
click at [524, 199] on button "Equip" at bounding box center [532, 209] width 55 height 21
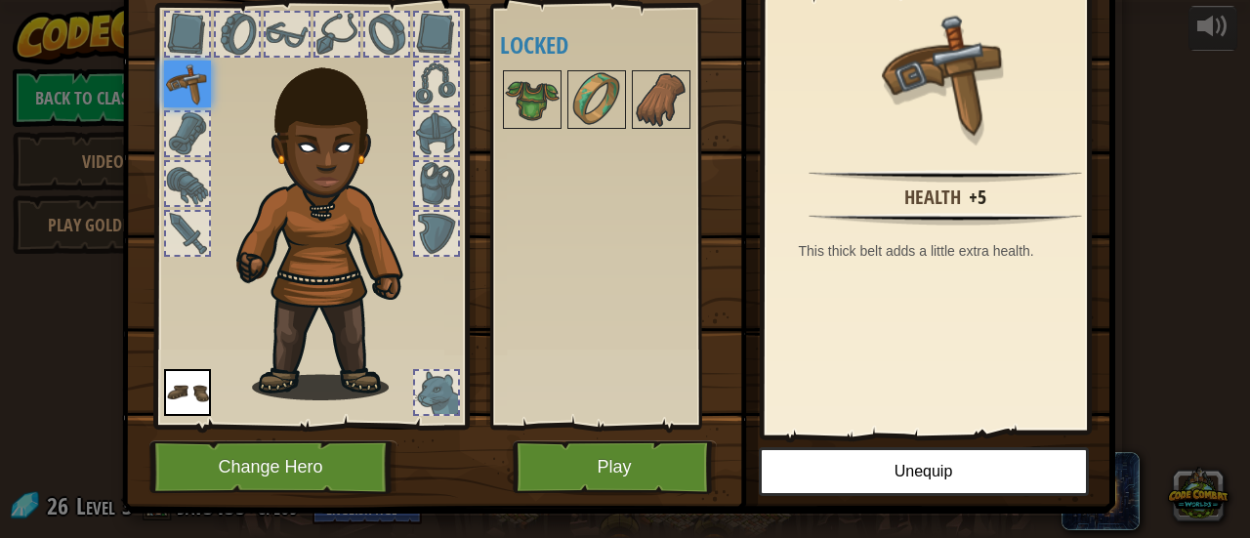
scroll to position [105, 0]
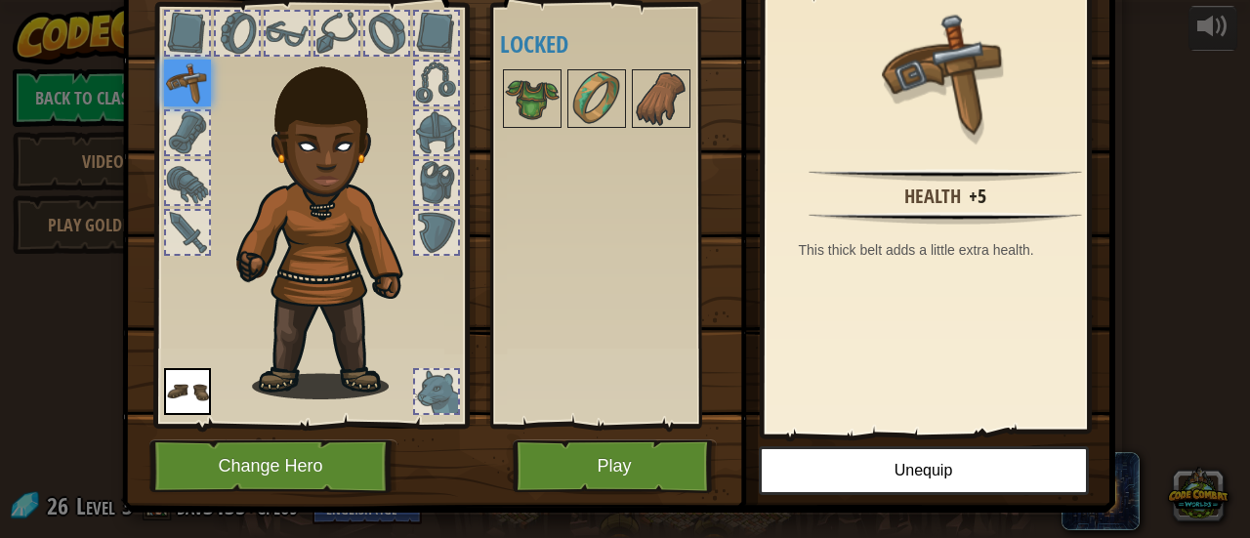
click at [564, 446] on div "Inventory 26 Available Equip Equip (double-click to equip) Locked Leather Belt …" at bounding box center [625, 192] width 993 height 645
click at [603, 466] on button "Play" at bounding box center [615, 466] width 204 height 54
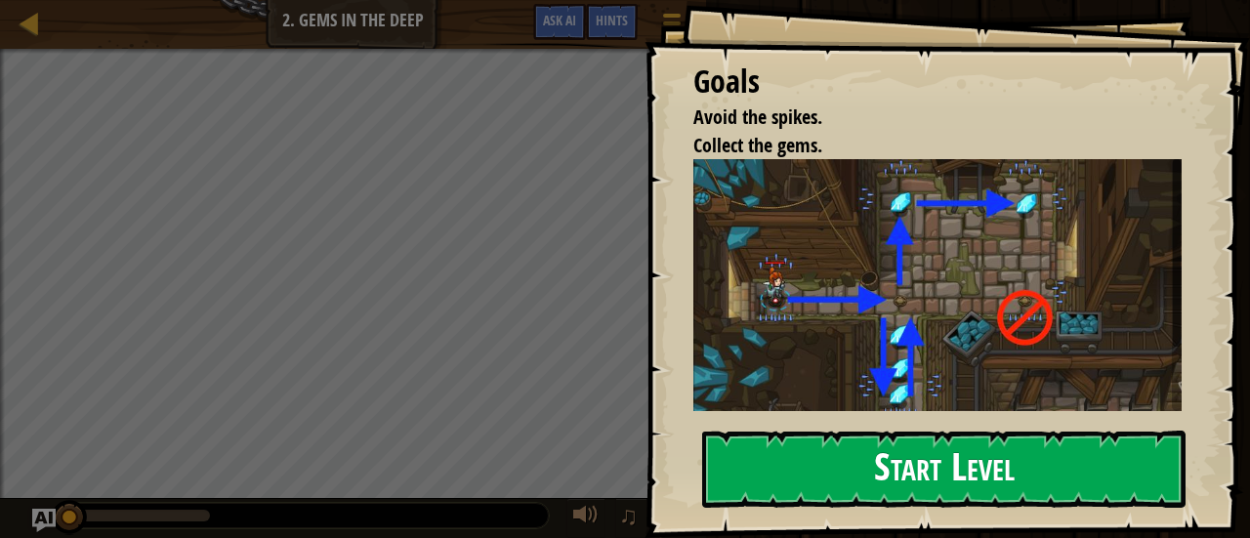
click at [796, 431] on button "Start Level" at bounding box center [943, 469] width 483 height 77
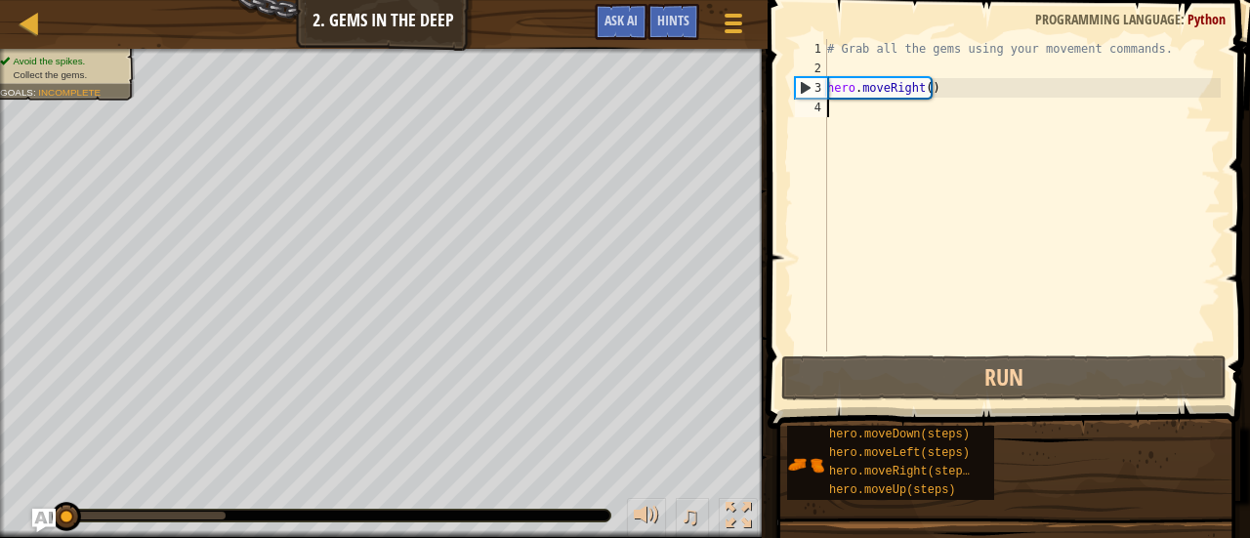
click at [927, 97] on div "# Grab all the gems using your movement commands. hero . moveRight ( )" at bounding box center [1021, 215] width 397 height 352
type textarea "hero.moveRight(3)"
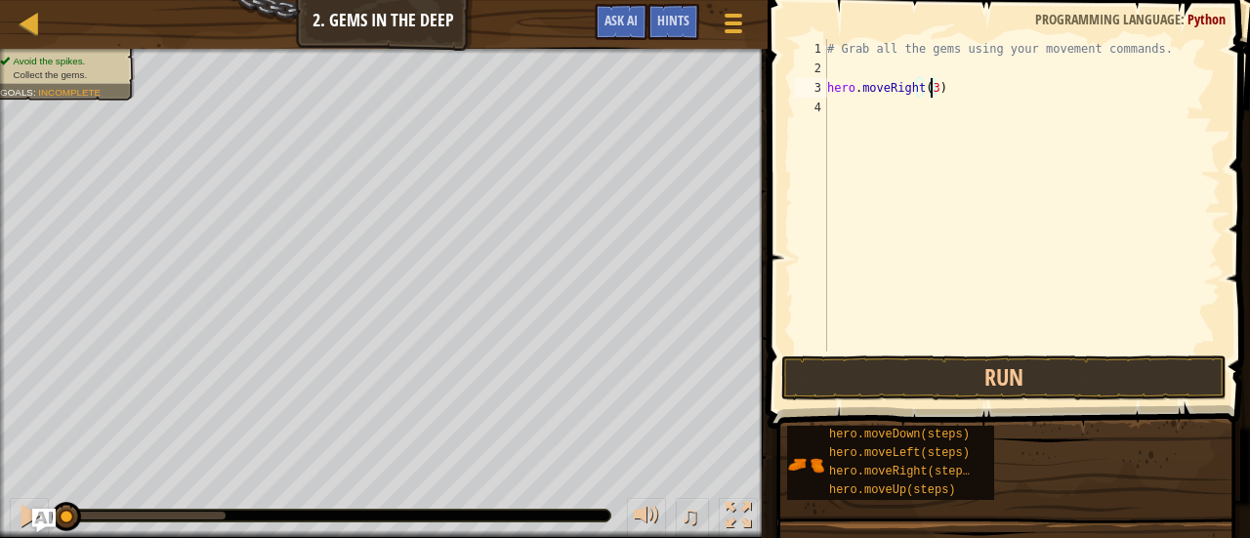
click at [855, 115] on div "# Grab all the gems using your movement commands. hero . moveRight ( 3 )" at bounding box center [1021, 215] width 397 height 352
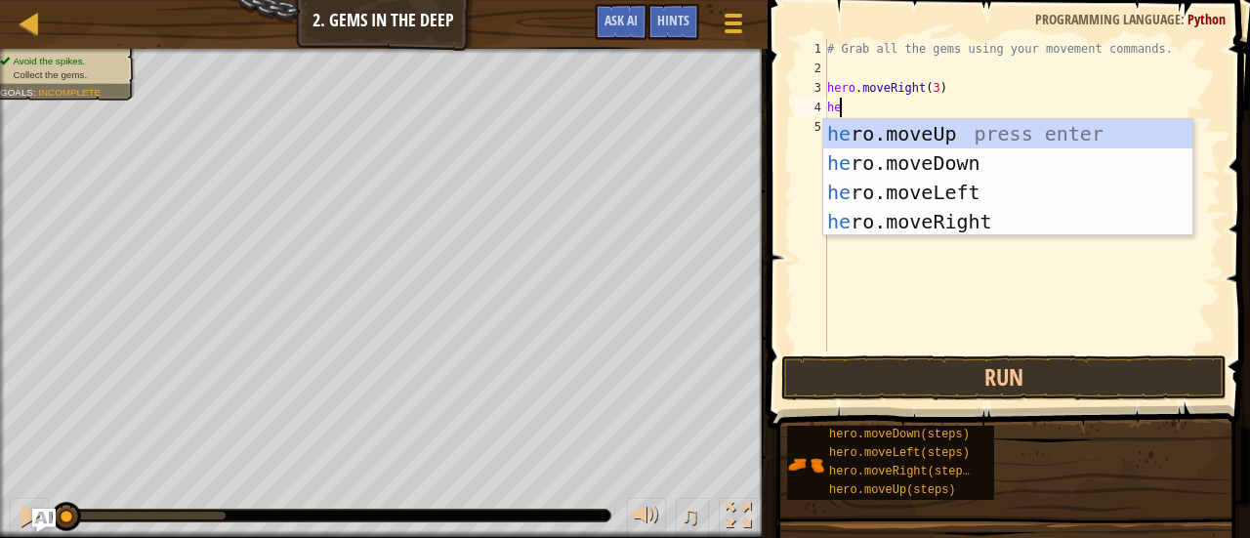
type textarea "hero"
click at [906, 140] on div "hero .moveUp press enter hero .moveDown press enter hero .moveLeft press enter …" at bounding box center [1008, 207] width 370 height 176
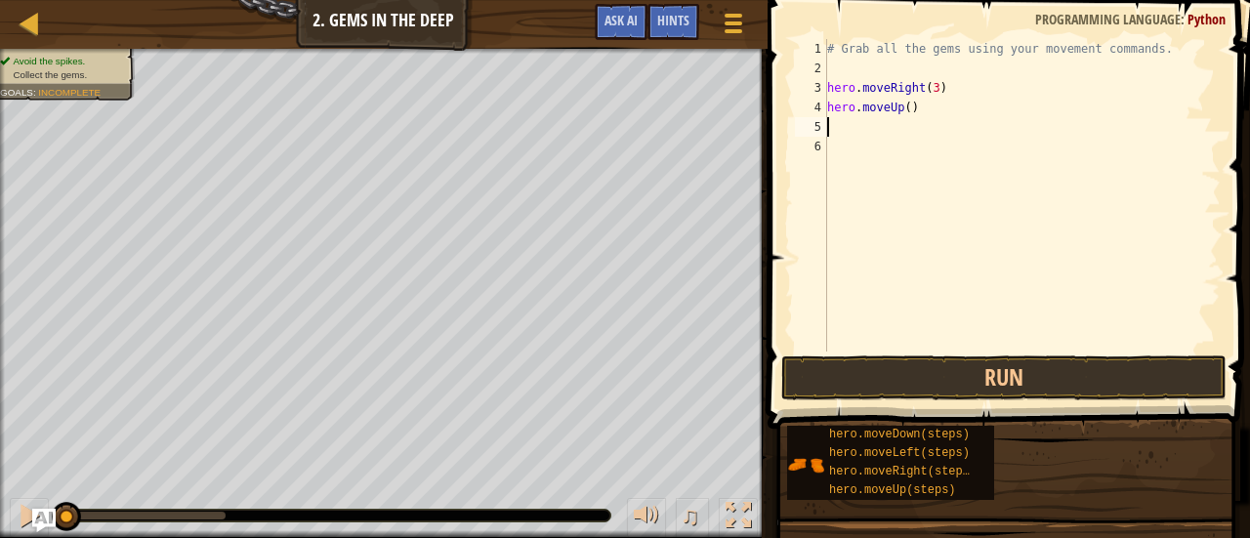
type textarea "3"
click at [914, 109] on div "# Grab all the gems using your movement commands. hero . moveRight ( 3 ) hero .…" at bounding box center [1021, 215] width 397 height 352
type textarea "hero.moveUp(3)"
click at [848, 124] on div "# Grab all the gems using your movement commands. hero . moveRight ( 3 ) hero .…" at bounding box center [1021, 215] width 397 height 352
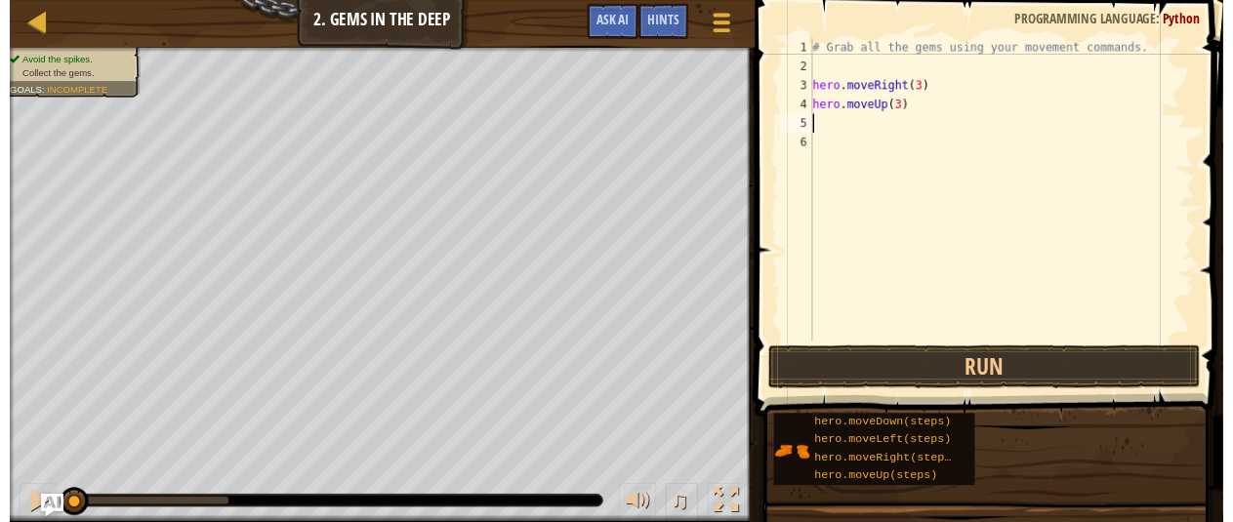
scroll to position [9, 0]
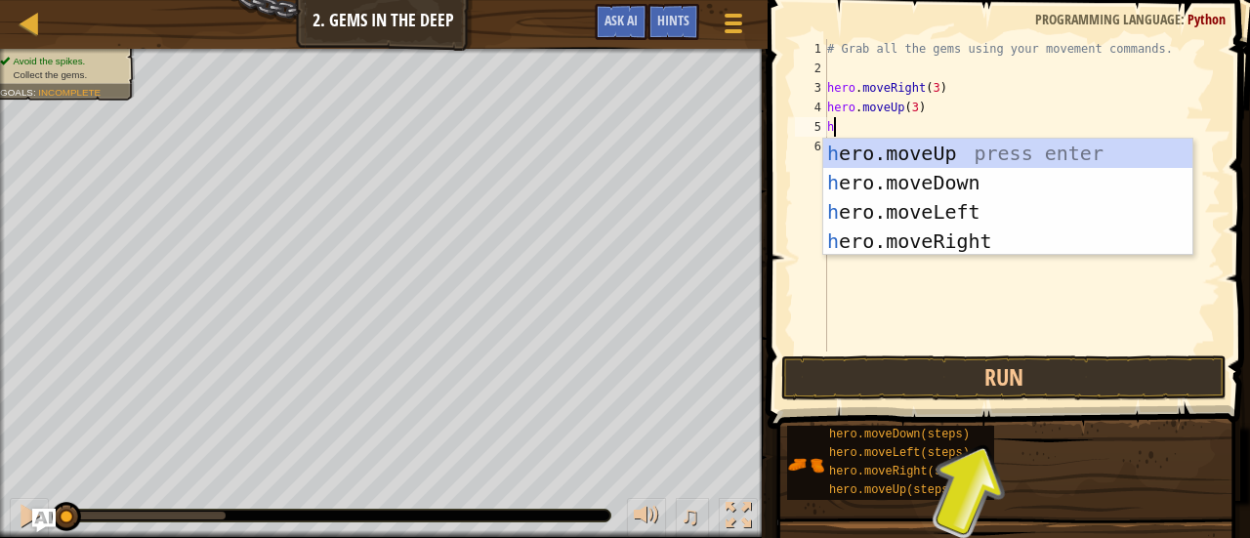
type textarea "hero"
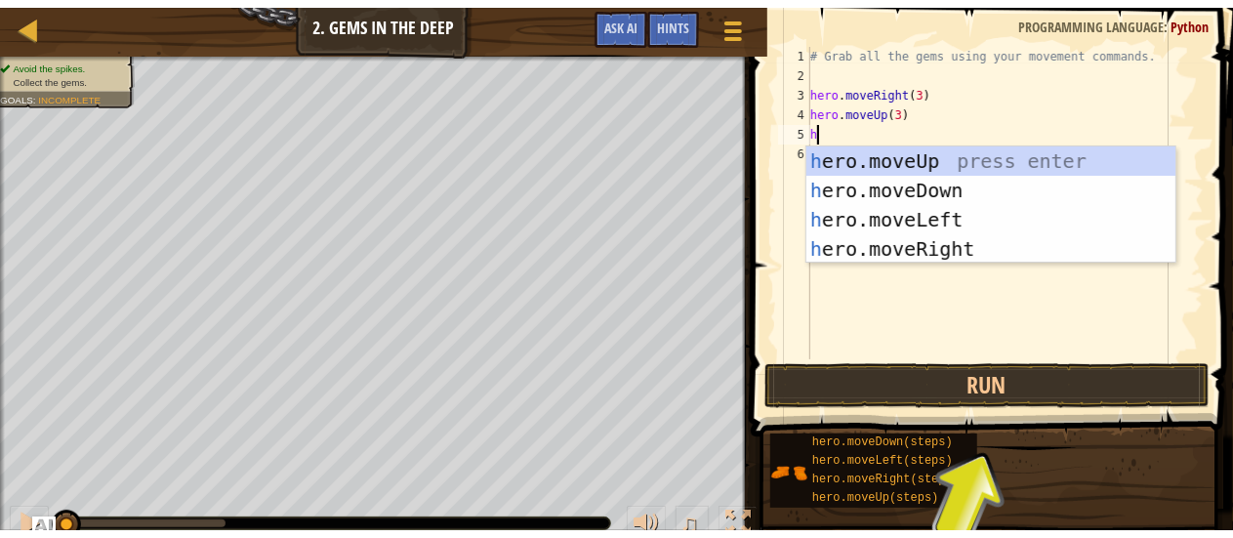
scroll to position [9, 1]
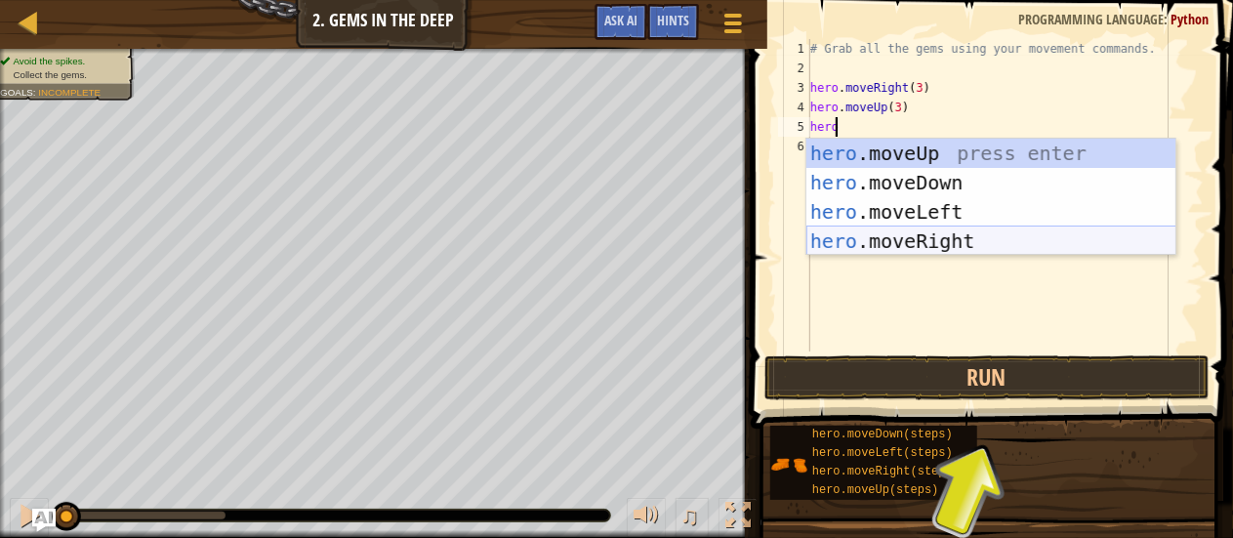
click at [945, 242] on div "hero .moveUp press enter hero .moveDown press enter hero .moveLeft press enter …" at bounding box center [992, 227] width 370 height 176
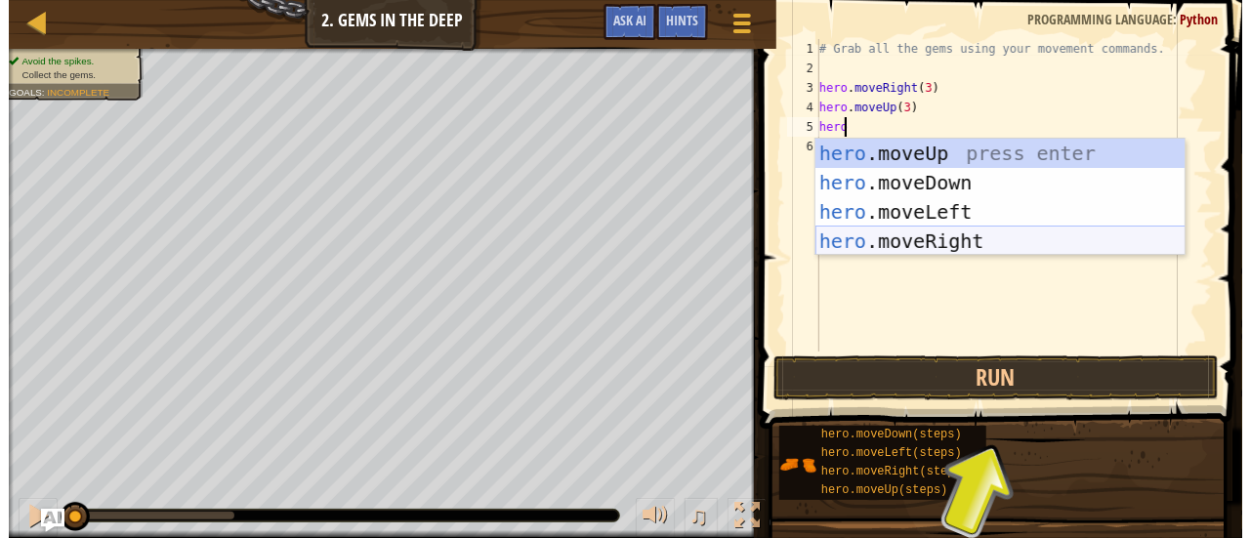
scroll to position [9, 0]
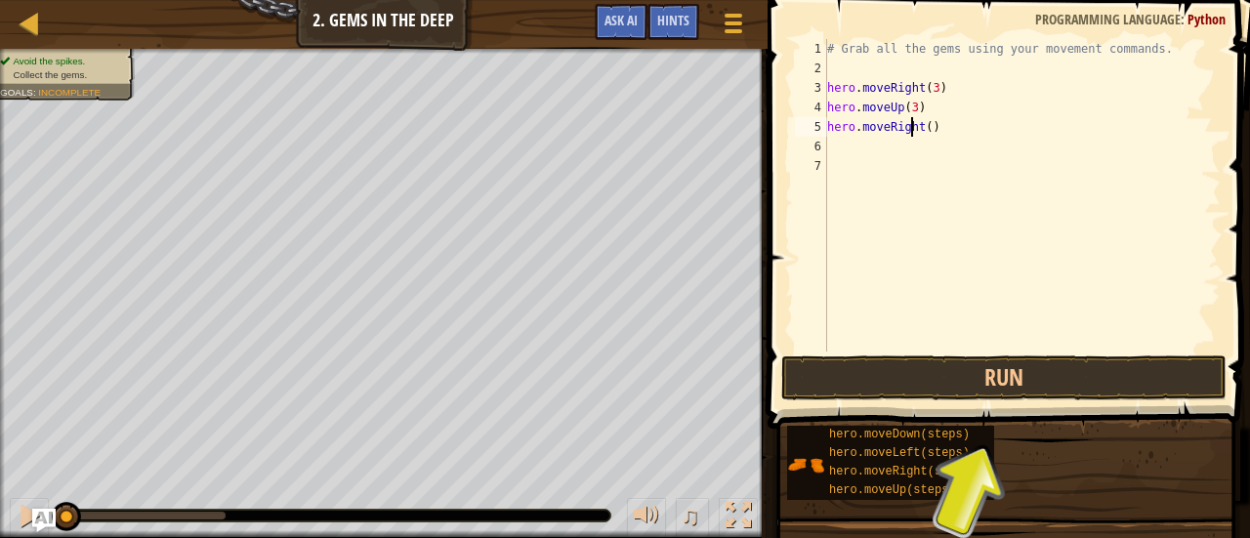
click at [910, 131] on div "# Grab all the gems using your movement commands. hero . moveRight ( 3 ) hero .…" at bounding box center [1021, 215] width 397 height 352
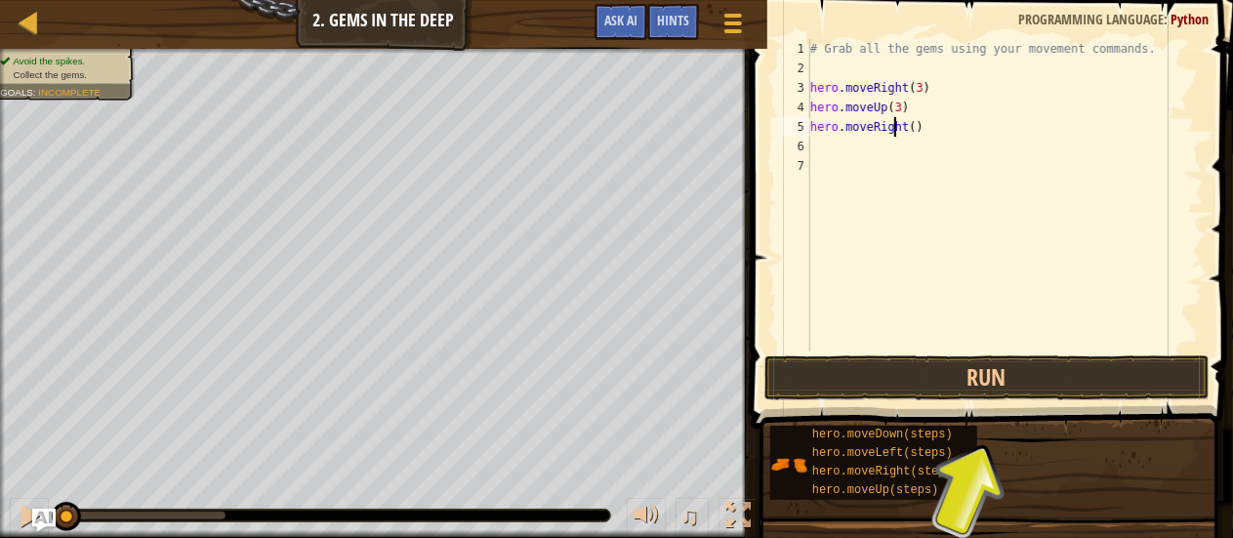
click at [918, 128] on div "# Grab all the gems using your movement commands. hero . moveRight ( 3 ) hero .…" at bounding box center [1005, 215] width 397 height 352
click at [914, 131] on div "# Grab all the gems using your movement commands. hero . moveRight ( 3 ) hero .…" at bounding box center [1005, 215] width 397 height 352
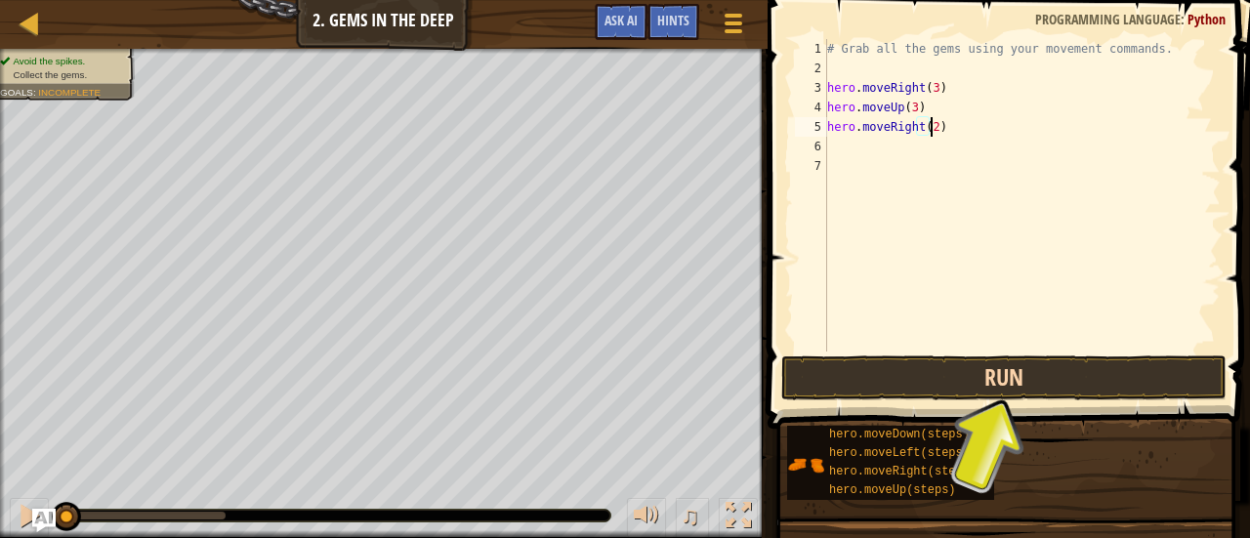
scroll to position [9, 8]
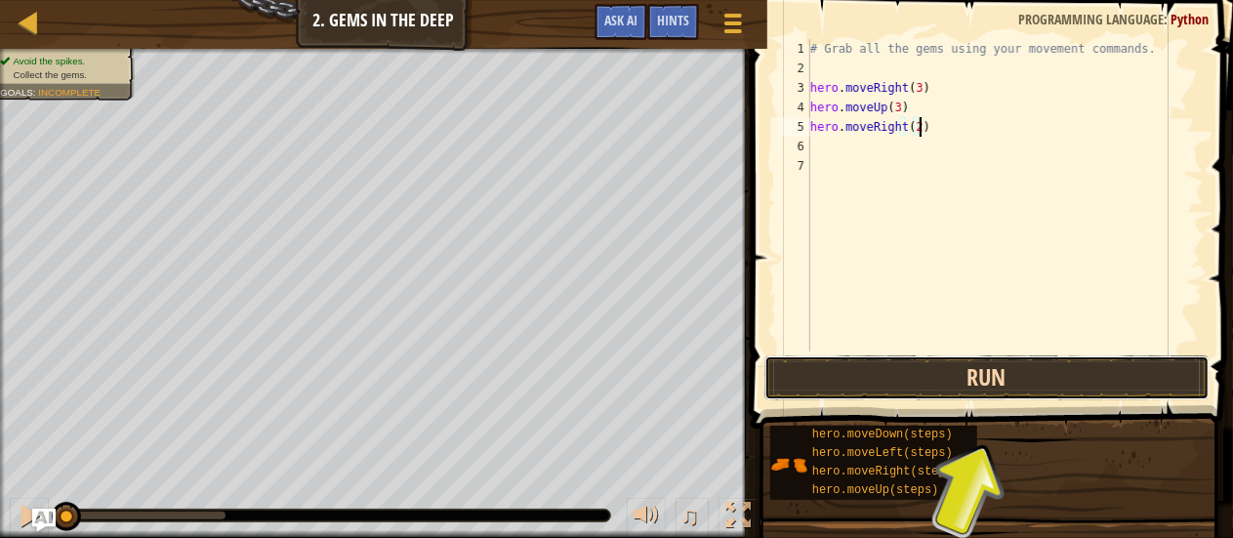
click at [1022, 356] on button "Run" at bounding box center [987, 377] width 445 height 45
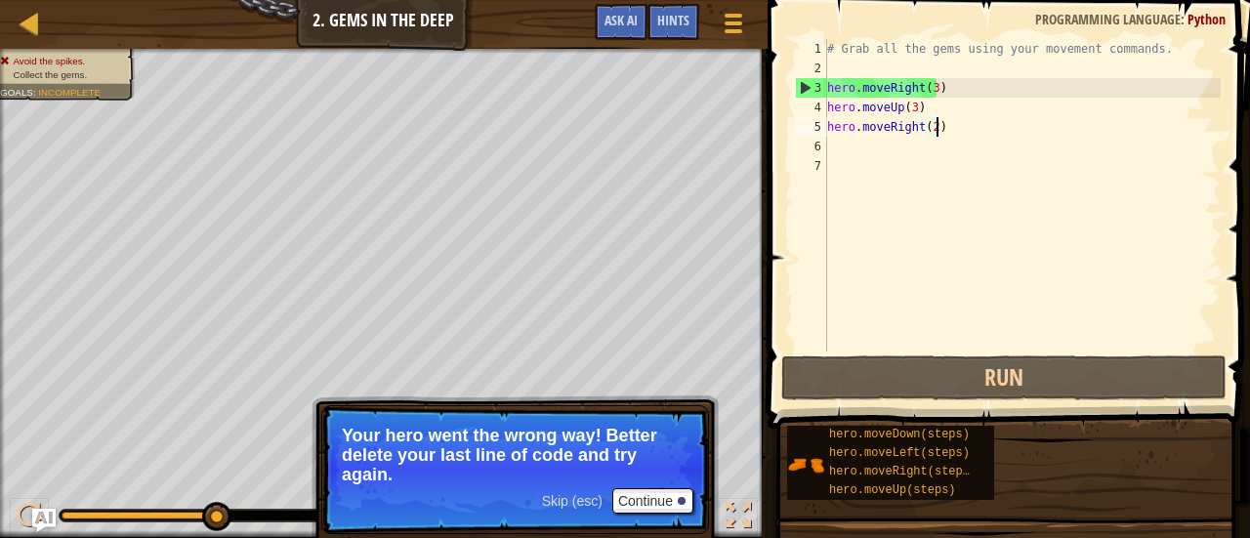
click at [577, 500] on span "Skip (esc)" at bounding box center [572, 501] width 61 height 16
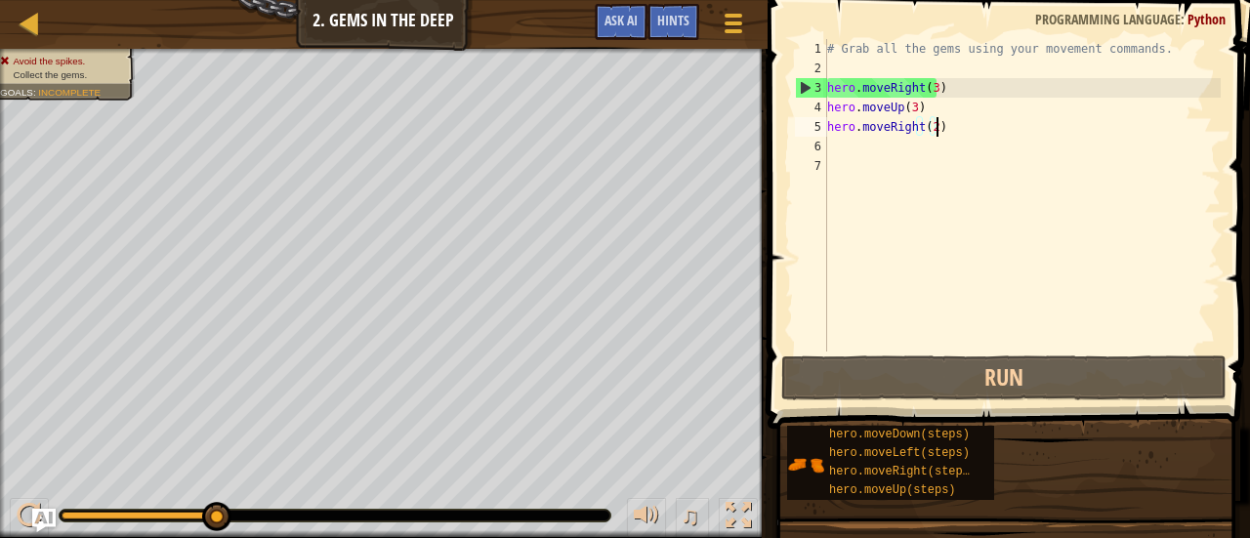
drag, startPoint x: 624, startPoint y: 497, endPoint x: 735, endPoint y: 584, distance: 141.2
click at [735, 0] on html "Map Introduction to Computer Science 2. Gems in the Deep Game Menu Done Hints A…" at bounding box center [625, 0] width 1250 height 0
click at [945, 122] on div "# Grab all the gems using your movement commands. hero . moveRight ( 3 ) hero .…" at bounding box center [1021, 215] width 397 height 352
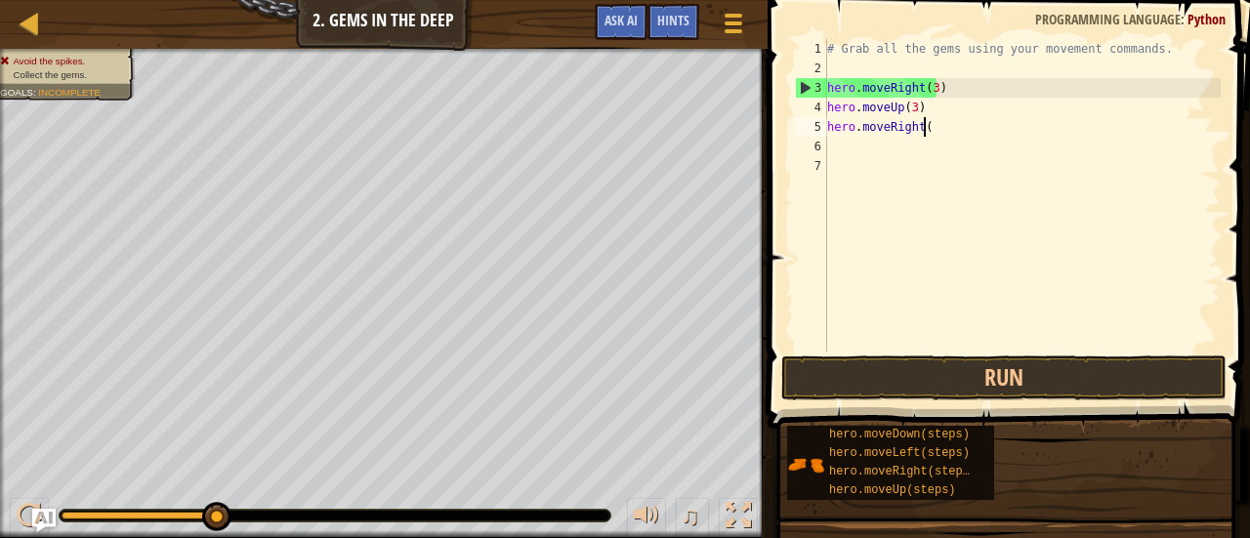
scroll to position [9, 4]
type textarea "h"
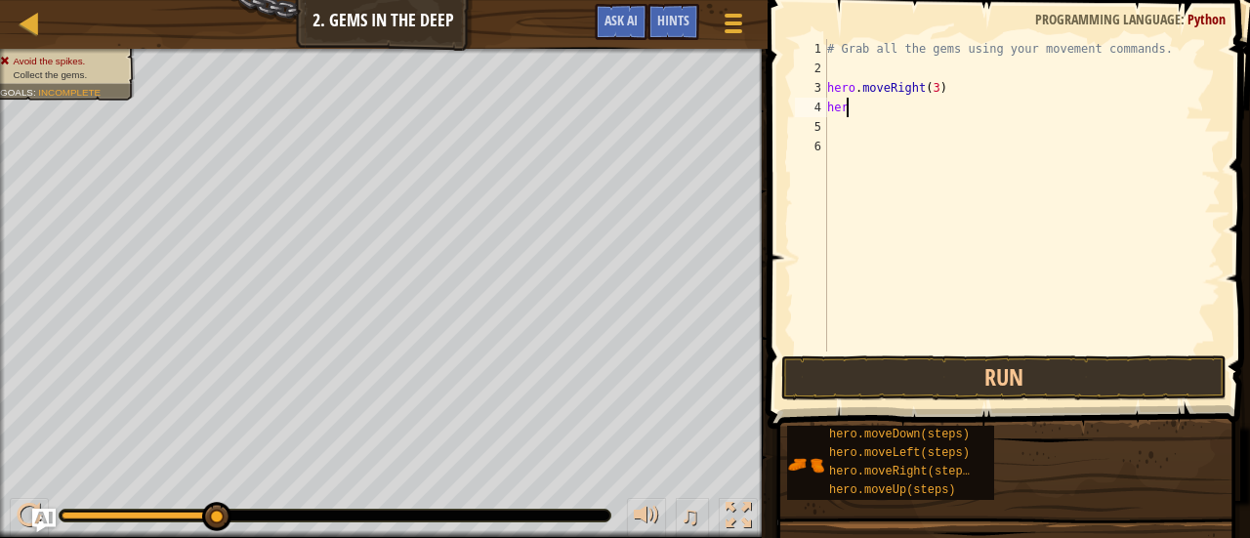
scroll to position [9, 0]
type textarea "h"
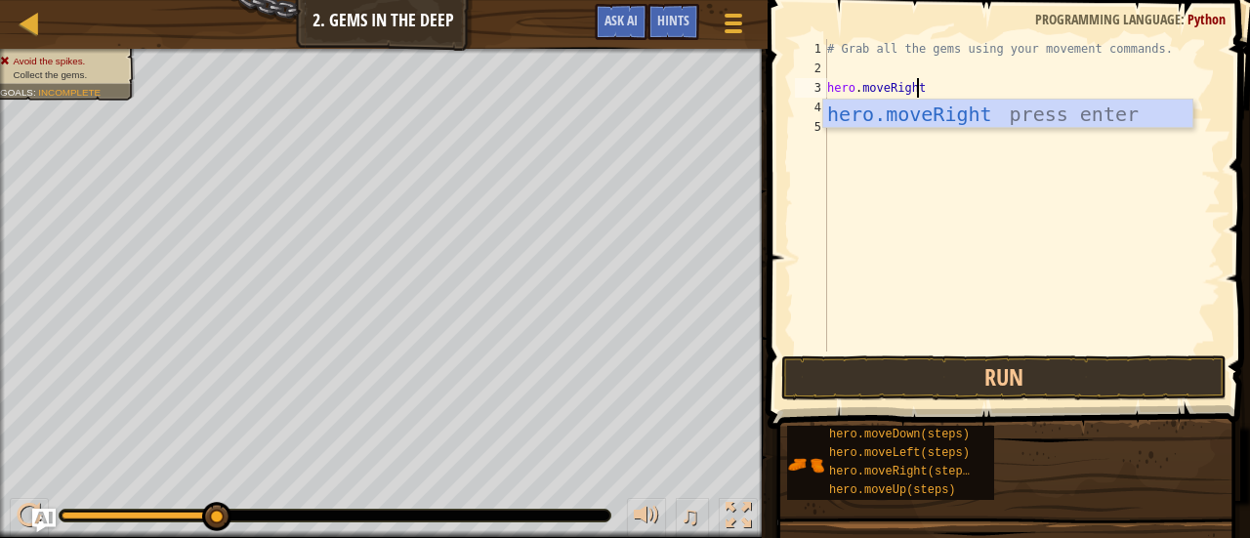
scroll to position [9, 6]
type textarea "hero.moveRight2"
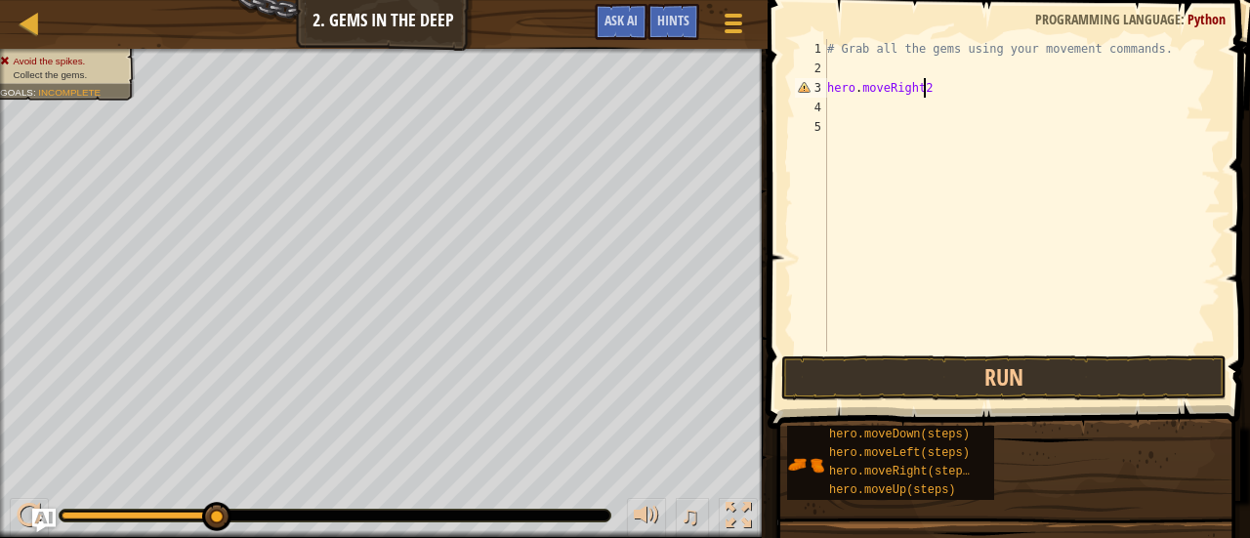
scroll to position [9, 0]
click at [920, 84] on div "# Grab all the gems using your movement commands. hero . moveRight2" at bounding box center [1021, 215] width 397 height 352
type textarea "hero.moveRight"
click at [920, 84] on div "# Grab all the gems using your movement commands. hero . moveRight ( )" at bounding box center [1021, 215] width 397 height 352
click at [924, 93] on div "# Grab all the gems using your movement commands. hero . moveRight ( )" at bounding box center [1021, 215] width 397 height 352
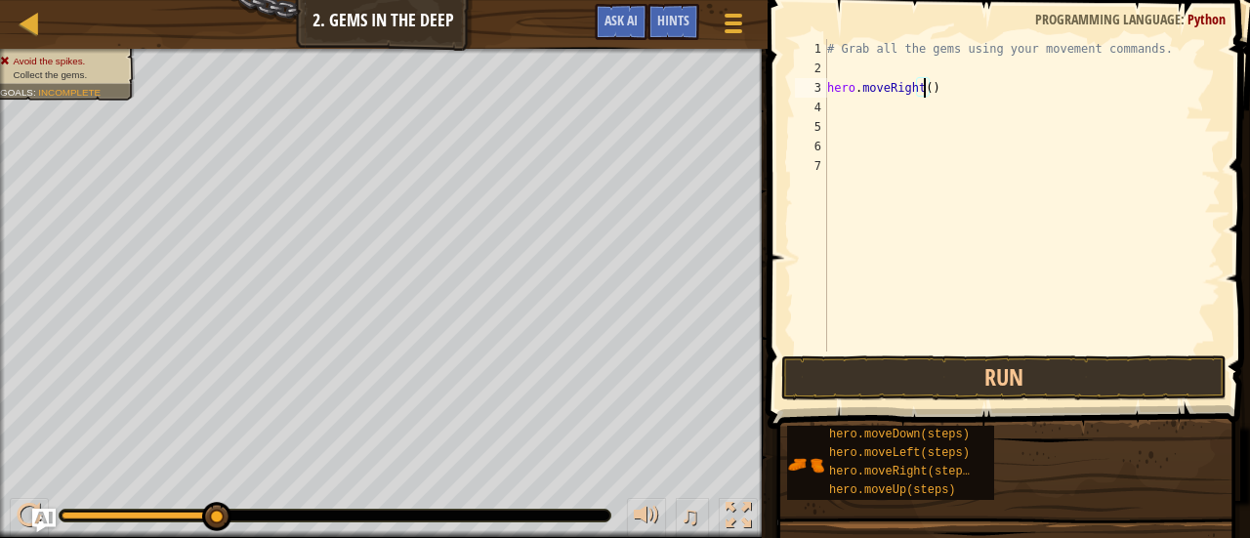
type textarea "hero.moveRight(2)"
click at [863, 113] on div "# Grab all the gems using your movement commands. hero . moveRight ( 2 )" at bounding box center [1021, 215] width 397 height 352
click at [911, 364] on button "Run" at bounding box center [1003, 377] width 445 height 45
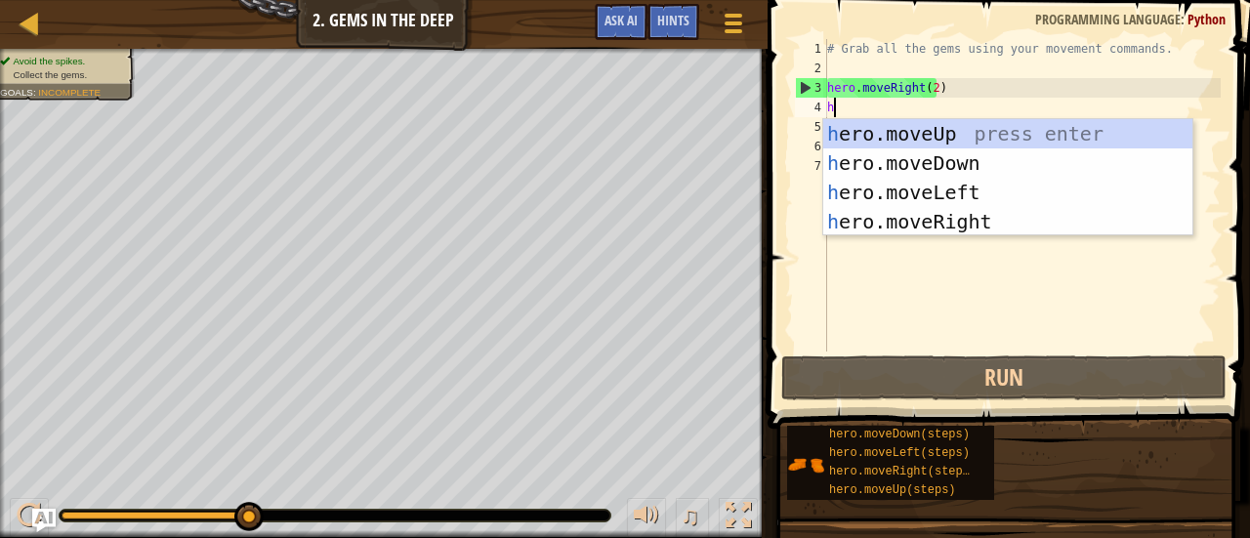
type textarea "her"
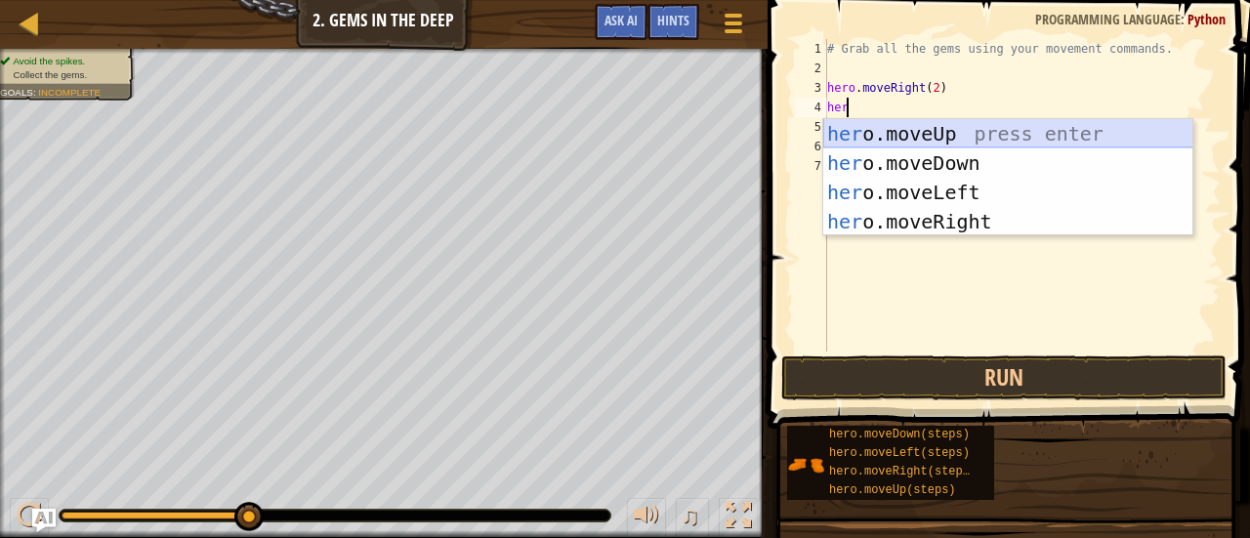
click at [986, 128] on div "her o.moveUp press enter her o.moveDown press enter her o.moveLeft press enter …" at bounding box center [1008, 207] width 370 height 176
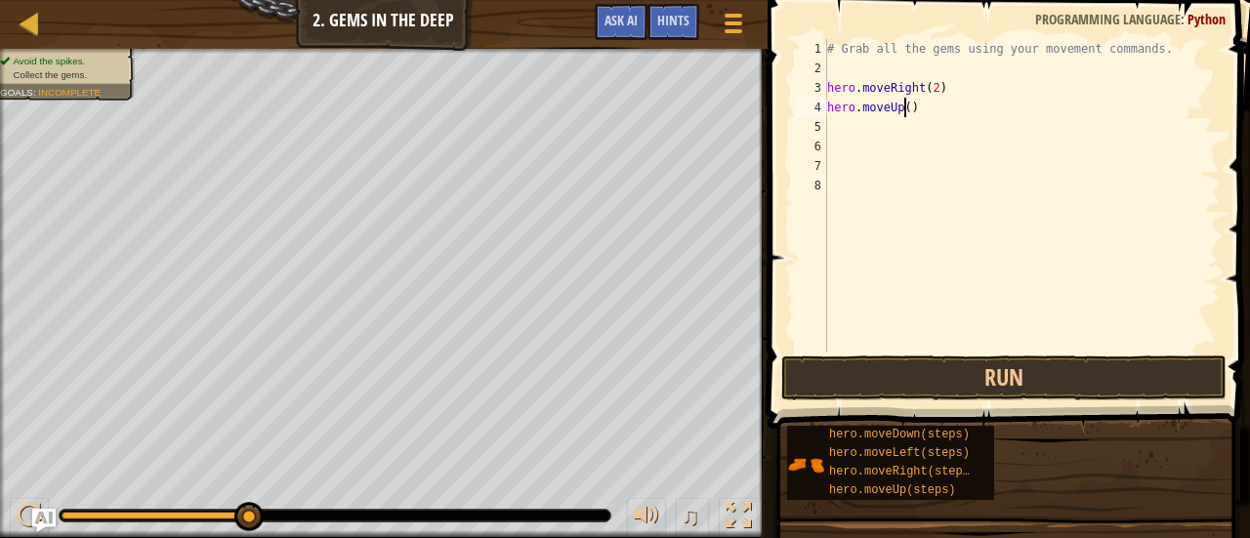
click at [902, 108] on div "# Grab all the gems using your movement commands. hero . moveRight ( 2 ) hero .…" at bounding box center [1021, 215] width 397 height 352
type textarea "hero.moveUp(1)"
click at [977, 89] on div "# Grab all the gems using your movement commands. hero . moveRight ( 2 ) hero .…" at bounding box center [1021, 215] width 397 height 352
type textarea "hero"
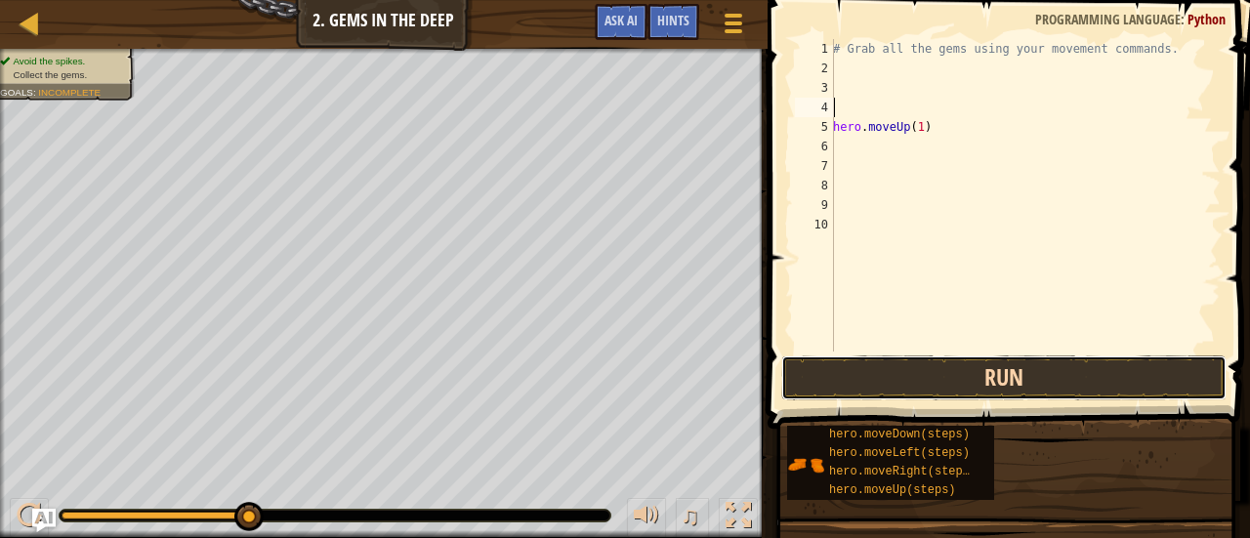
click at [868, 379] on button "Run" at bounding box center [1003, 377] width 445 height 45
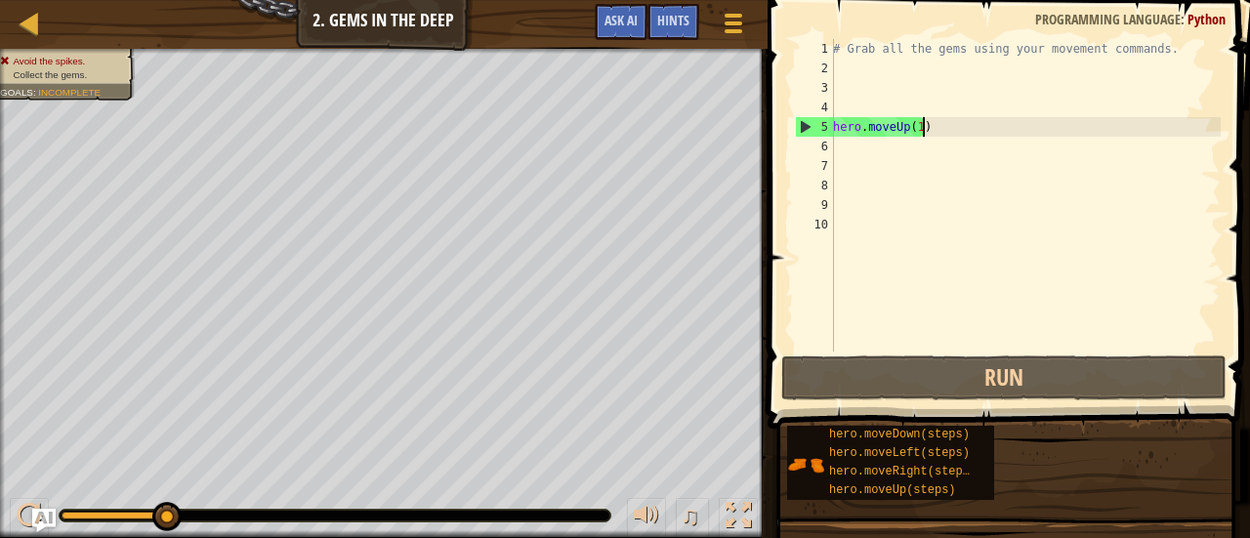
click at [934, 130] on div "# Grab all the gems using your movement commands. hero . moveUp ( 1 )" at bounding box center [1025, 215] width 392 height 352
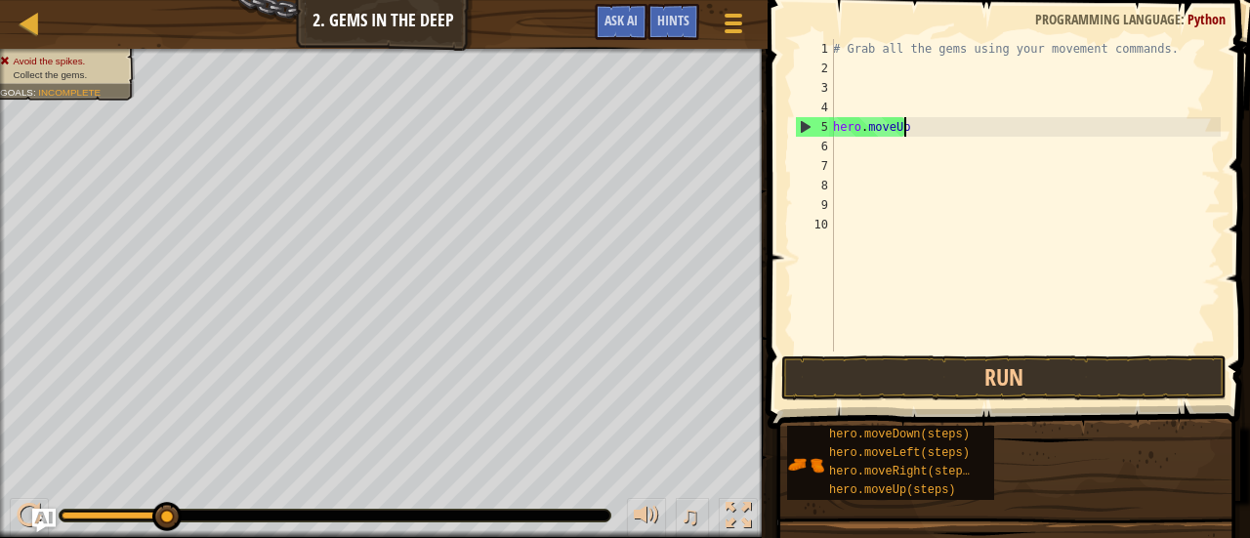
type textarea "hero"
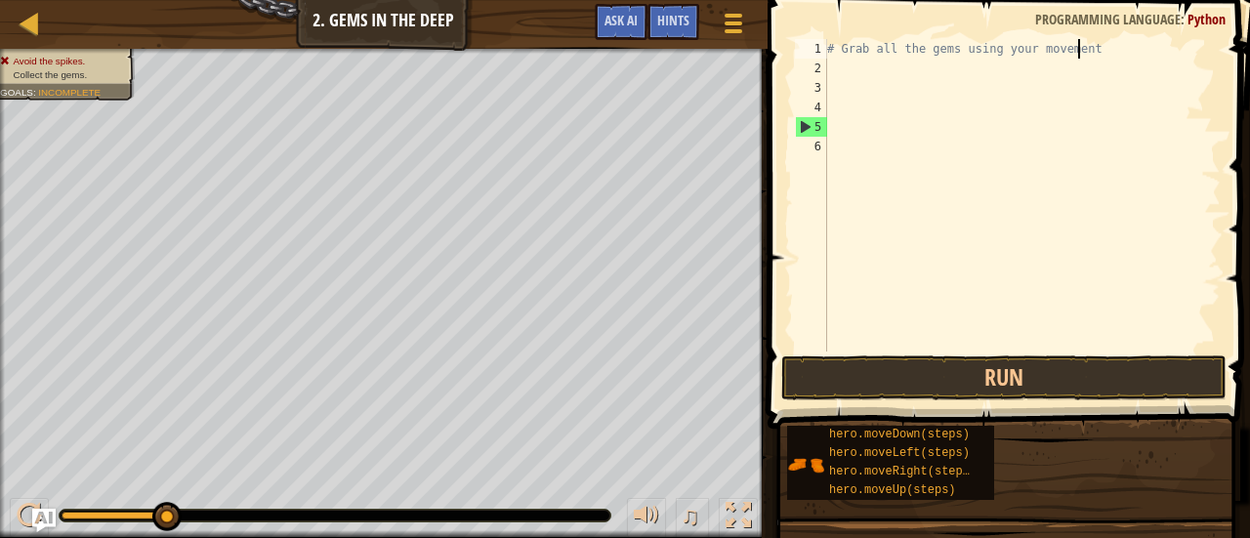
type textarea "#"
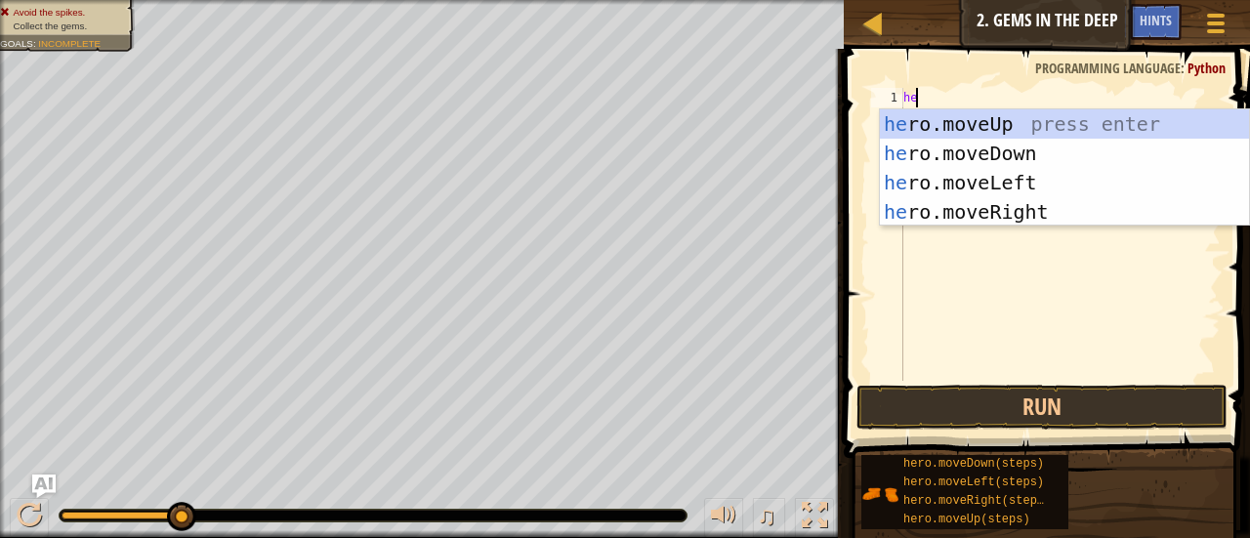
type textarea "her"
click at [934, 130] on div "her o.moveUp press enter her o.moveDown press enter her o.moveLeft press enter …" at bounding box center [1065, 197] width 370 height 176
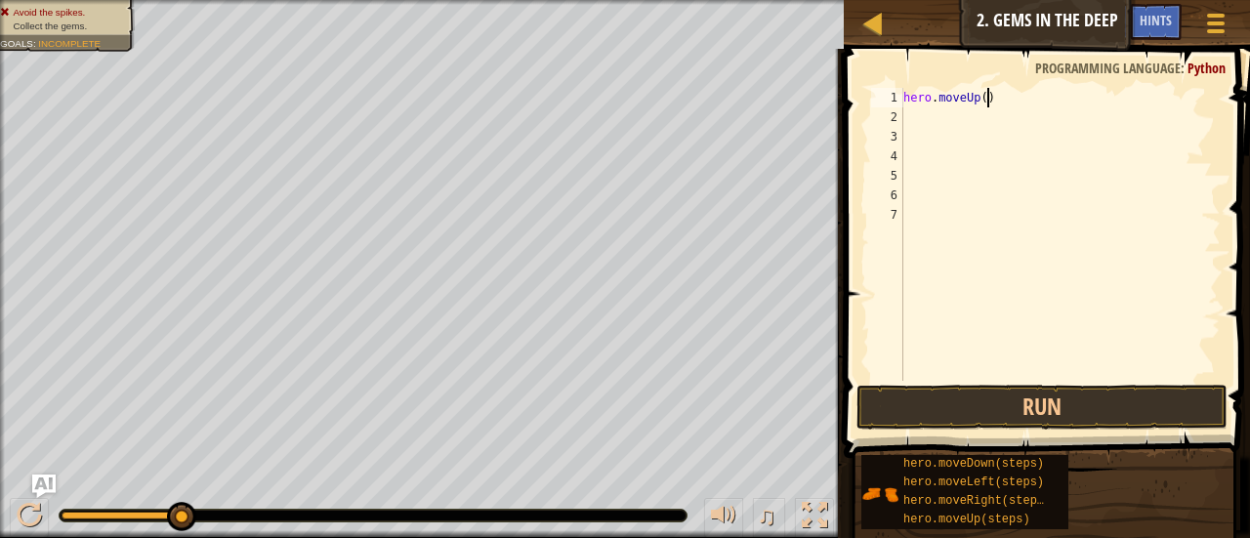
click at [996, 101] on div "hero . moveUp ( )" at bounding box center [1059, 254] width 321 height 332
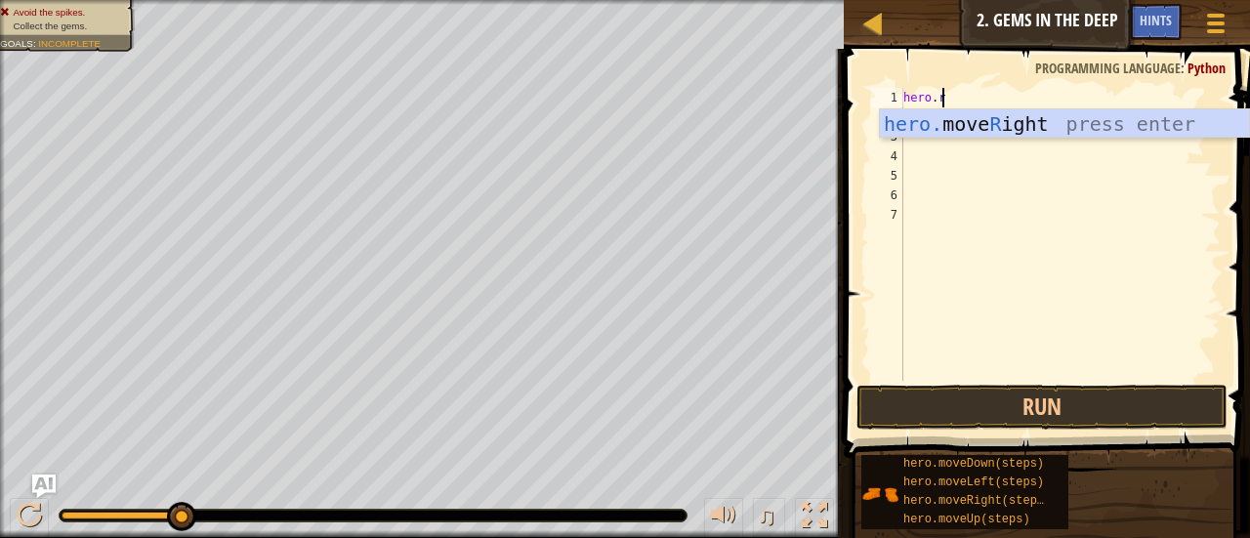
type textarea "hero.righ"
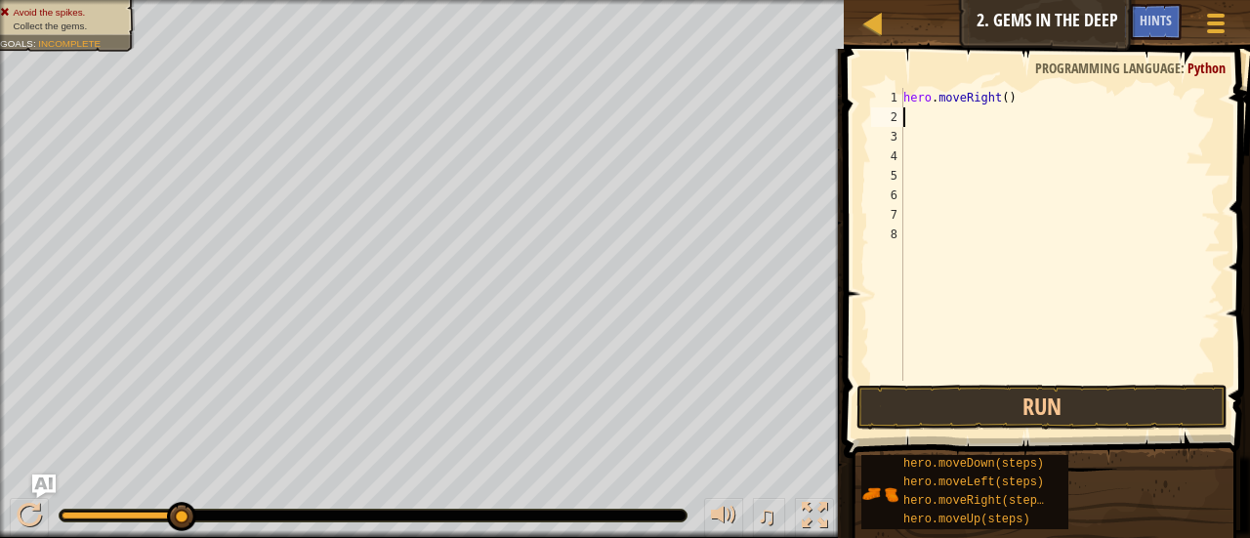
click at [1000, 101] on div "hero . moveRight ( )" at bounding box center [1059, 254] width 321 height 332
type textarea "hero.moveRight(2)"
click at [928, 115] on div "hero . moveRight ( 2 )" at bounding box center [1059, 254] width 321 height 332
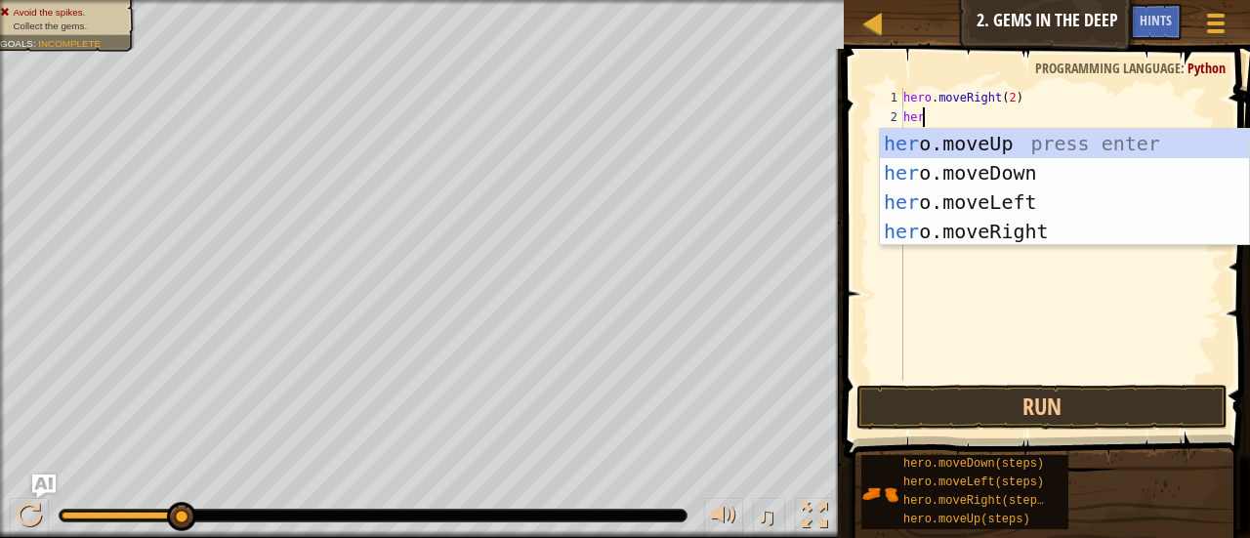
scroll to position [9, 0]
type textarea "hero"
click at [980, 147] on div "hero .moveUp press enter hero .moveDown press enter hero .moveLeft press enter …" at bounding box center [1065, 217] width 370 height 176
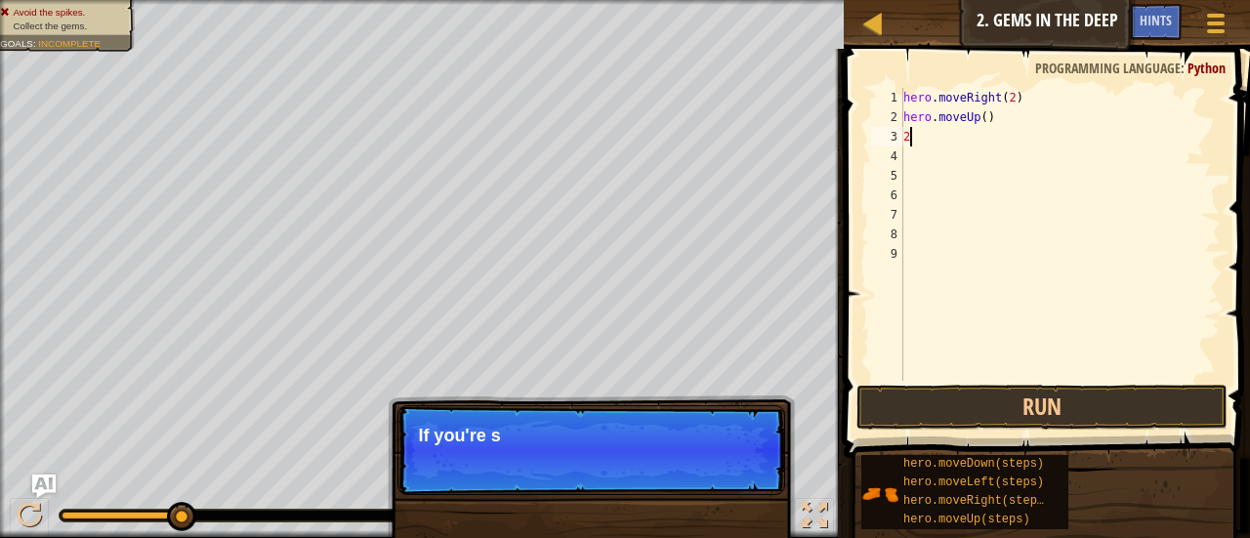
click at [982, 120] on div "hero . moveRight ( 2 ) hero . moveUp ( ) 2" at bounding box center [1059, 254] width 321 height 332
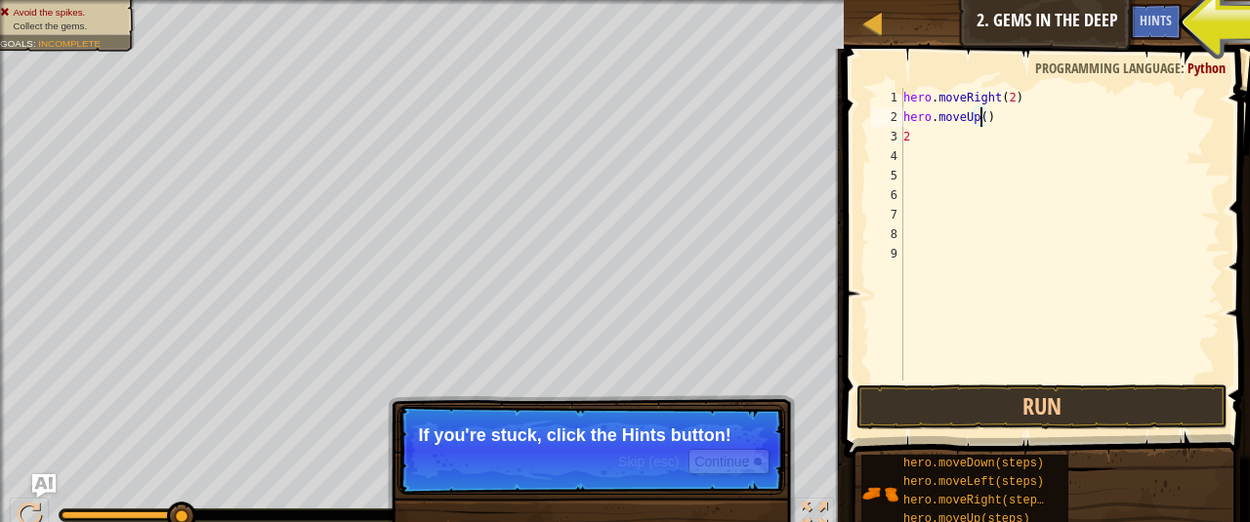
type textarea "hero.moveUp(1)"
click at [942, 149] on div "hero . moveRight ( 2 ) hero . moveUp ( 1 ) 2" at bounding box center [1059, 254] width 321 height 332
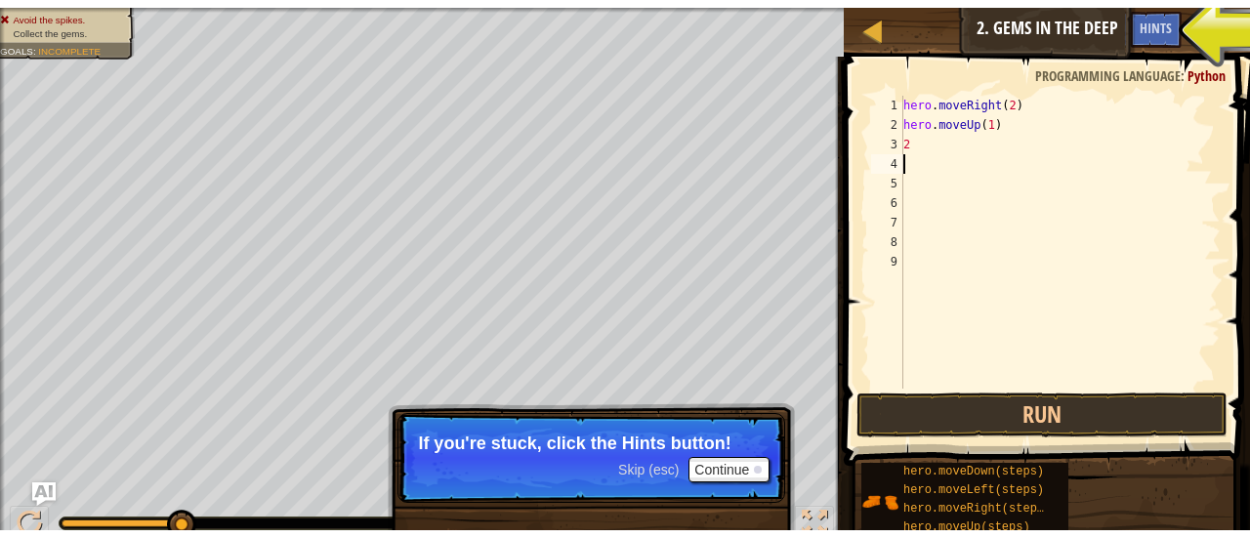
scroll to position [9, 0]
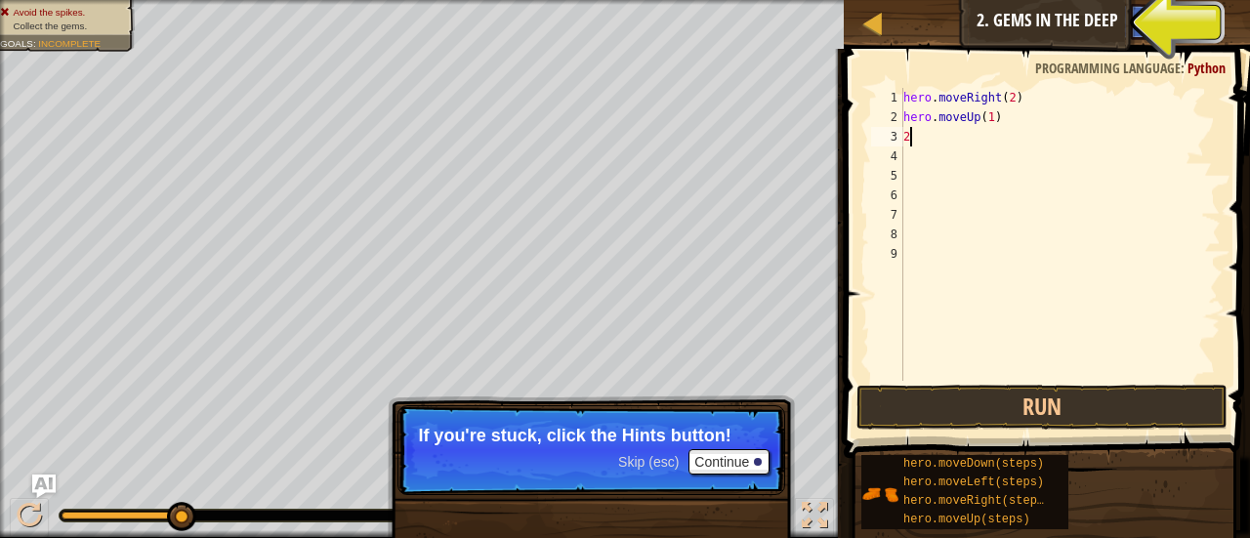
click at [936, 144] on div "hero . moveRight ( 2 ) hero . moveUp ( 1 ) 2" at bounding box center [1059, 254] width 321 height 332
type textarea "2"
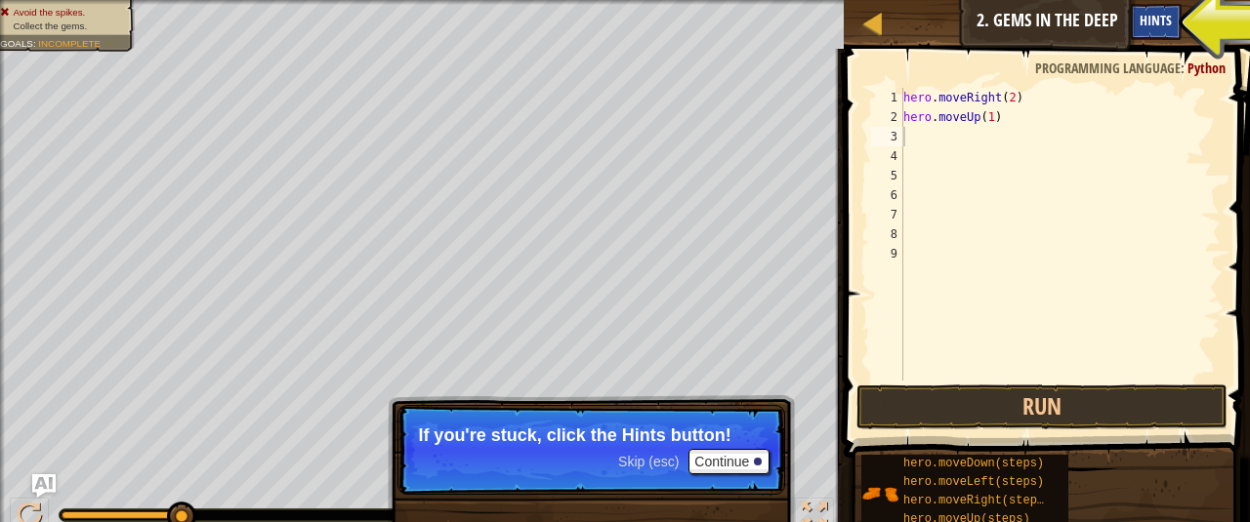
click at [1161, 26] on span "Hints" at bounding box center [1156, 20] width 32 height 19
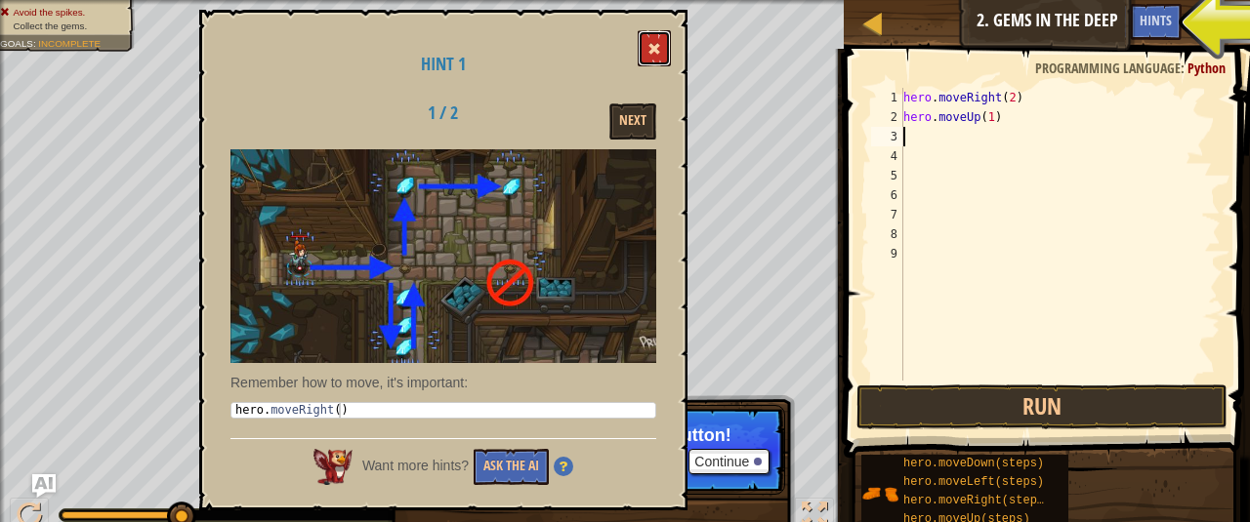
click at [658, 47] on span at bounding box center [654, 49] width 14 height 14
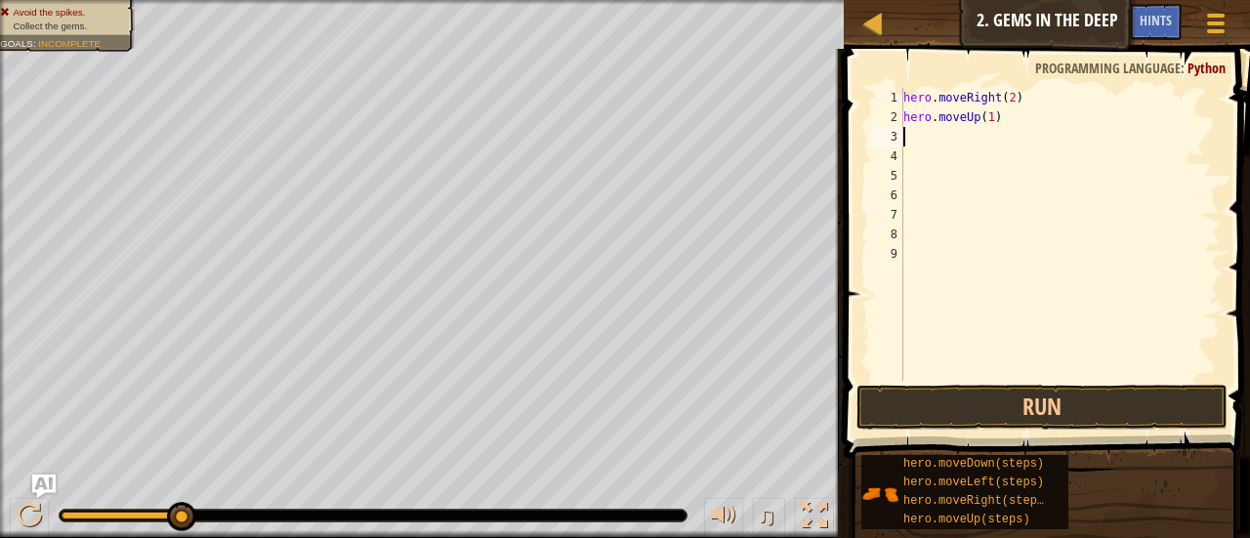
click at [982, 129] on div "hero . moveRight ( 2 ) hero . moveUp ( 1 )" at bounding box center [1059, 254] width 321 height 332
type textarea "hero"
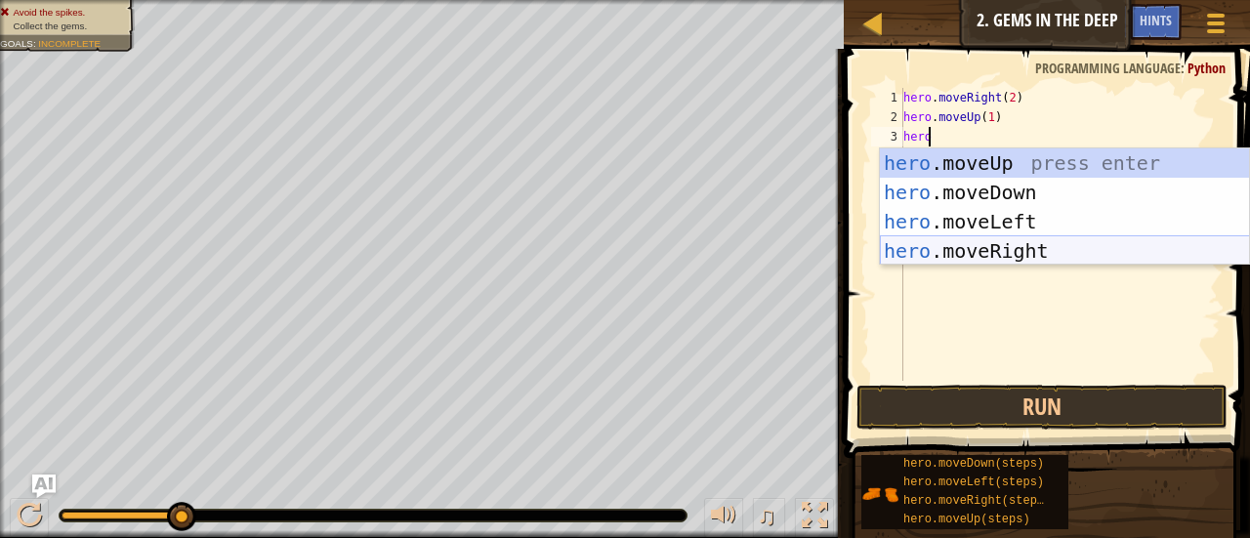
click at [964, 243] on div "hero .moveUp press enter hero .moveDown press enter hero .moveLeft press enter …" at bounding box center [1065, 236] width 370 height 176
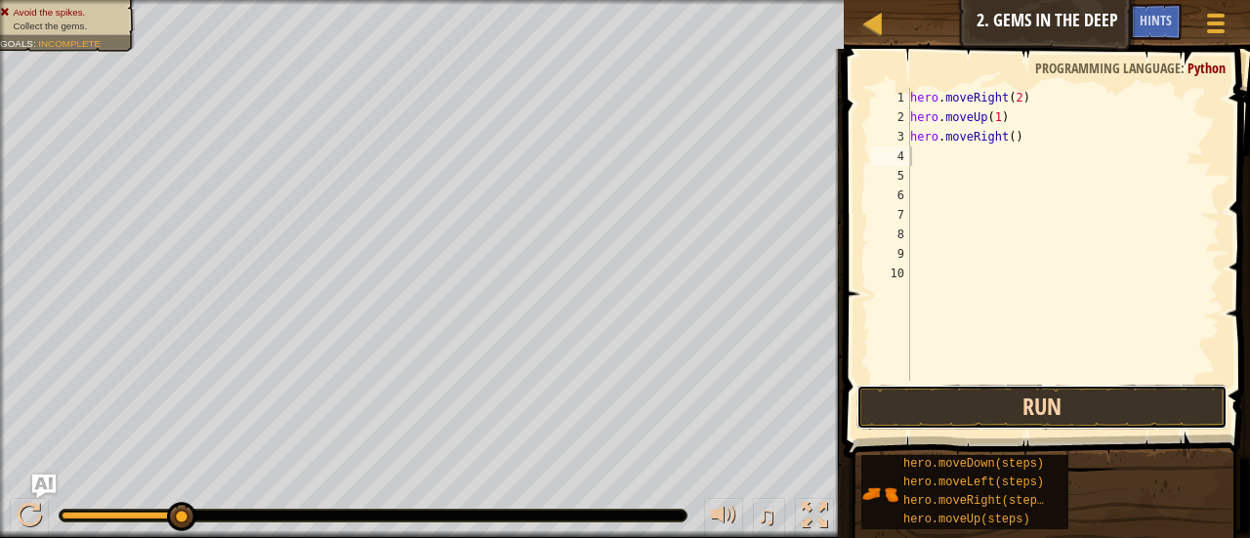
click at [964, 413] on button "Run" at bounding box center [1041, 407] width 371 height 45
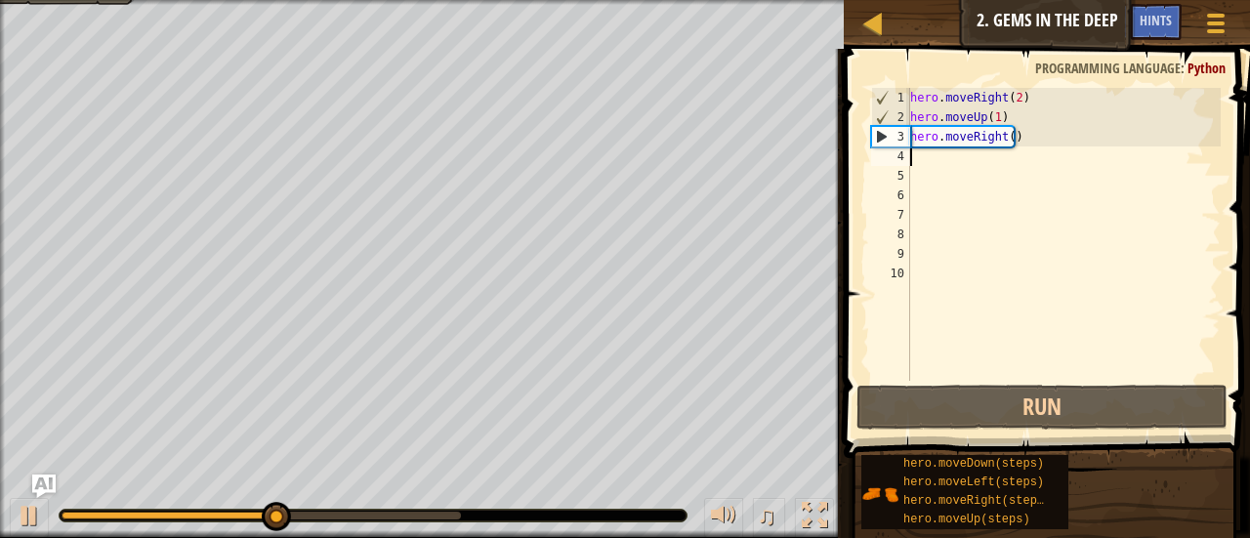
click at [1008, 138] on div "hero . moveRight ( 2 ) hero . moveUp ( 1 ) hero . moveRight ( )" at bounding box center [1063, 254] width 315 height 332
type textarea "hero.moveRight(2)"
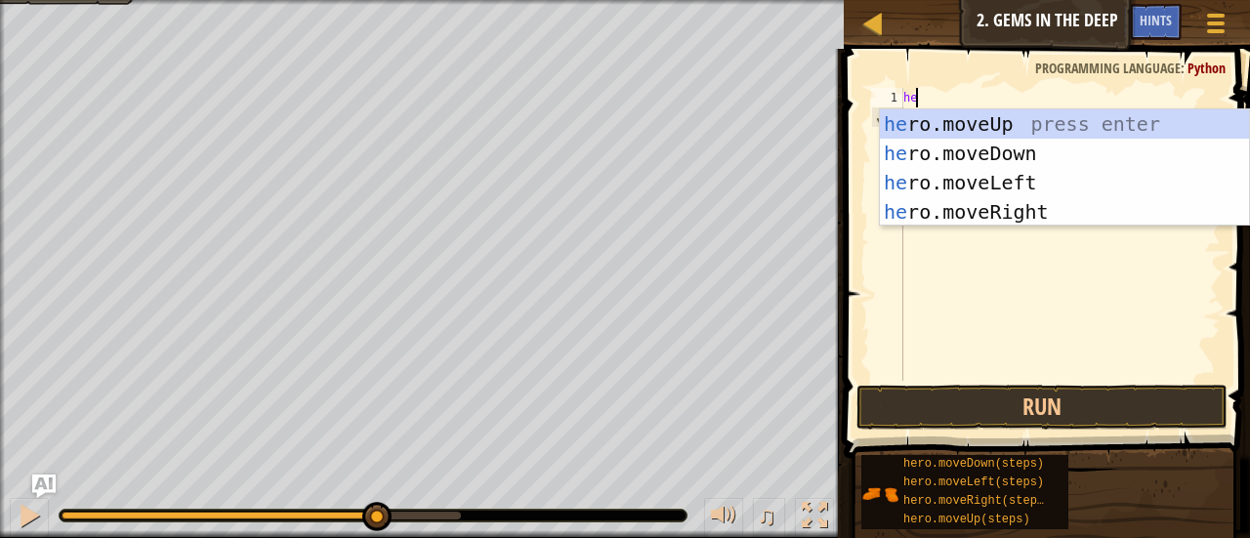
type textarea "hero"
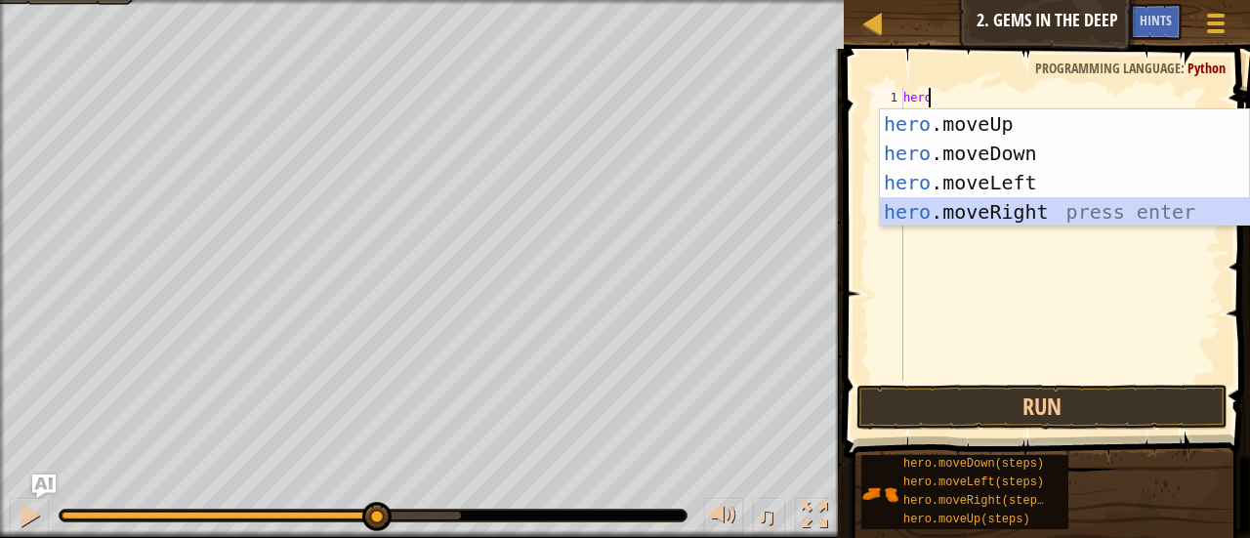
click at [986, 202] on div "hero .moveUp press enter hero .moveDown press enter hero .moveLeft press enter …" at bounding box center [1065, 197] width 370 height 176
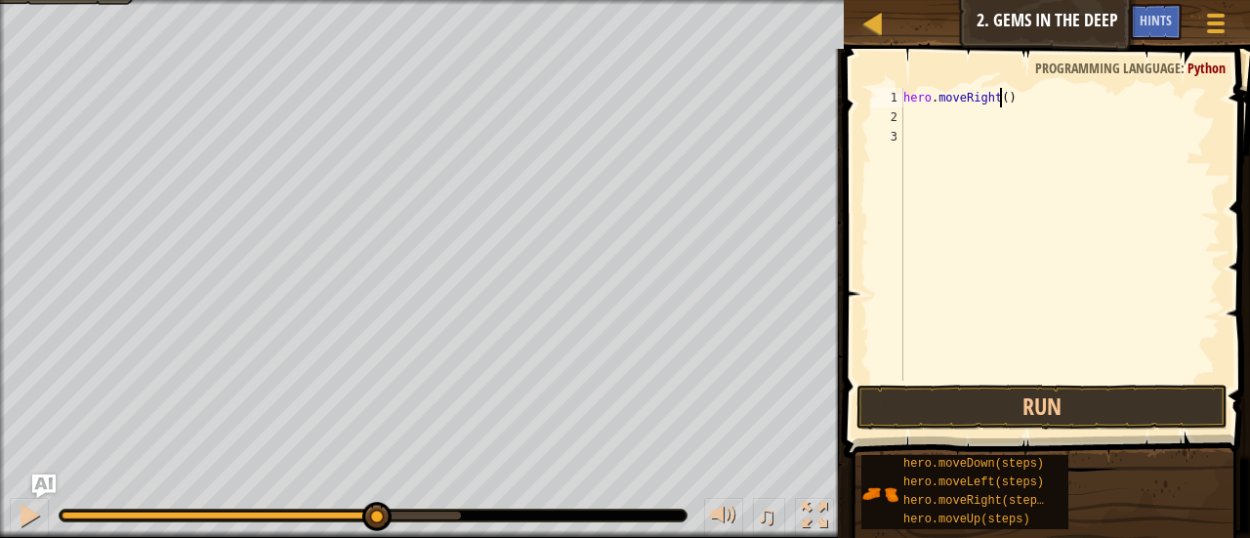
click at [1002, 99] on div "hero . moveRight ( )" at bounding box center [1059, 254] width 321 height 332
type textarea "hero.moveRight(1)"
click at [963, 399] on button "Run" at bounding box center [1041, 407] width 371 height 45
click at [993, 103] on div "hero . moveRight ( 1 )" at bounding box center [1059, 254] width 321 height 332
click at [1018, 96] on div "hero . moveRight ( 1 )" at bounding box center [1059, 254] width 321 height 332
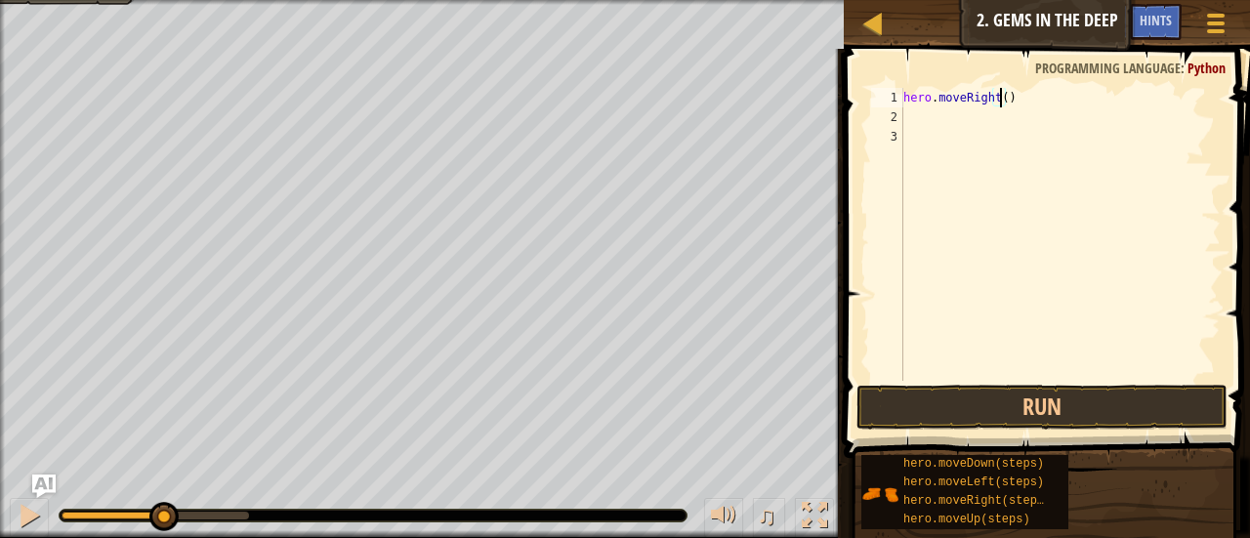
scroll to position [9, 8]
type textarea "hero.moveRight(2)"
click at [1020, 428] on button "Run" at bounding box center [1041, 407] width 371 height 45
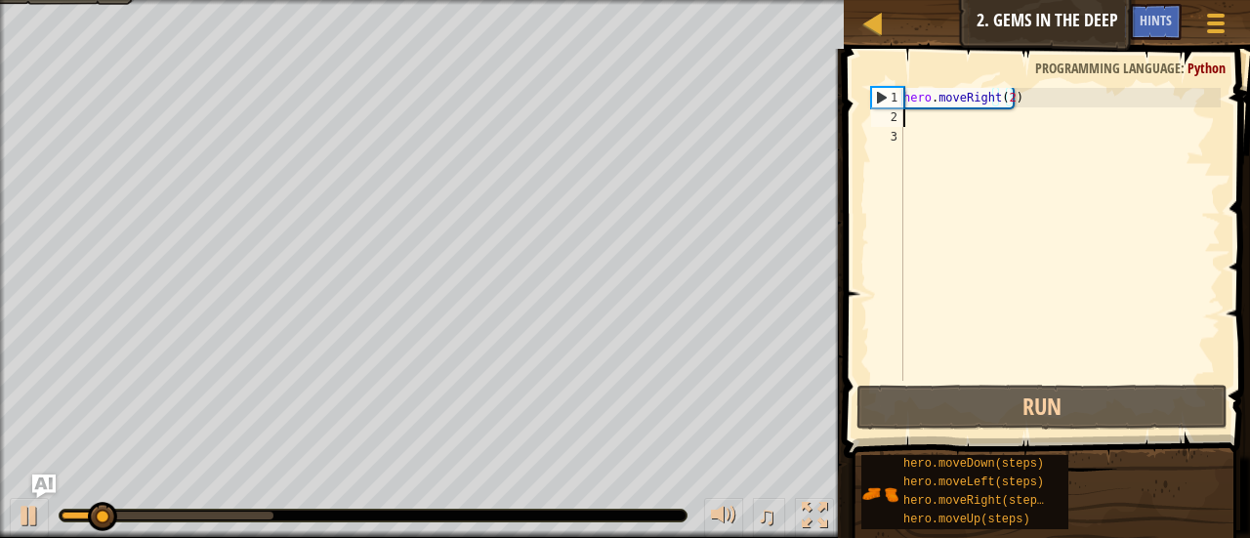
click at [951, 125] on div "hero . moveRight ( 2 )" at bounding box center [1059, 254] width 321 height 332
click at [961, 121] on div "hero . moveRight ( 2 )" at bounding box center [1059, 254] width 321 height 332
type textarea "her"
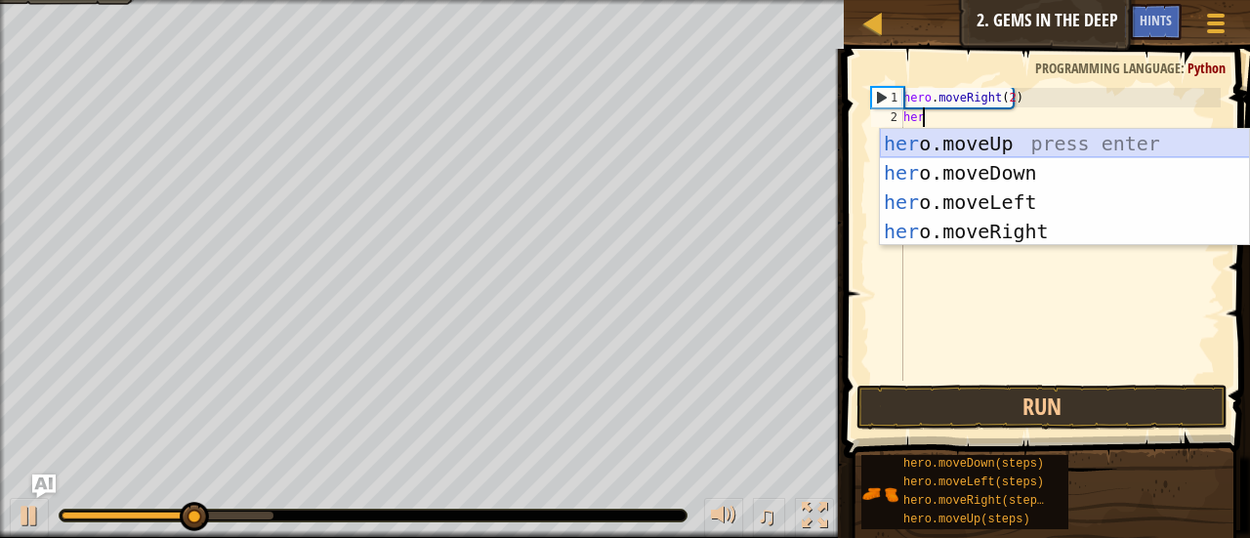
click at [1006, 147] on div "her o.moveUp press enter her o.moveDown press enter her o.moveLeft press enter …" at bounding box center [1065, 217] width 370 height 176
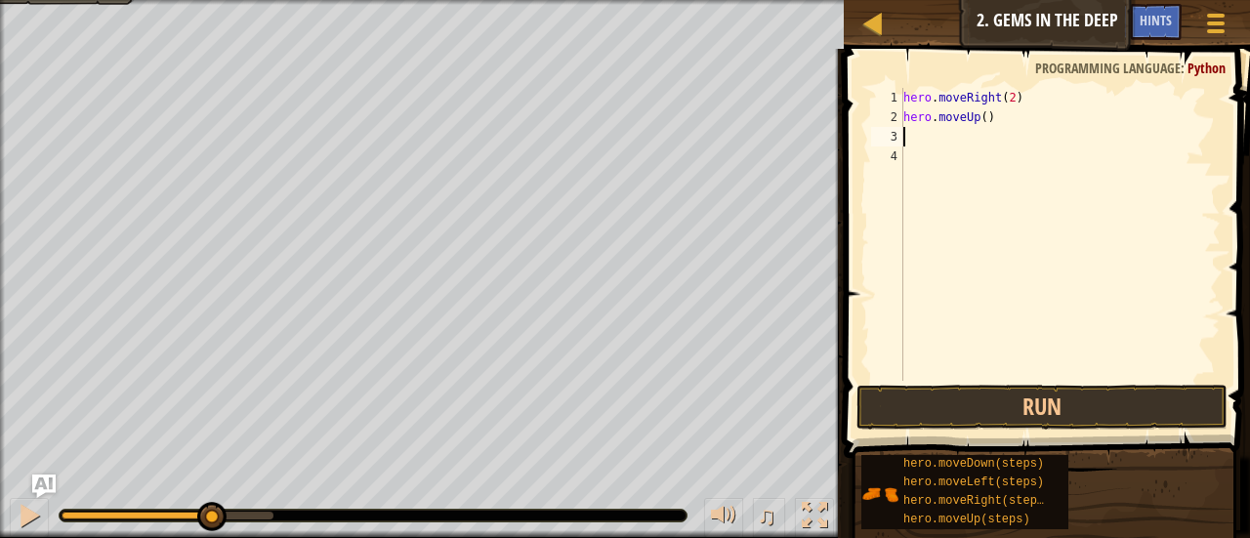
click at [982, 121] on div "hero . moveRight ( 2 ) hero . moveUp ( )" at bounding box center [1059, 254] width 321 height 332
type textarea "hero.moveUp(1)"
click at [921, 138] on div "hero . moveRight ( 2 ) hero . moveUp ( 1 )" at bounding box center [1059, 254] width 321 height 332
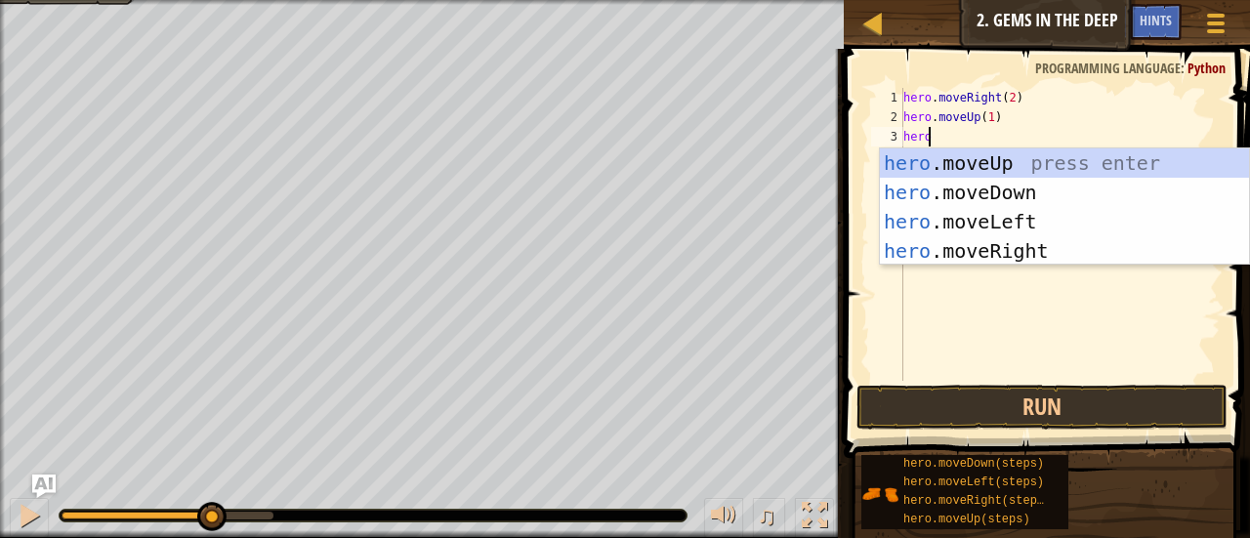
scroll to position [9, 1]
type textarea "hero."
click at [947, 157] on div "hero. moveUp press enter hero. moveDown press enter hero. moveLeft press enter …" at bounding box center [1065, 236] width 370 height 176
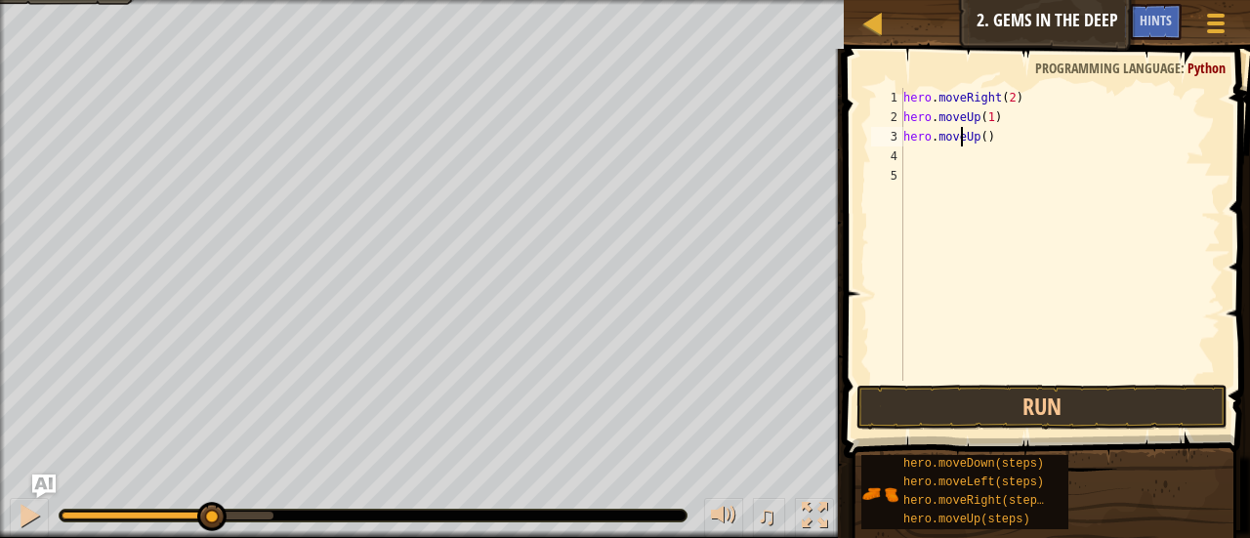
click at [960, 137] on div "hero . moveRight ( 2 ) hero . moveUp ( 1 ) hero . moveUp ( )" at bounding box center [1059, 254] width 321 height 332
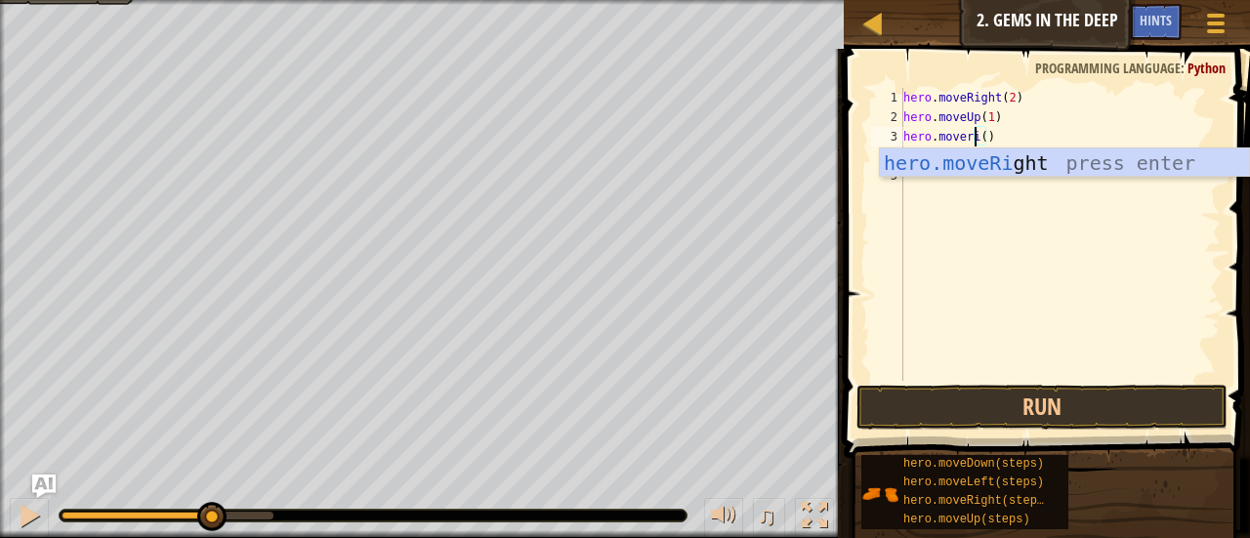
click at [1016, 168] on div "hero.moveRi ght press enter" at bounding box center [1065, 192] width 370 height 88
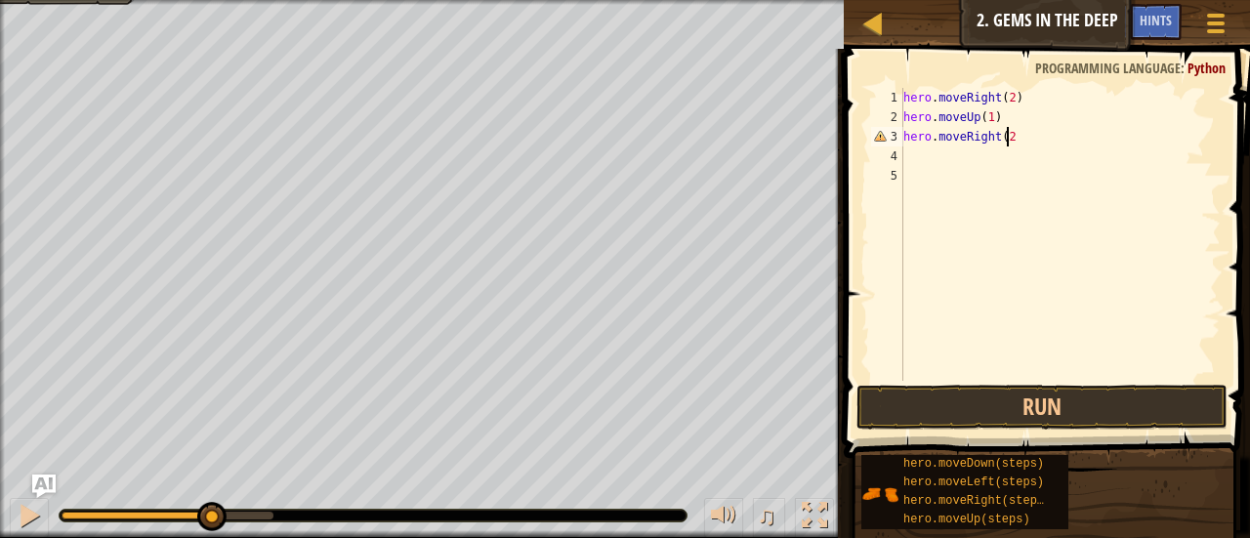
scroll to position [9, 8]
type textarea "hero.moveRight(2)\"
type textarea "hero.moveRight(2)"
drag, startPoint x: 1035, startPoint y: 237, endPoint x: 971, endPoint y: 388, distance: 163.6
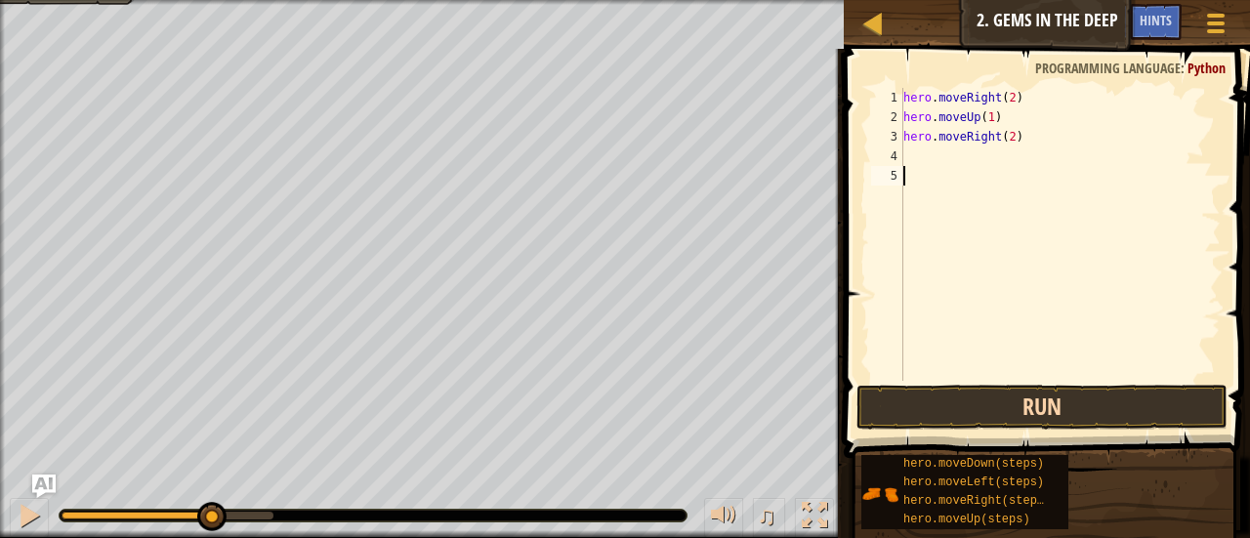
click at [971, 388] on div "hero.moveRight(2) 1 2 3 4 5 hero . moveRight ( 2 ) hero . moveUp ( 1 ) hero . m…" at bounding box center [1044, 292] width 412 height 467
click at [955, 387] on button "Run" at bounding box center [1041, 407] width 371 height 45
